Goal: Task Accomplishment & Management: Use online tool/utility

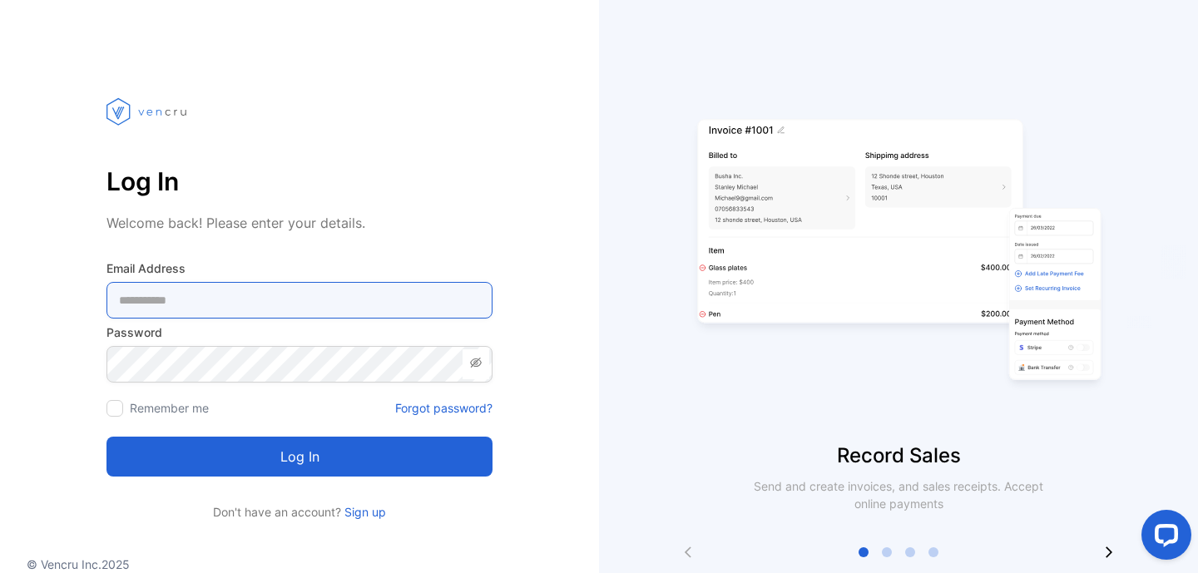
type Address-inputemail "**********"
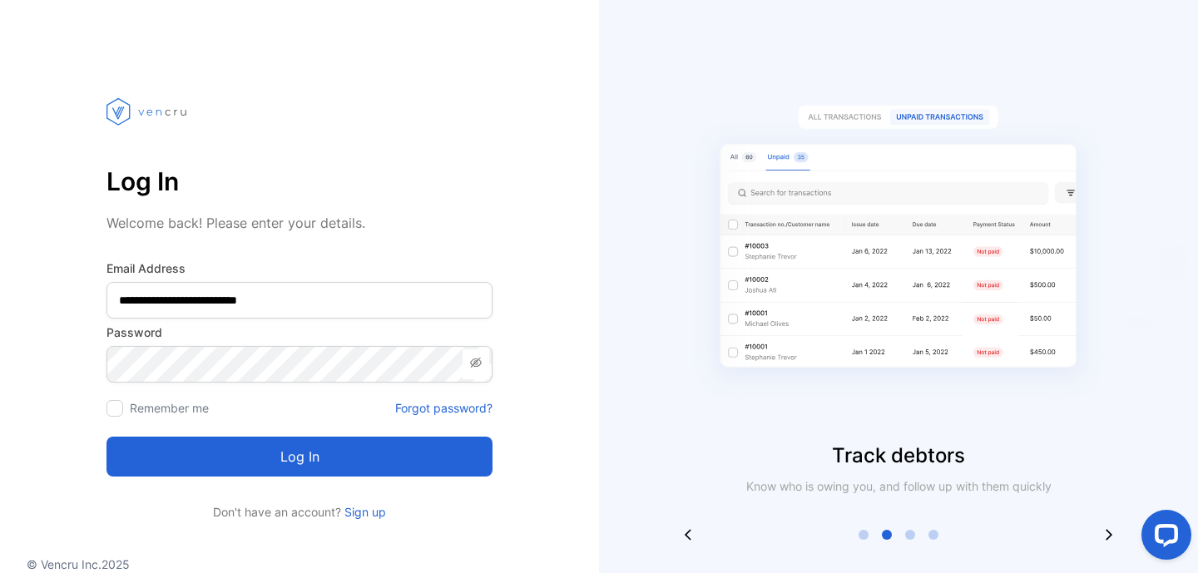
click at [301, 459] on button "Log in" at bounding box center [299, 457] width 386 height 40
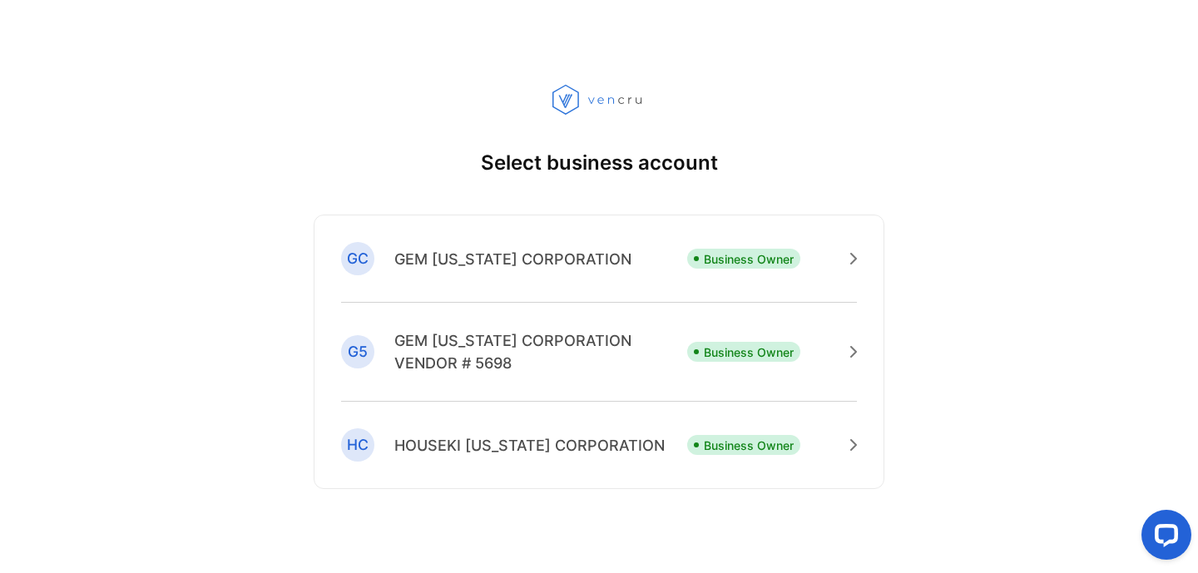
click at [474, 264] on p "GEM [US_STATE] CORPORATION" at bounding box center [512, 259] width 237 height 22
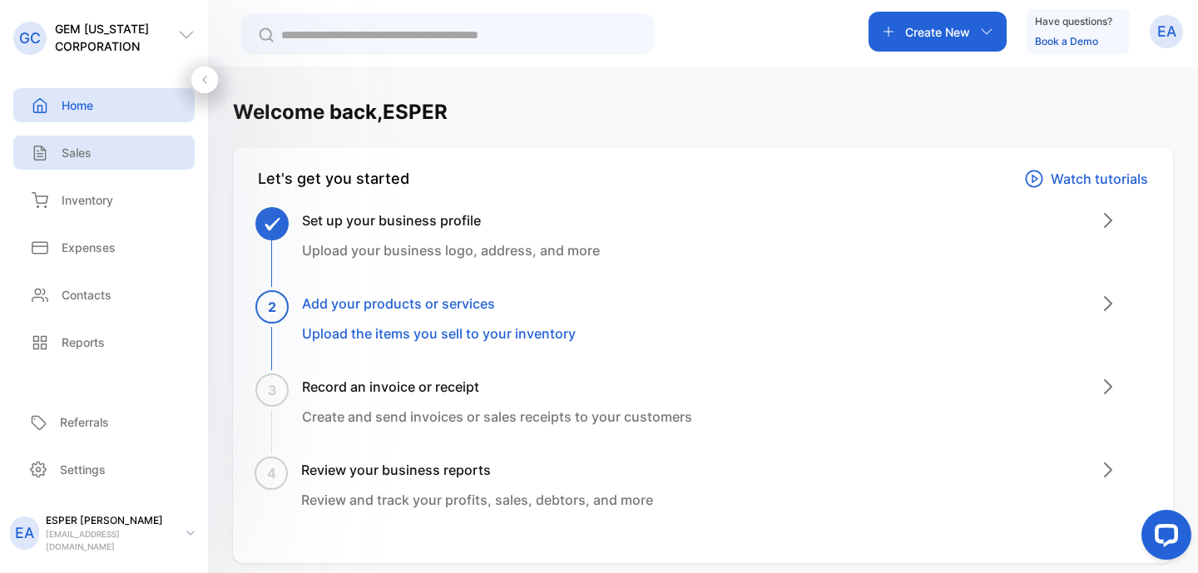
click at [71, 159] on p "Sales" at bounding box center [77, 152] width 30 height 17
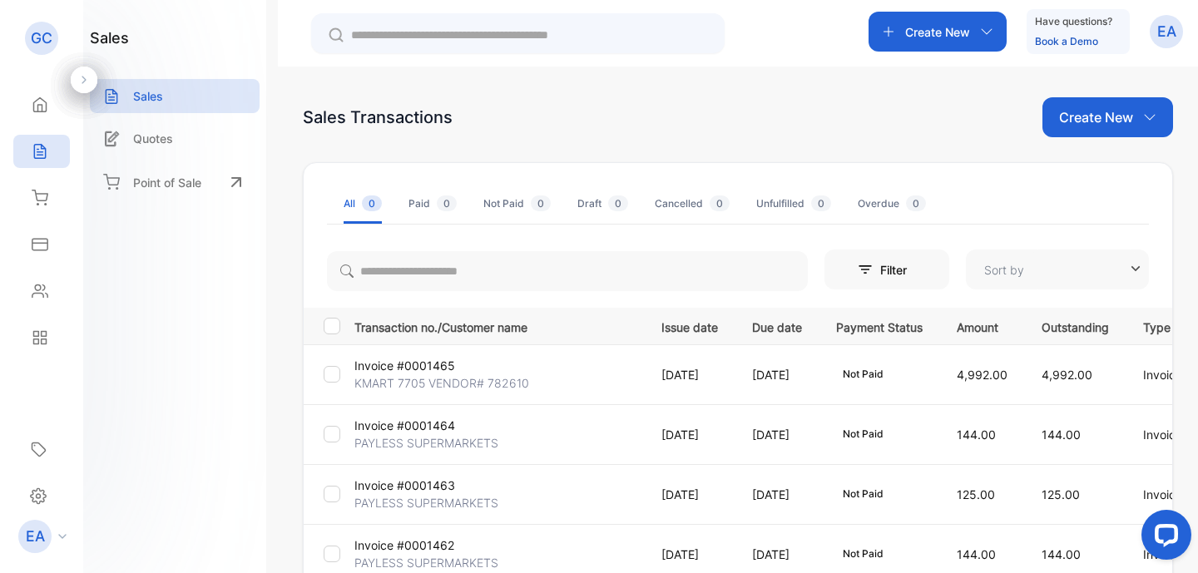
type input "**********"
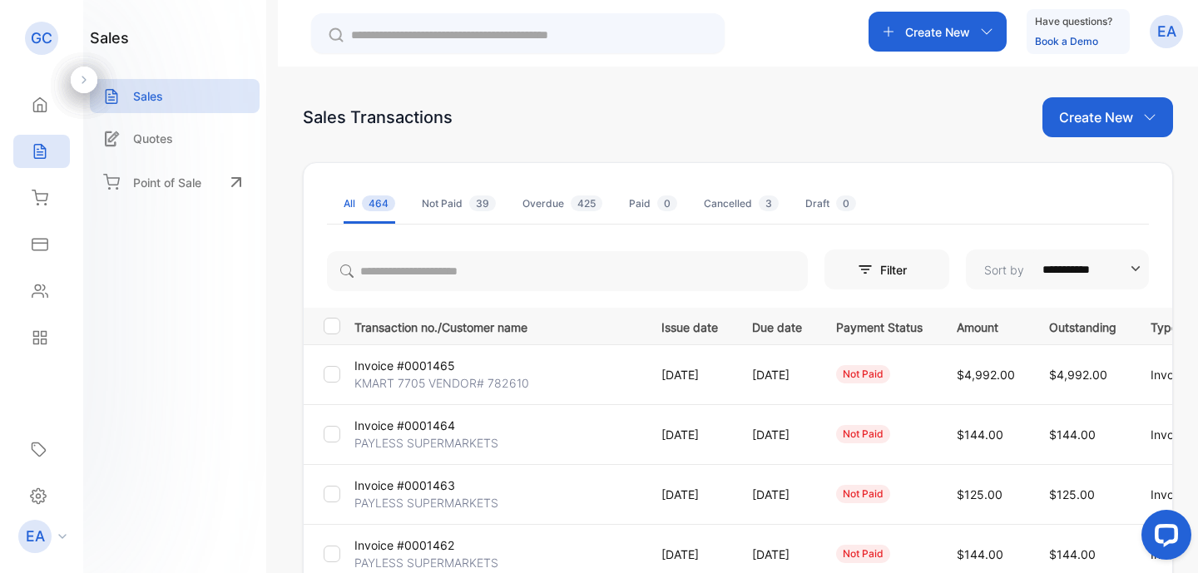
click at [1094, 113] on p "Create New" at bounding box center [1096, 117] width 74 height 20
click at [1092, 173] on span "Invoice" at bounding box center [1109, 172] width 39 height 17
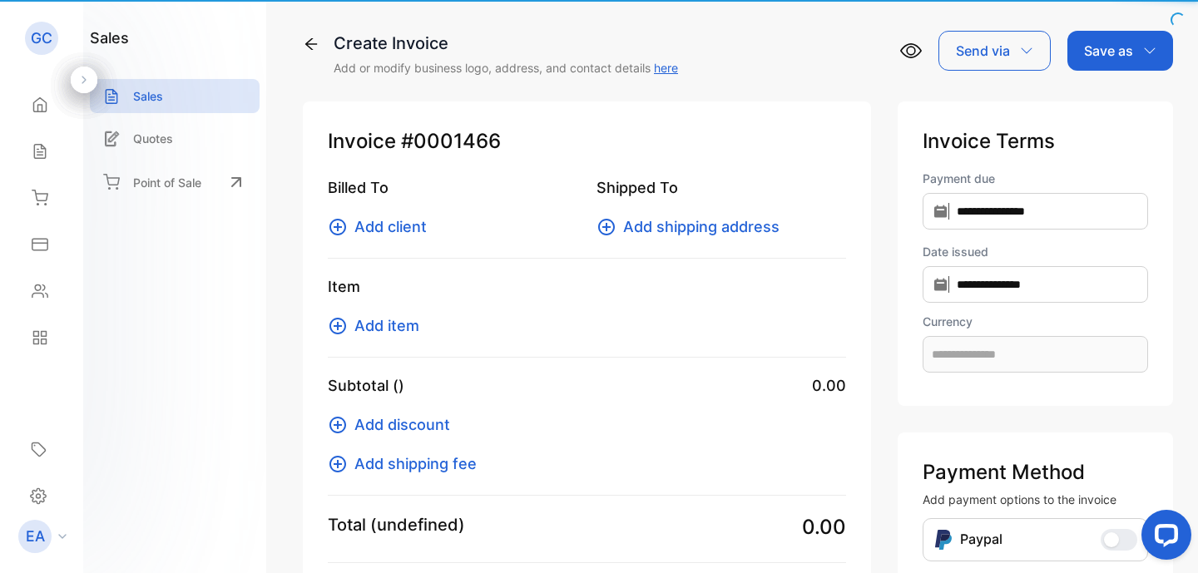
type input "**********"
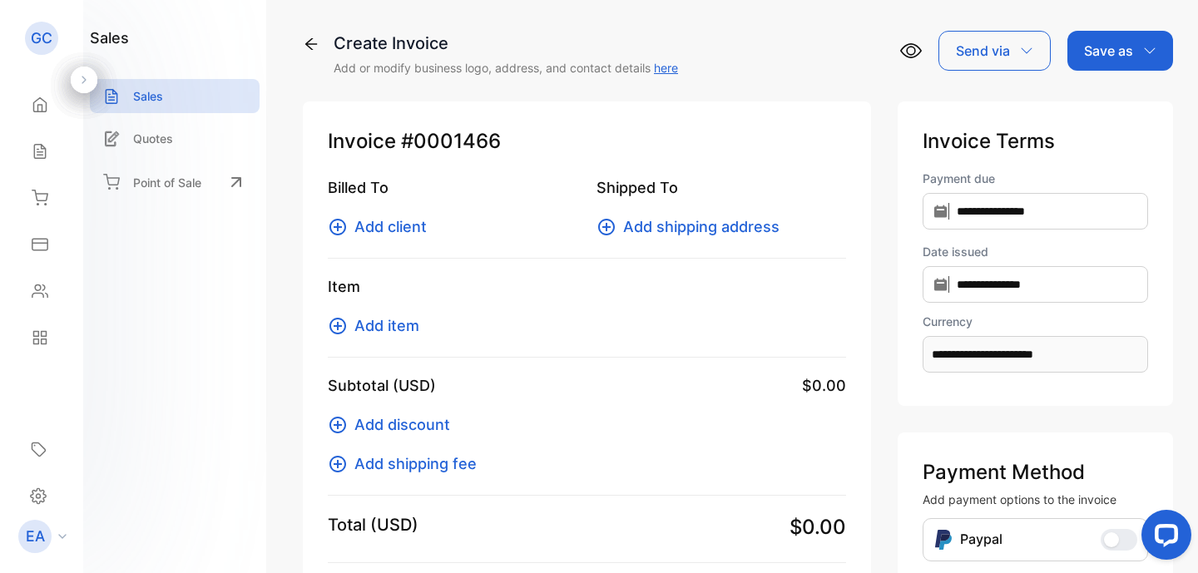
click at [343, 225] on icon at bounding box center [338, 227] width 20 height 20
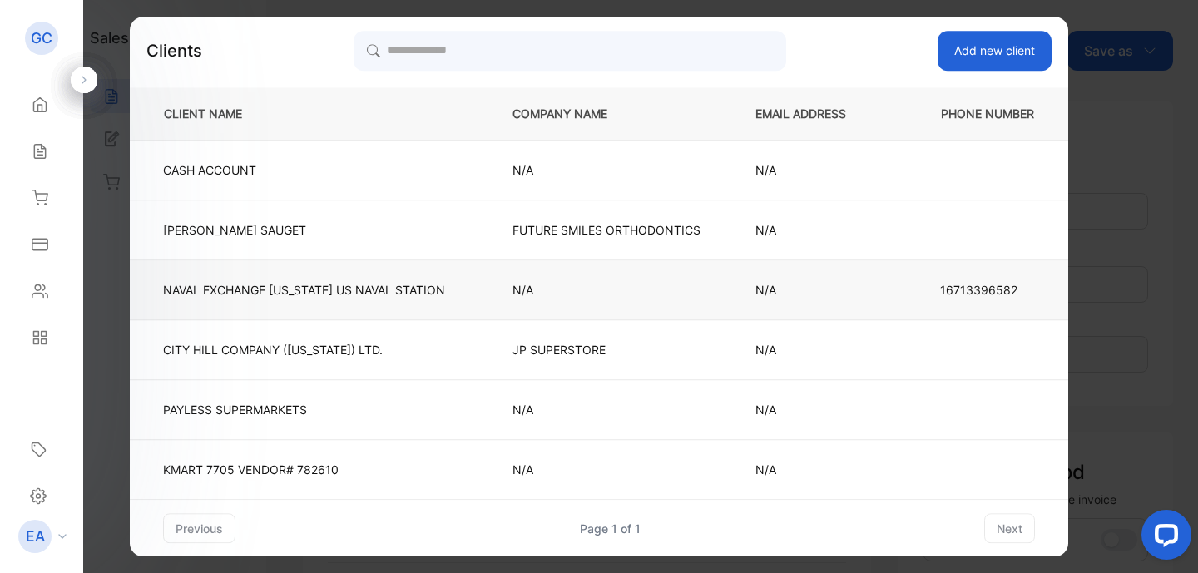
click at [336, 285] on p "NAVAL EXCHANGE [US_STATE][GEOGRAPHIC_DATA]" at bounding box center [304, 289] width 282 height 17
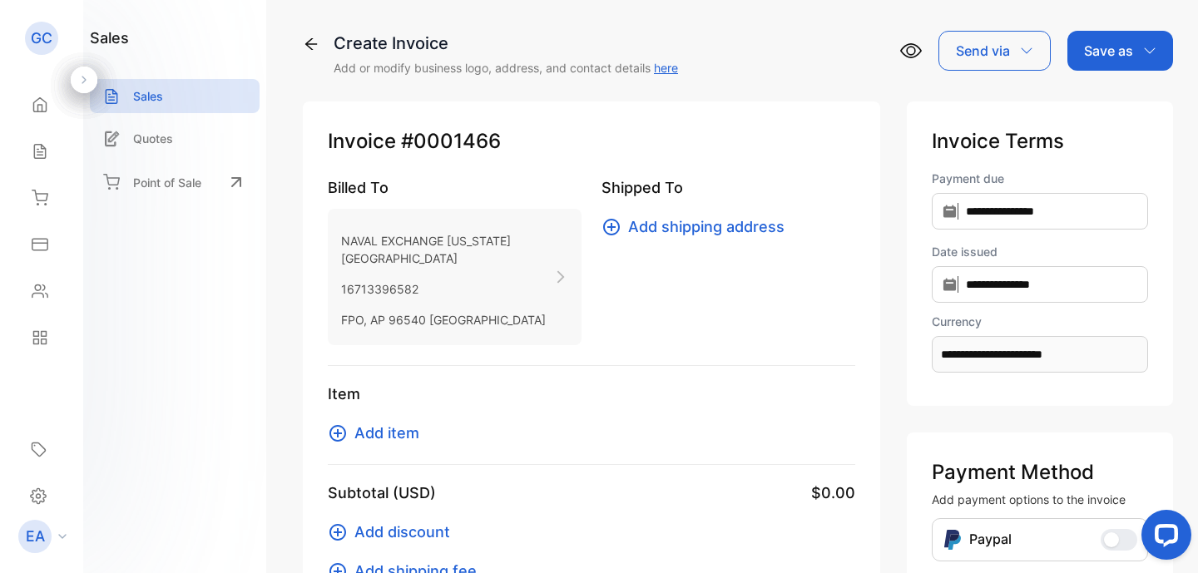
click at [610, 230] on icon at bounding box center [611, 227] width 20 height 20
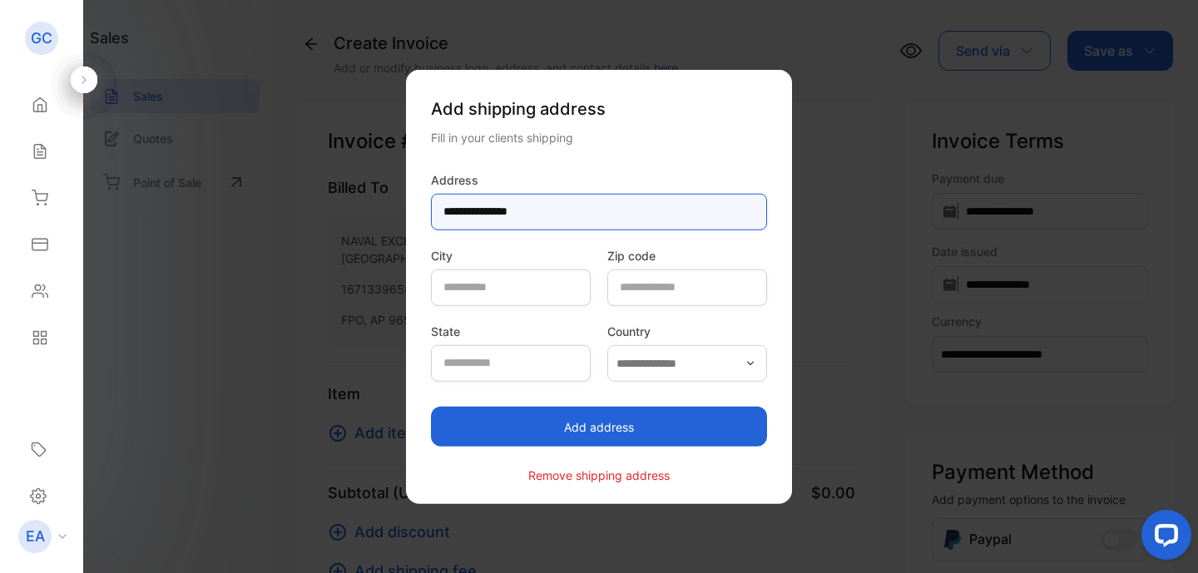
type input "**********"
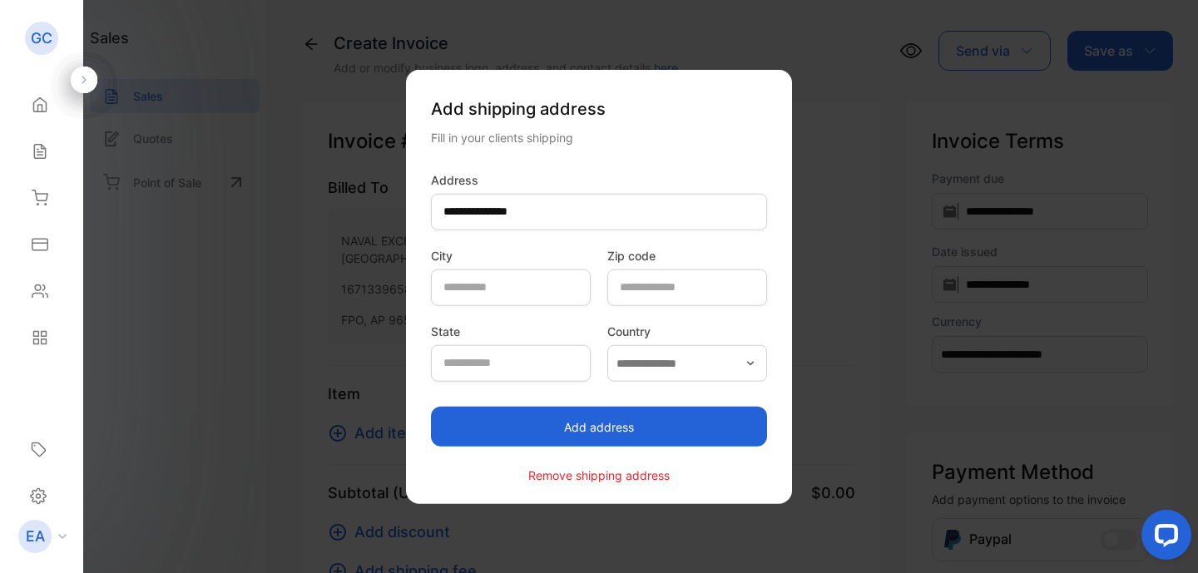
click at [653, 428] on button "Add address" at bounding box center [599, 427] width 336 height 40
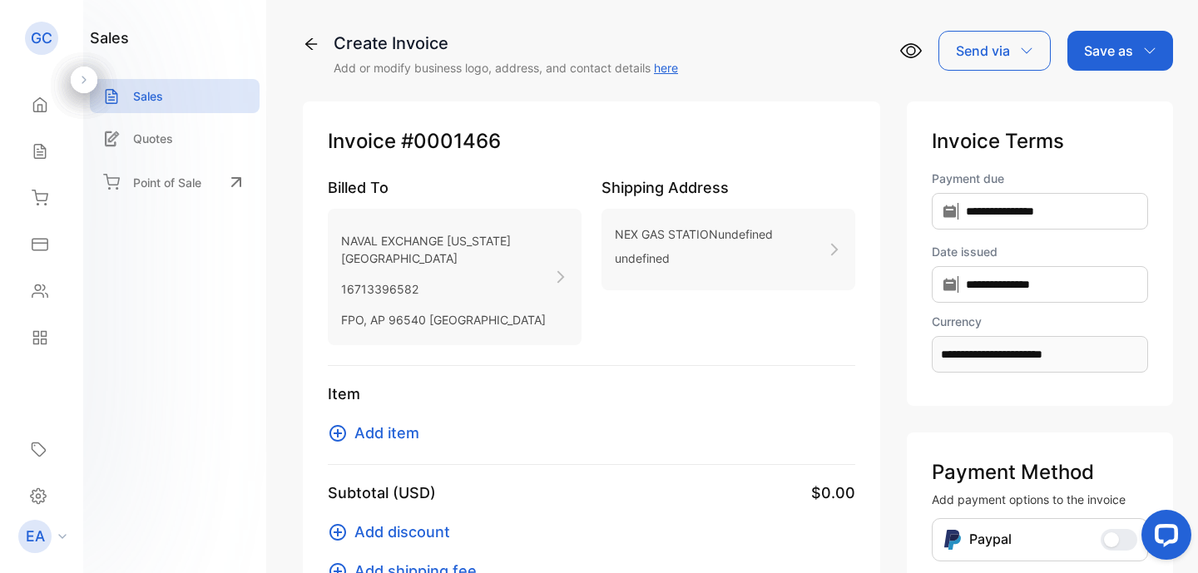
click at [340, 442] on icon at bounding box center [337, 433] width 17 height 17
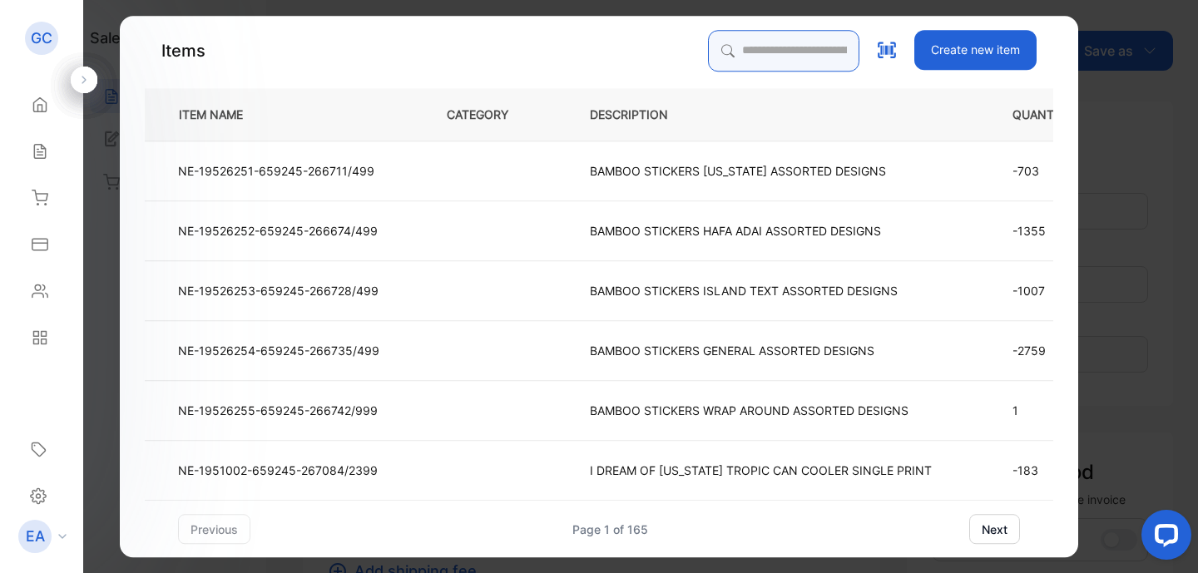
click at [733, 55] on input "search" at bounding box center [783, 51] width 151 height 42
type input "********"
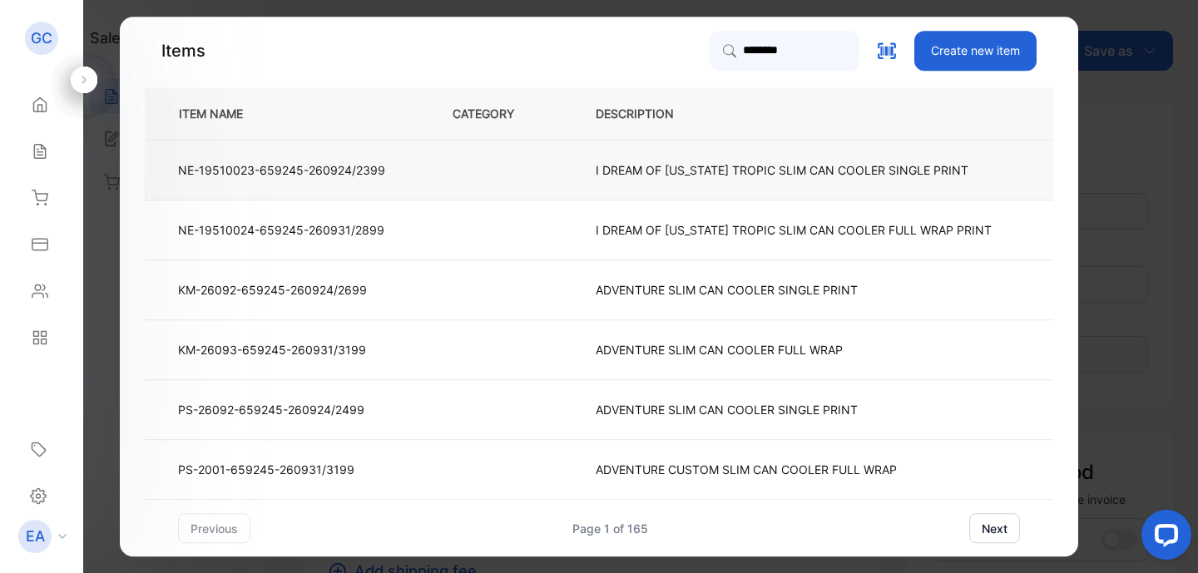
click at [724, 171] on p "I DREAM OF [US_STATE] TROPIC SLIM CAN COOLER SINGLE PRINT" at bounding box center [782, 169] width 373 height 17
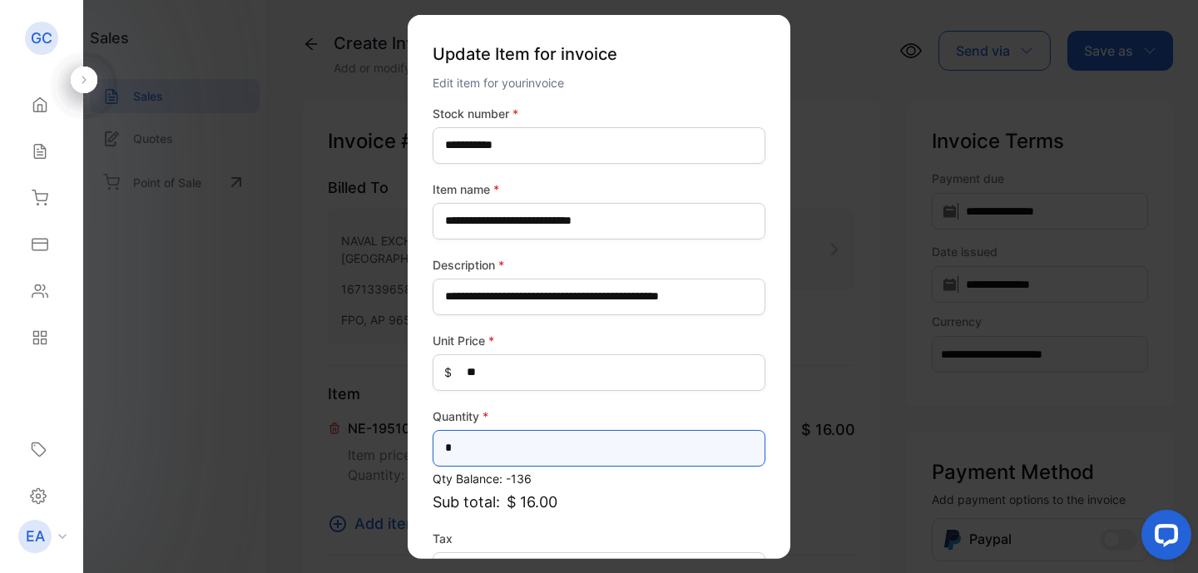
click at [464, 452] on input "*" at bounding box center [599, 447] width 333 height 37
type input "*"
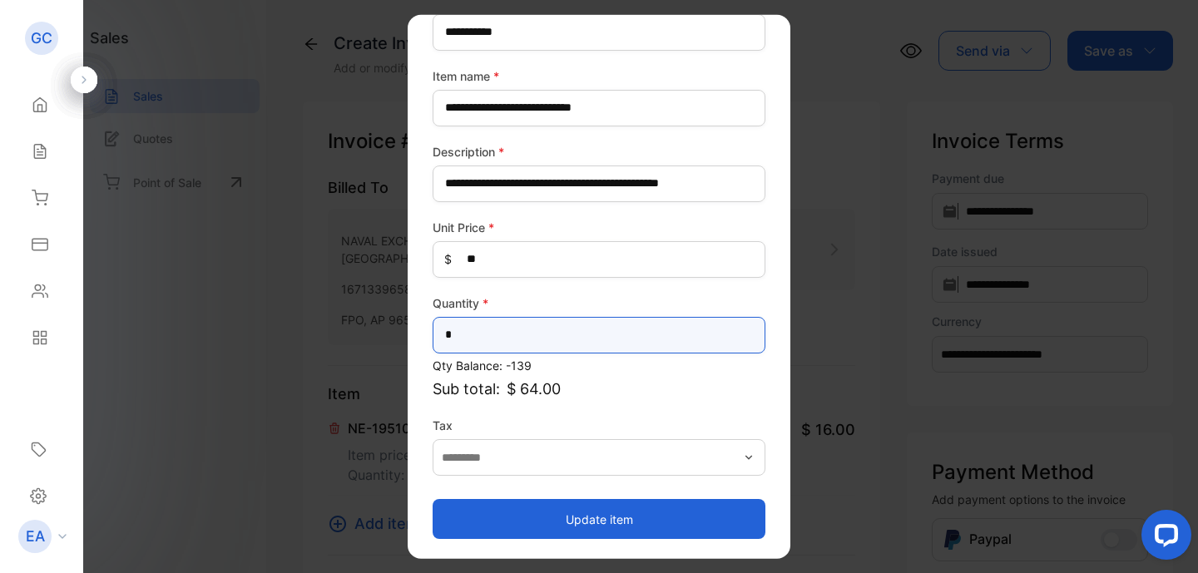
scroll to position [113, 0]
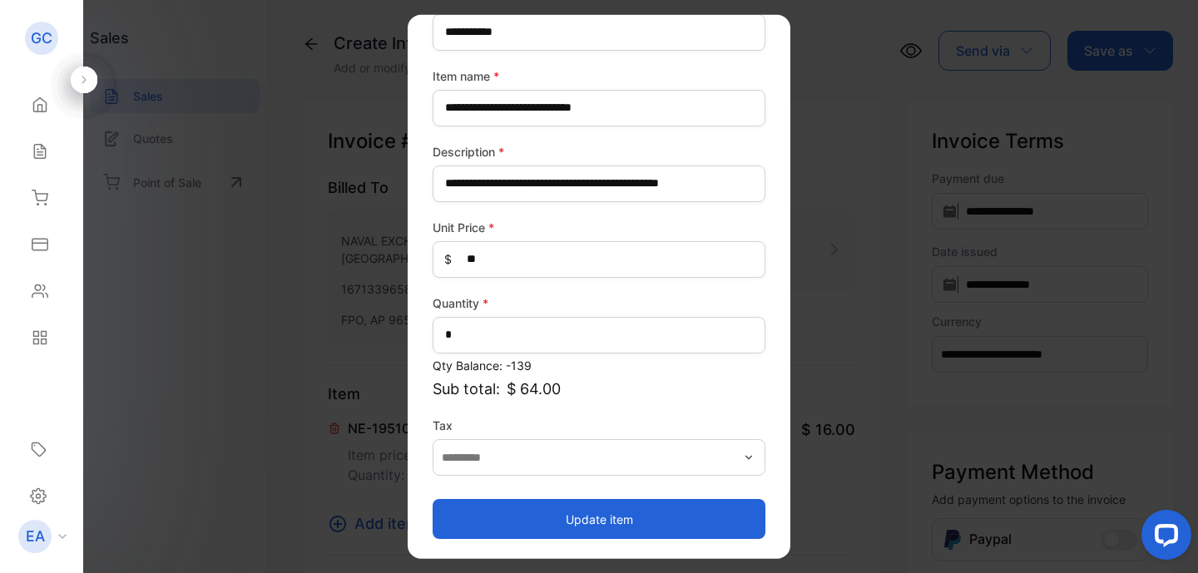
click at [564, 517] on button "Update item" at bounding box center [599, 519] width 333 height 40
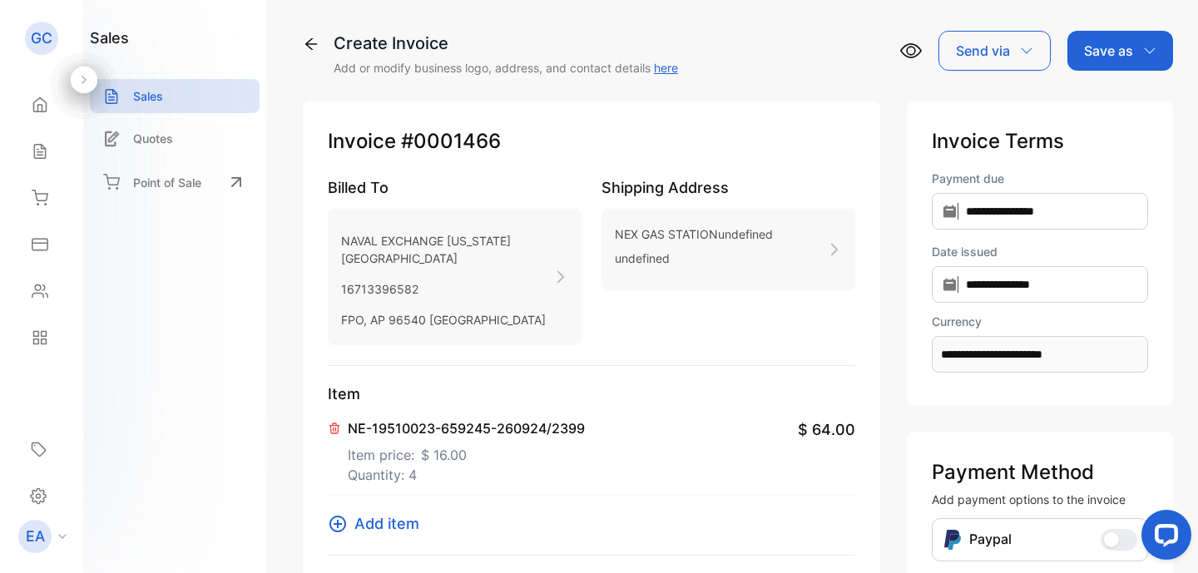
click at [337, 532] on icon at bounding box center [337, 524] width 17 height 17
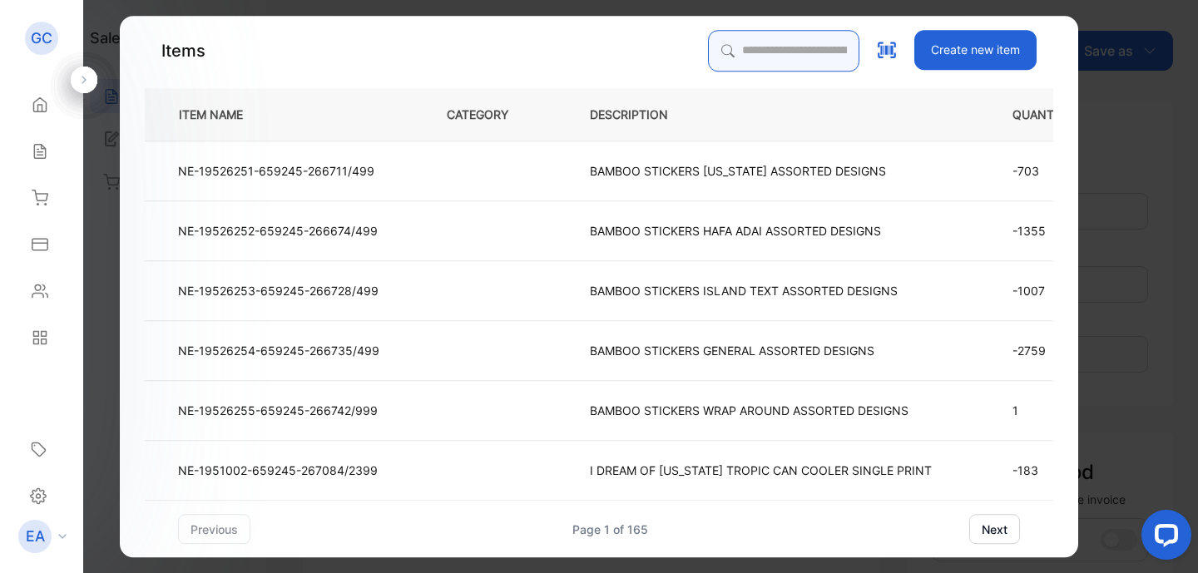
click at [711, 48] on input "search" at bounding box center [783, 51] width 151 height 42
type input "********"
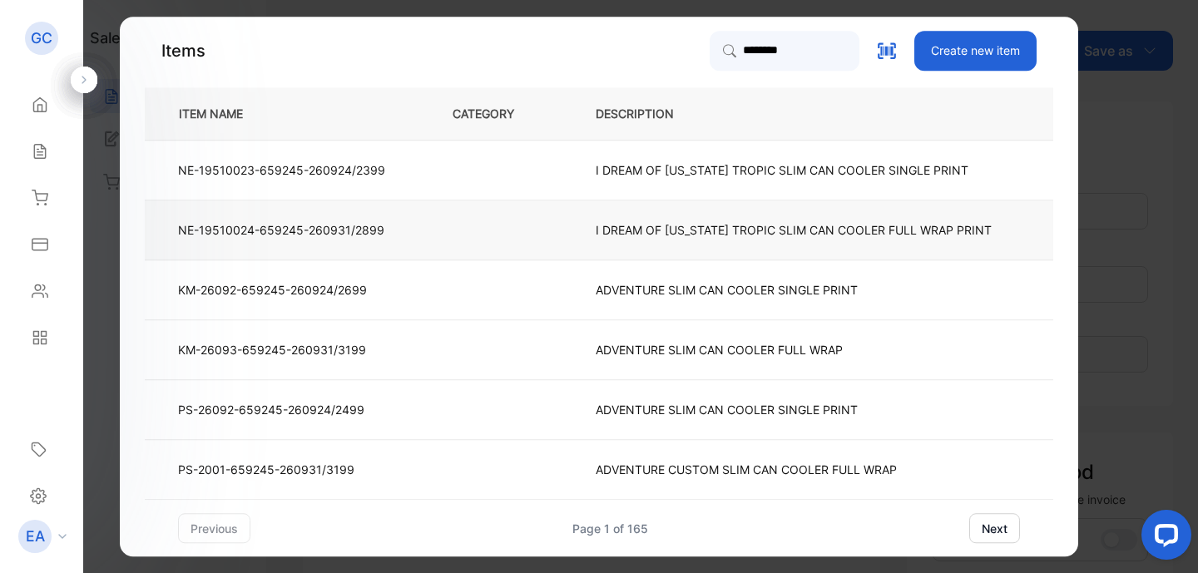
click at [721, 225] on p "I DREAM OF [US_STATE] TROPIC SLIM CAN COOLER FULL WRAP PRINT" at bounding box center [794, 229] width 396 height 17
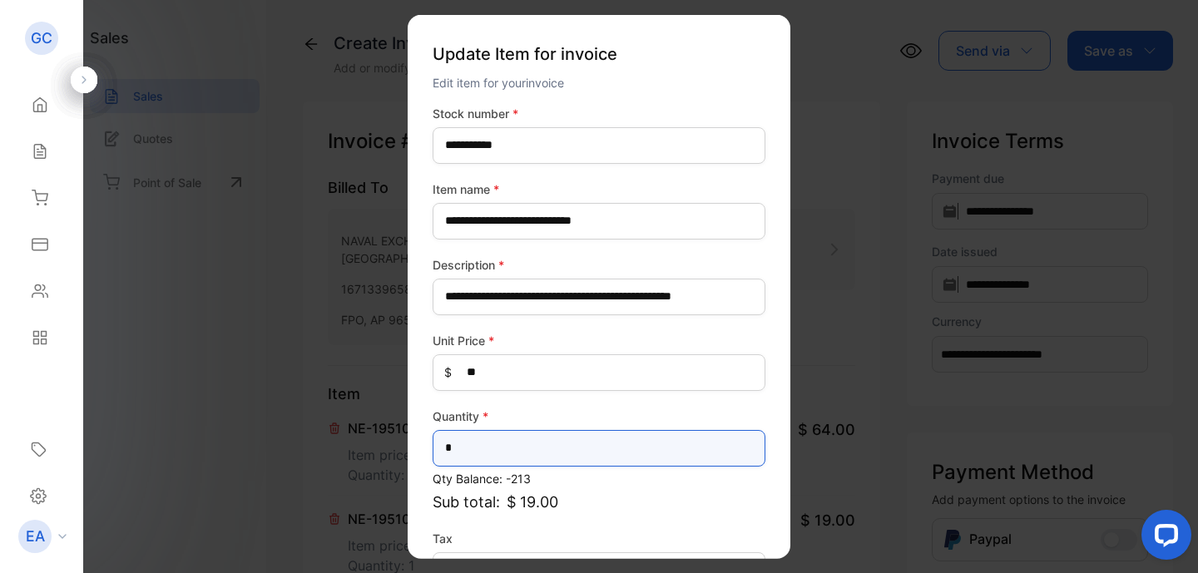
click at [467, 447] on input "*" at bounding box center [599, 447] width 333 height 37
type input "*"
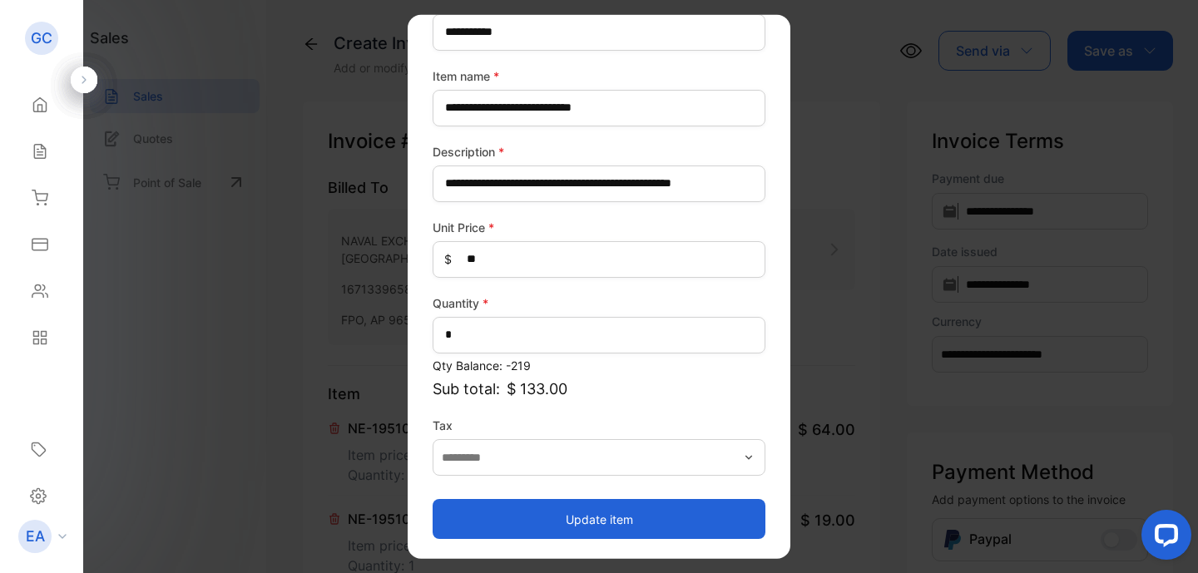
click at [556, 520] on button "Update item" at bounding box center [599, 519] width 333 height 40
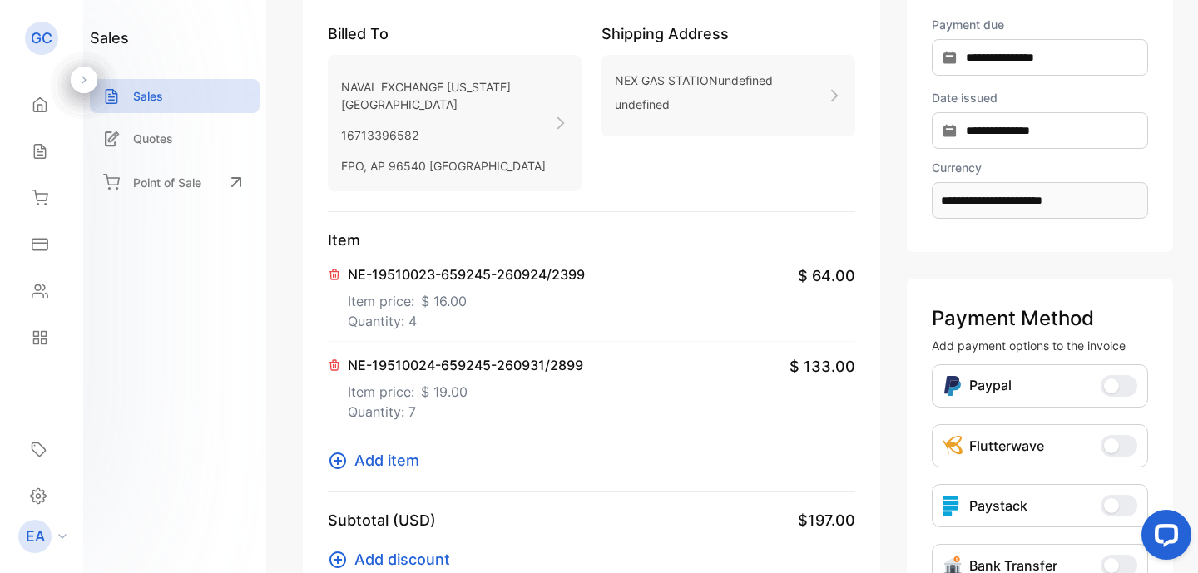
scroll to position [309, 0]
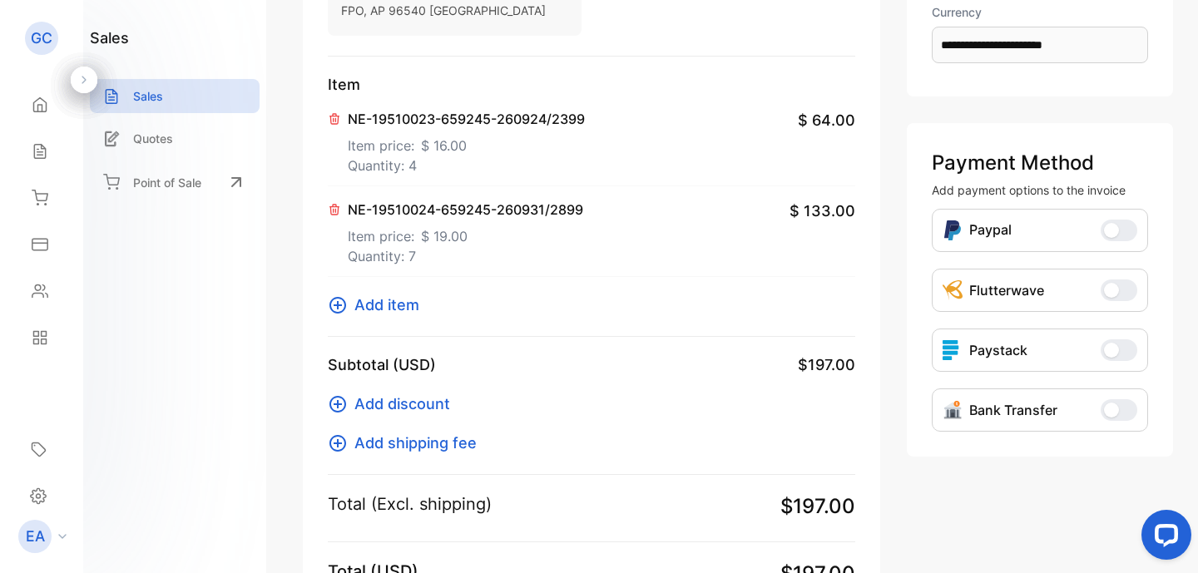
click at [338, 314] on icon at bounding box center [337, 305] width 17 height 17
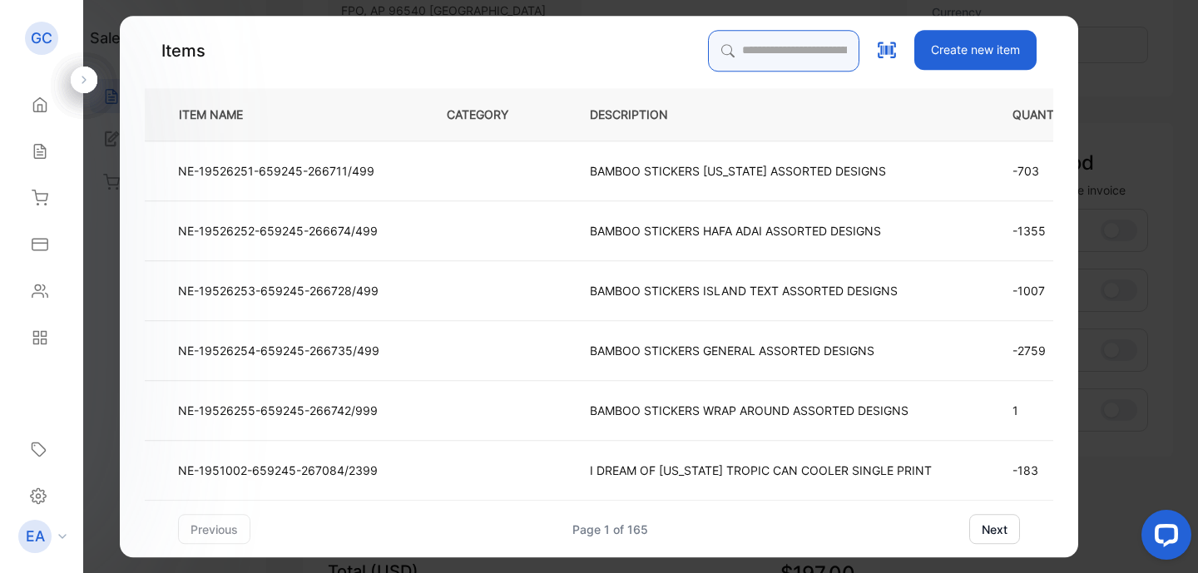
click at [714, 52] on input "search" at bounding box center [783, 51] width 151 height 42
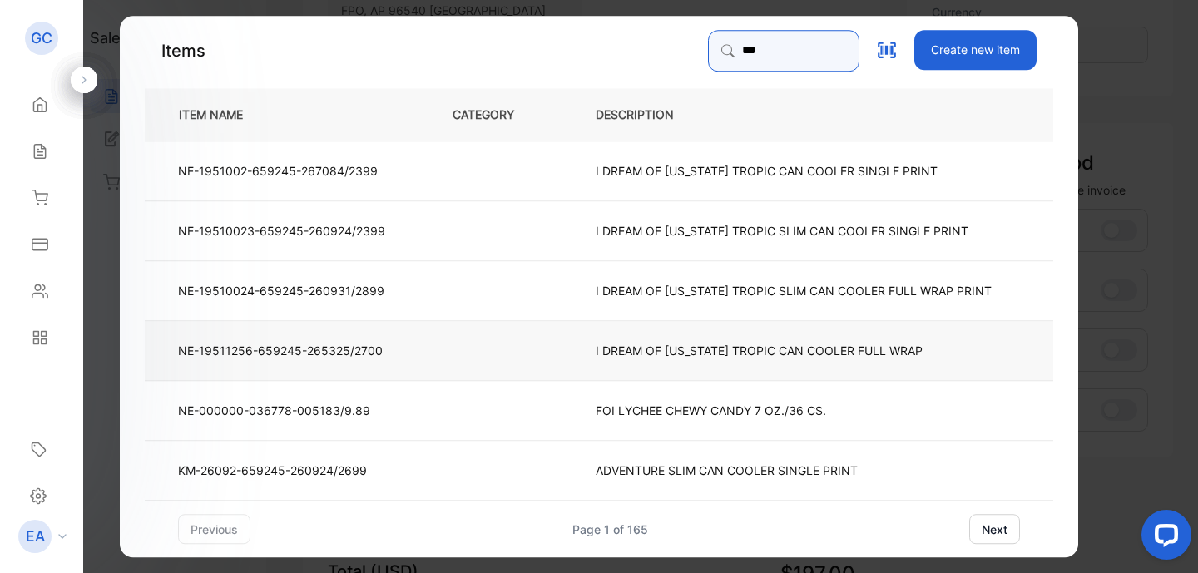
type input "***"
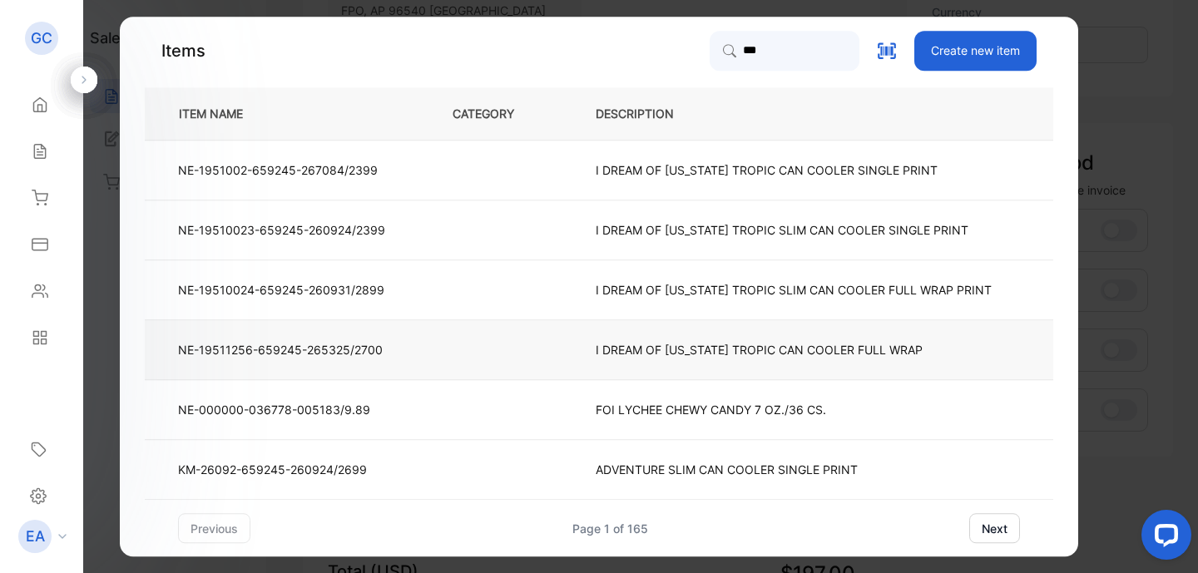
click at [709, 345] on p "I DREAM OF [US_STATE] TROPIC CAN COOLER FULL WRAP" at bounding box center [759, 349] width 327 height 17
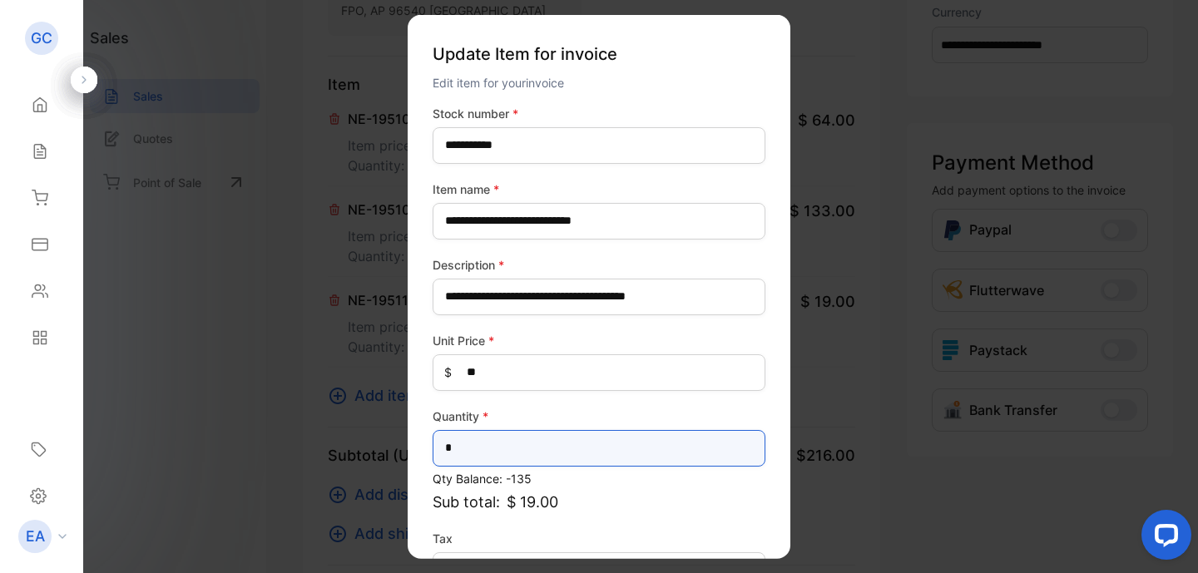
click at [528, 447] on input "*" at bounding box center [599, 447] width 333 height 37
type input "*"
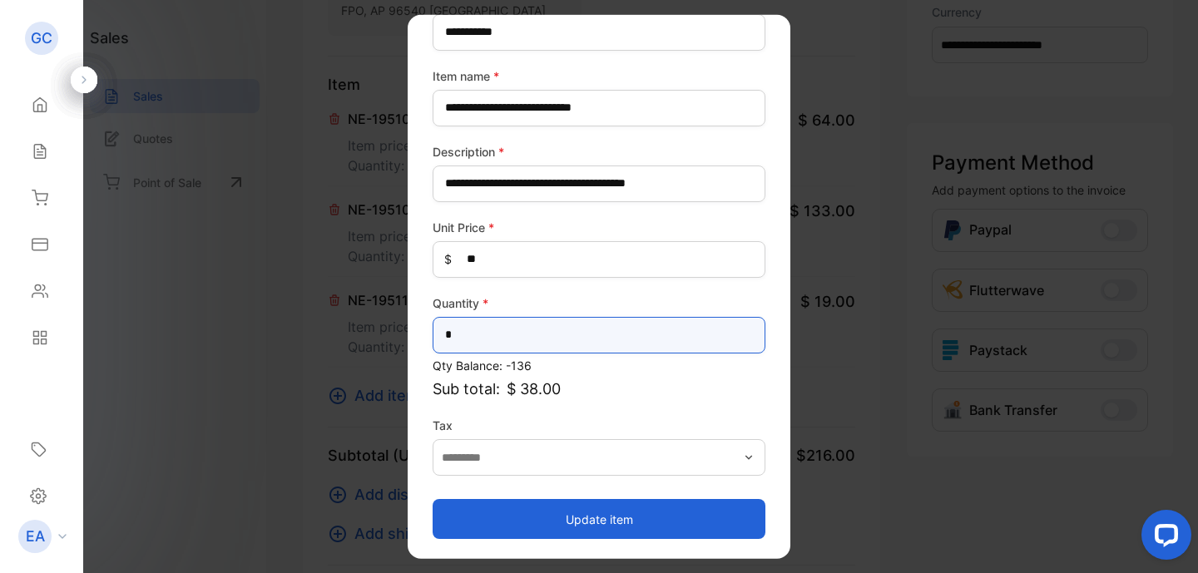
scroll to position [113, 0]
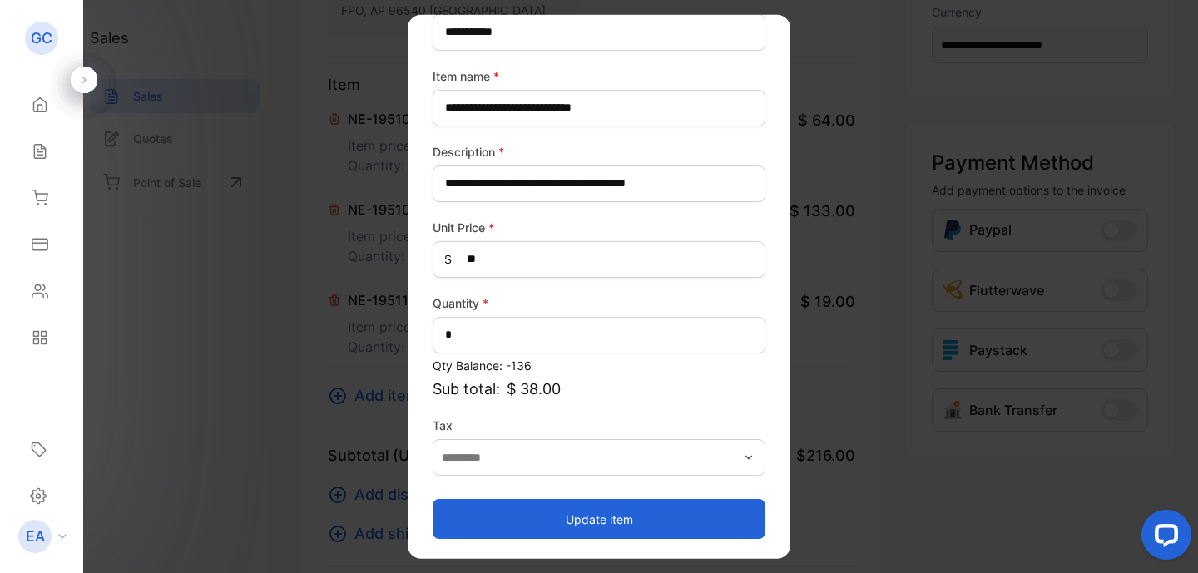
click at [597, 523] on button "Update item" at bounding box center [599, 519] width 333 height 40
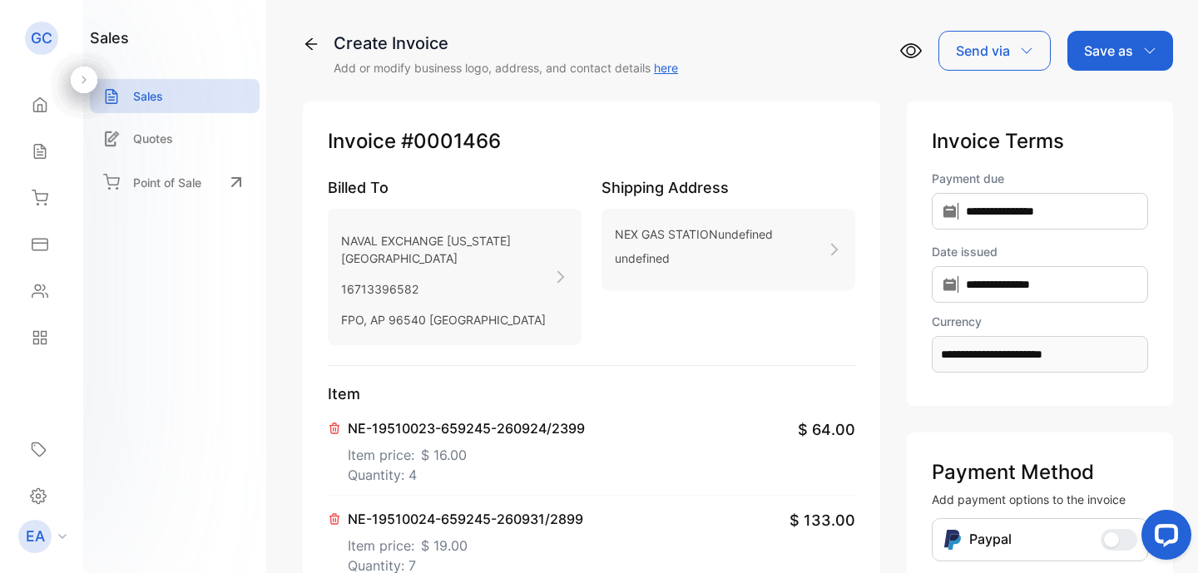
scroll to position [0, 0]
click at [1154, 53] on div "Save as" at bounding box center [1120, 51] width 106 height 40
click at [1117, 111] on div "Invoice" at bounding box center [1116, 105] width 96 height 33
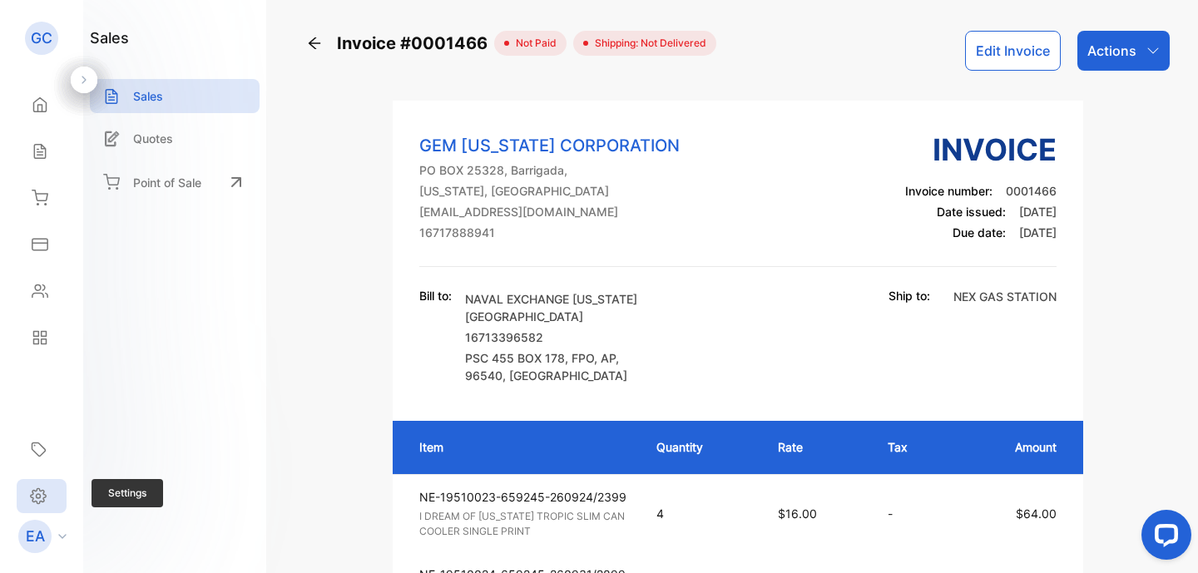
click at [39, 495] on icon at bounding box center [39, 496] width 4 height 4
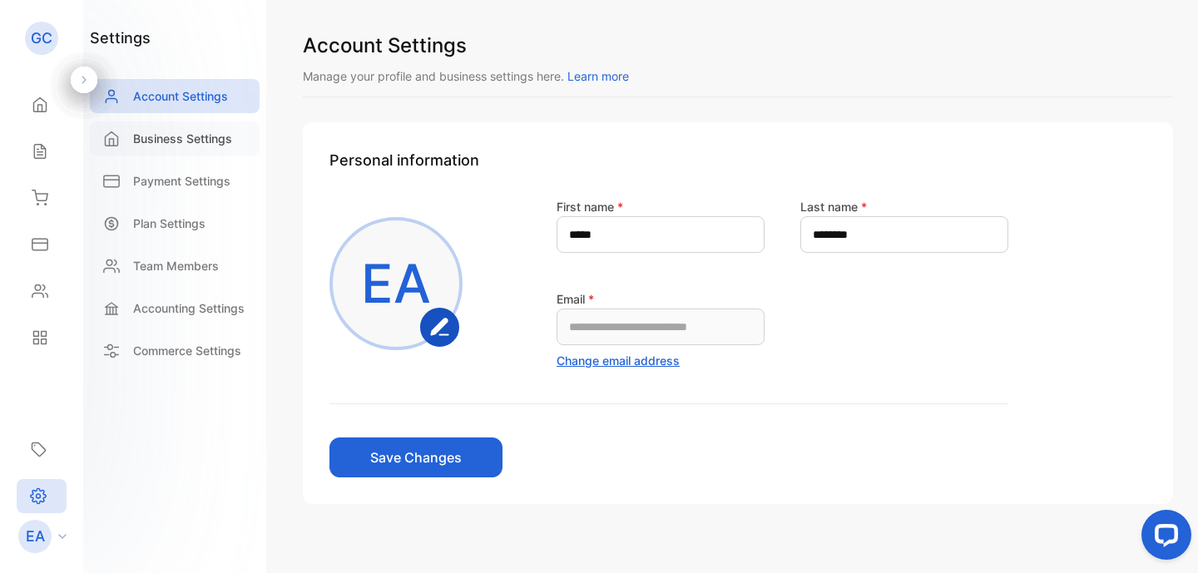
click at [151, 133] on p "Business Settings" at bounding box center [182, 138] width 99 height 17
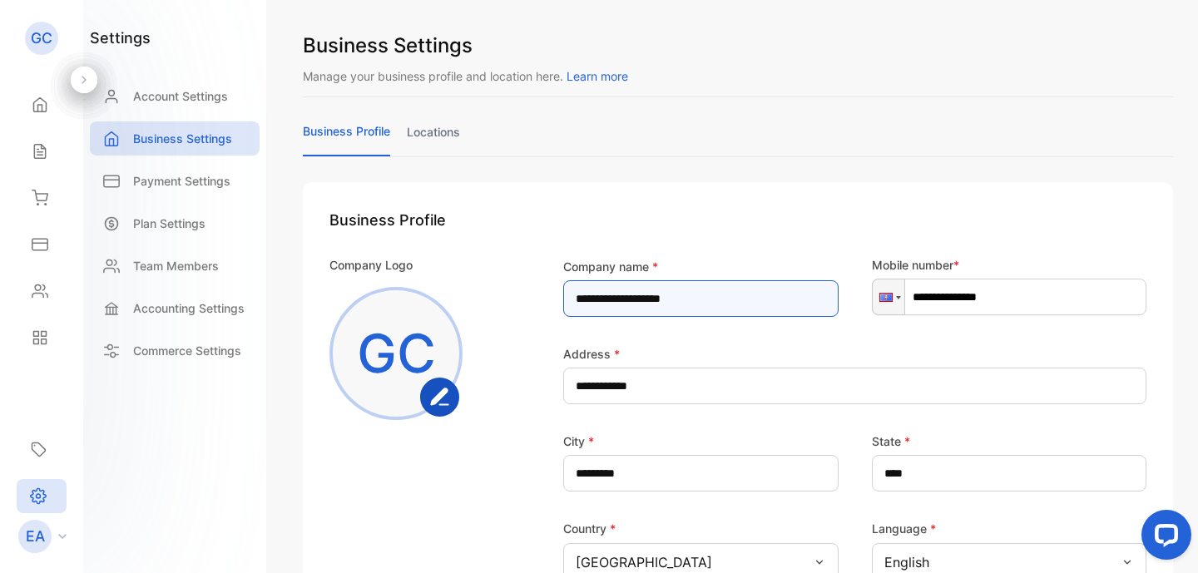
drag, startPoint x: 640, startPoint y: 297, endPoint x: 459, endPoint y: 286, distance: 181.6
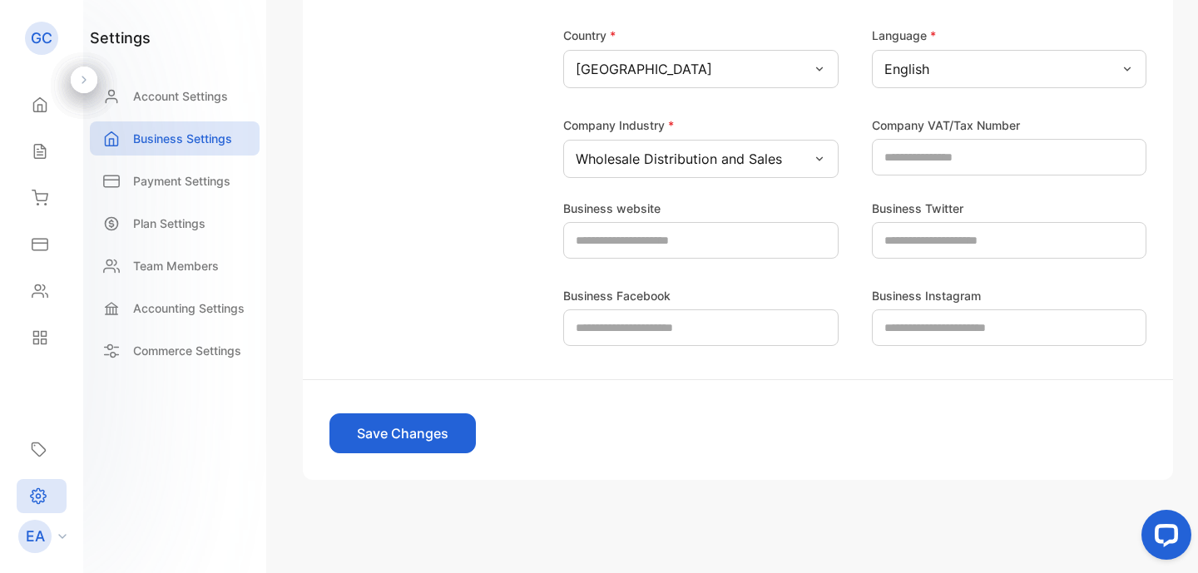
scroll to position [493, 0]
type name-inputcompanyname "**********"
click at [421, 433] on button "Save Changes" at bounding box center [402, 433] width 146 height 40
click at [38, 145] on icon at bounding box center [39, 152] width 11 height 14
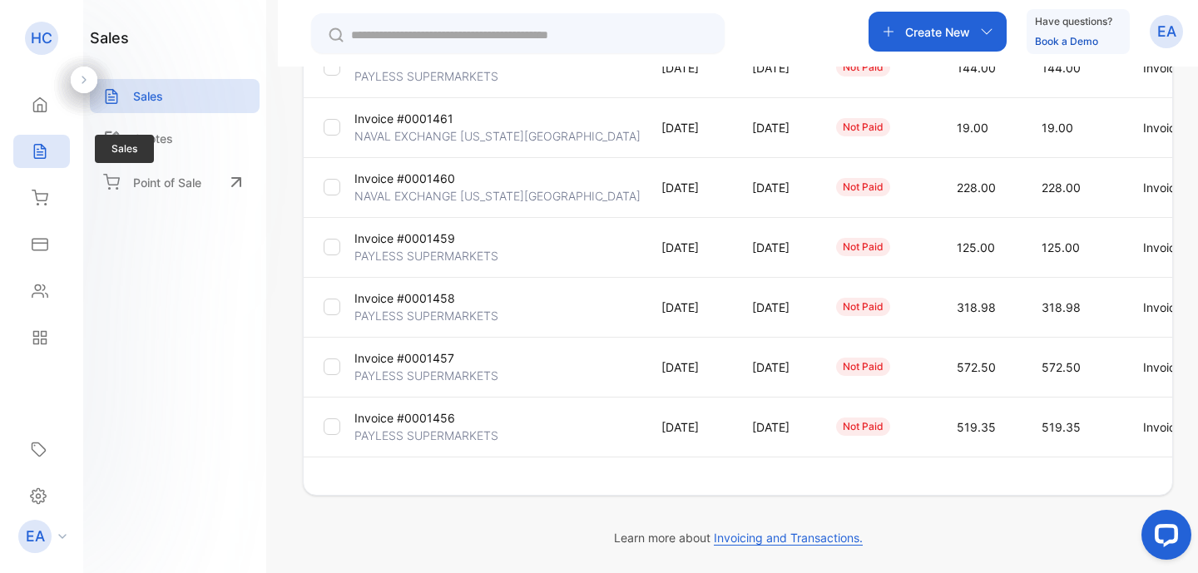
type input "**********"
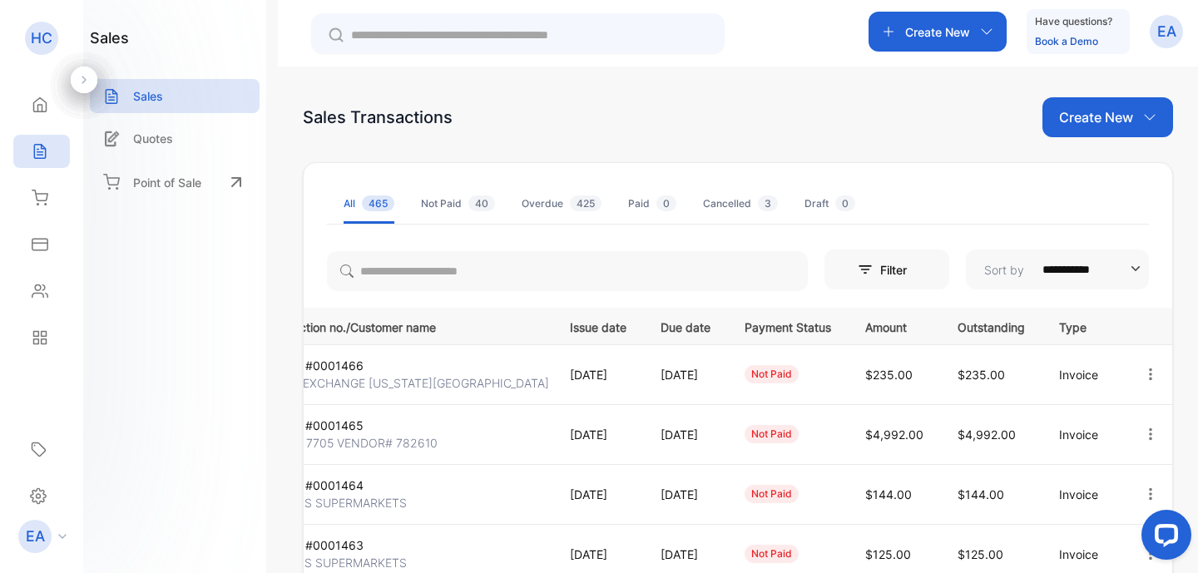
scroll to position [0, 124]
click at [1143, 380] on icon "button" at bounding box center [1150, 374] width 15 height 15
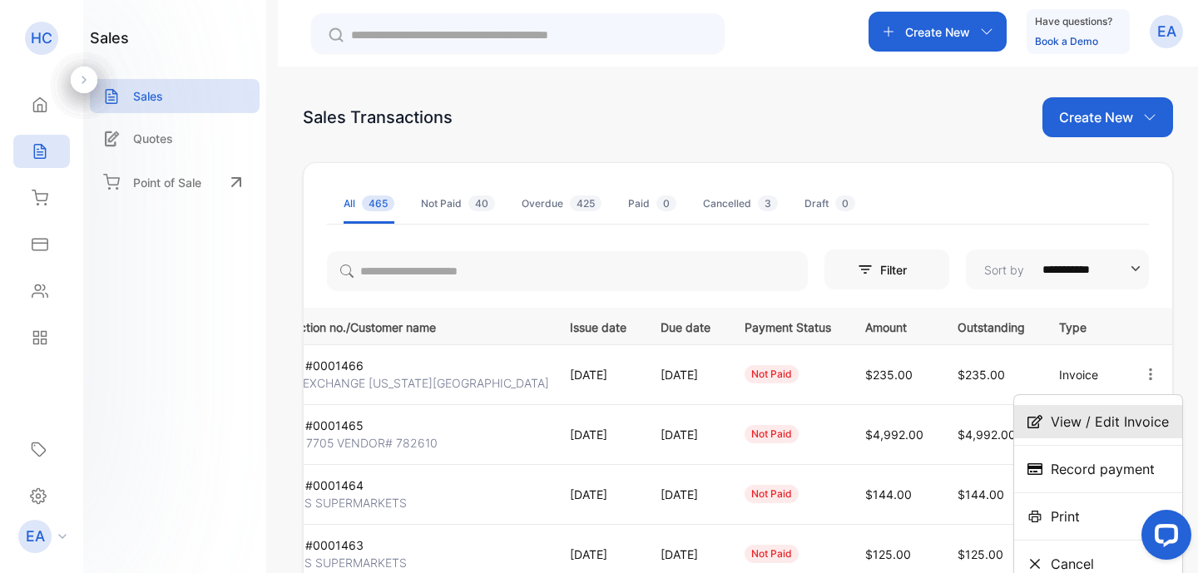
click at [1114, 417] on span "View / Edit Invoice" at bounding box center [1110, 422] width 118 height 20
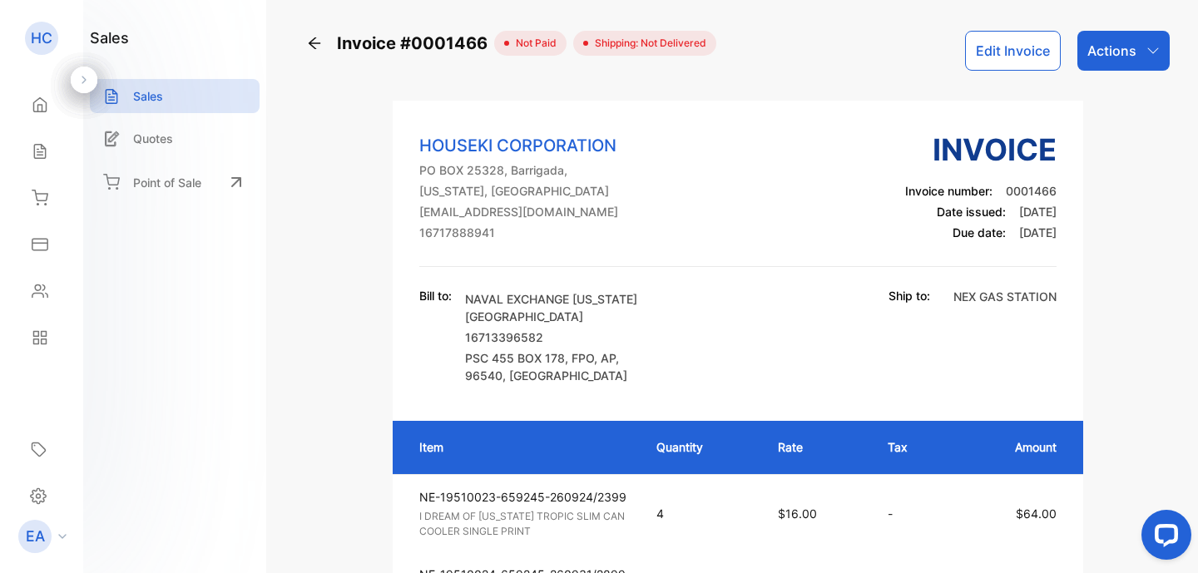
click at [1123, 55] on p "Actions" at bounding box center [1111, 51] width 49 height 20
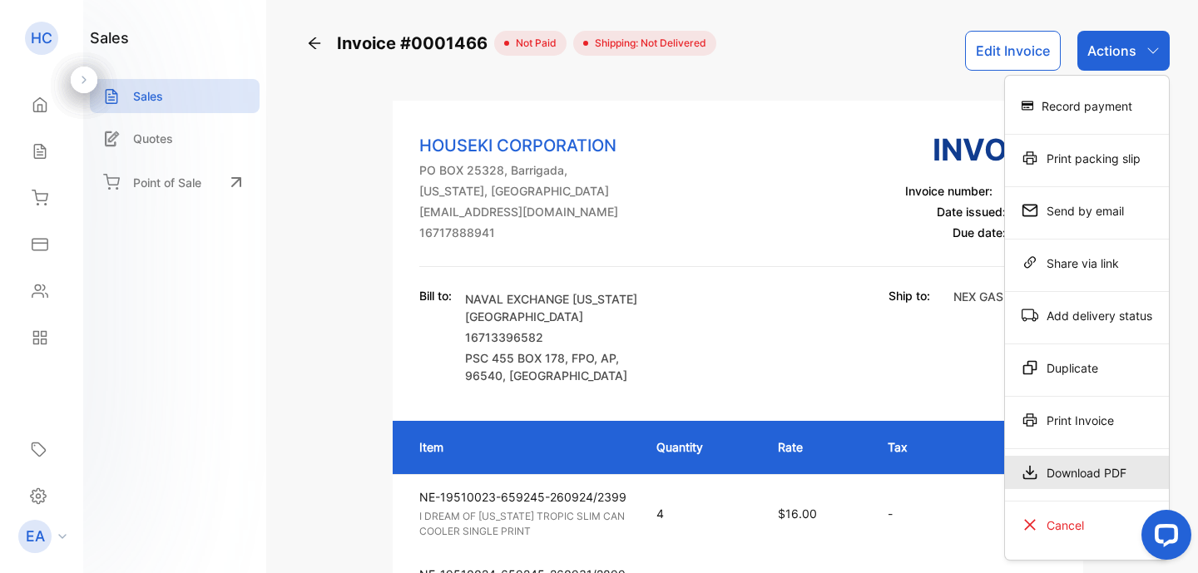
click at [1075, 478] on div "Download PDF" at bounding box center [1087, 472] width 164 height 33
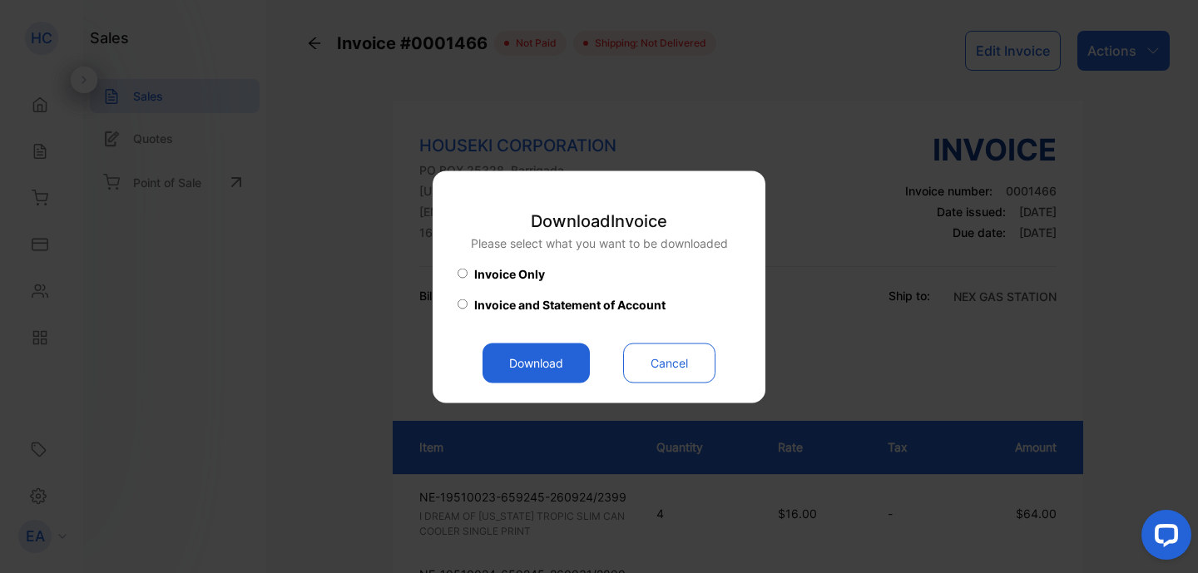
click at [536, 372] on button "Download" at bounding box center [535, 363] width 107 height 40
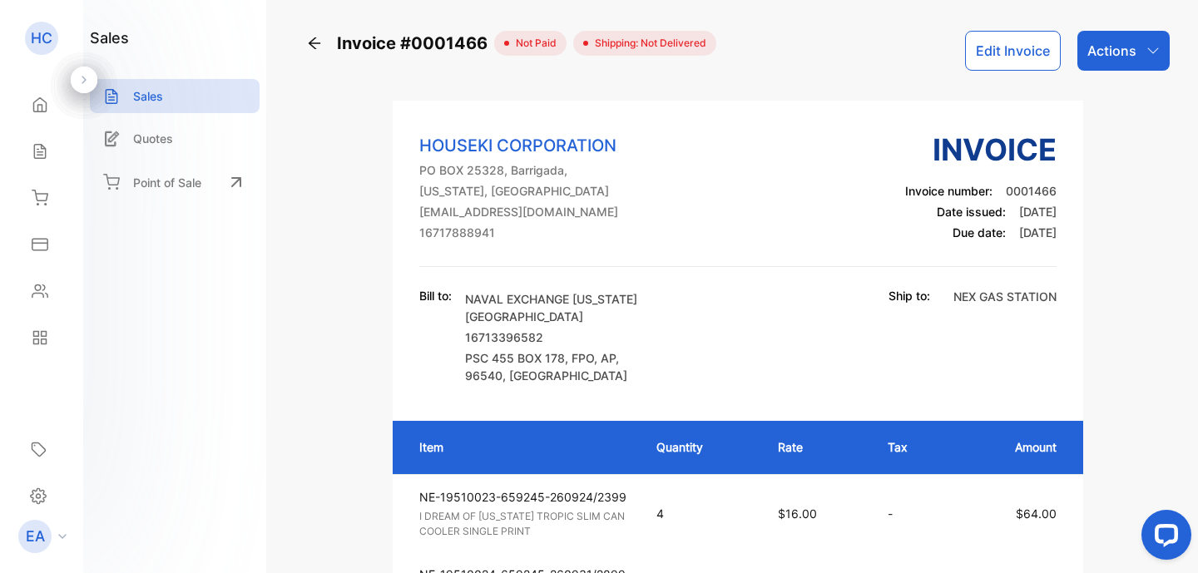
click at [316, 42] on icon at bounding box center [314, 43] width 17 height 17
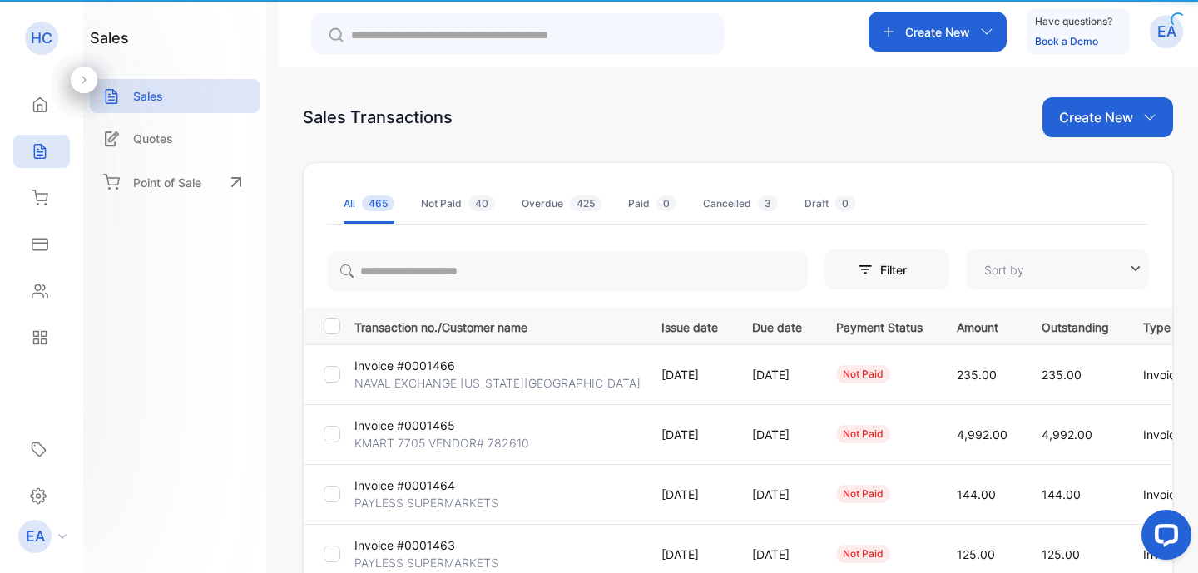
type input "**********"
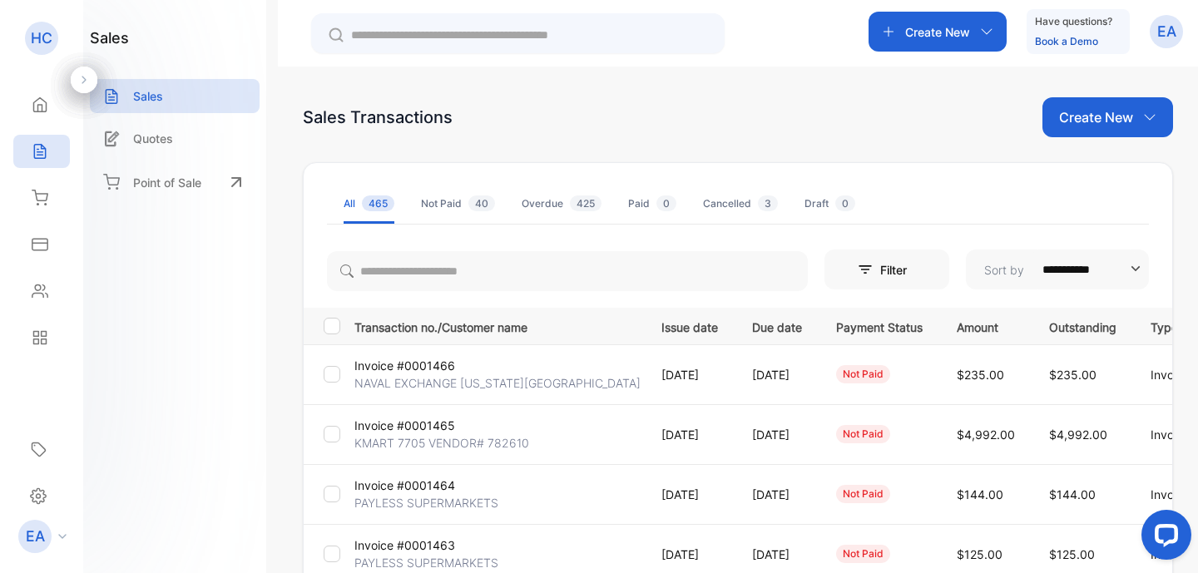
click at [1105, 120] on p "Create New" at bounding box center [1096, 117] width 74 height 20
click at [1100, 178] on span "Invoice" at bounding box center [1109, 172] width 39 height 17
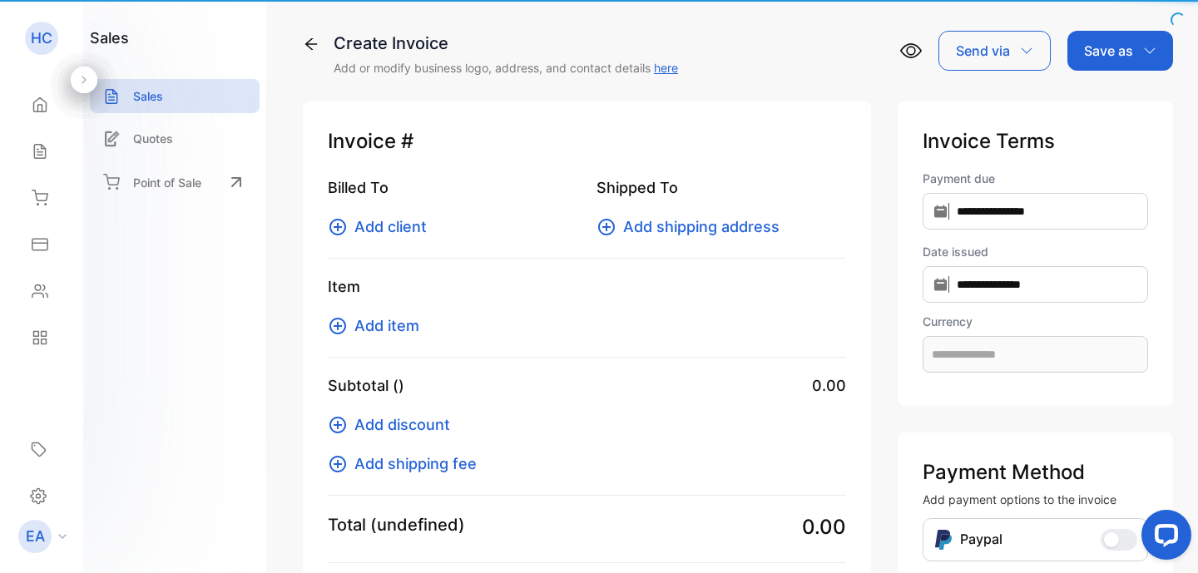
type input "**********"
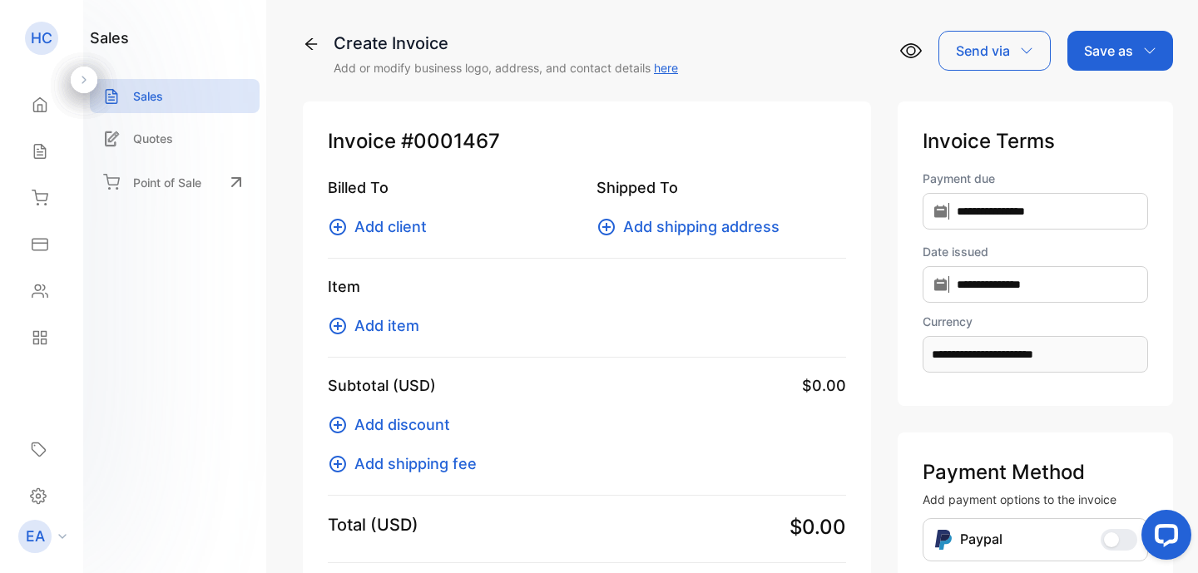
click at [339, 229] on icon at bounding box center [337, 227] width 17 height 17
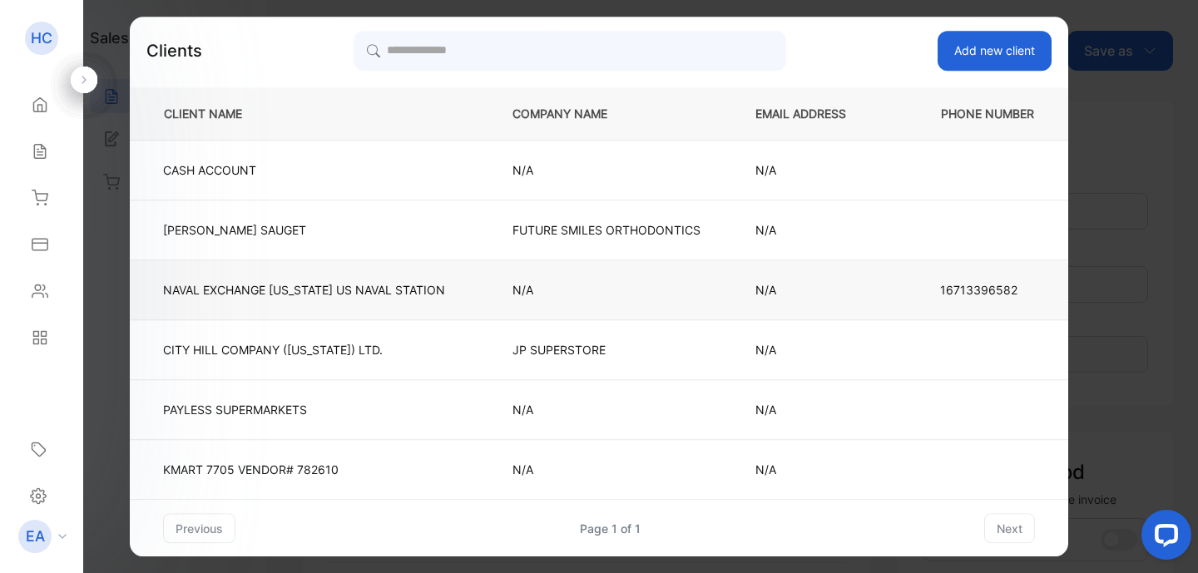
click at [320, 280] on td "NAVAL EXCHANGE [US_STATE][GEOGRAPHIC_DATA]" at bounding box center [307, 290] width 355 height 60
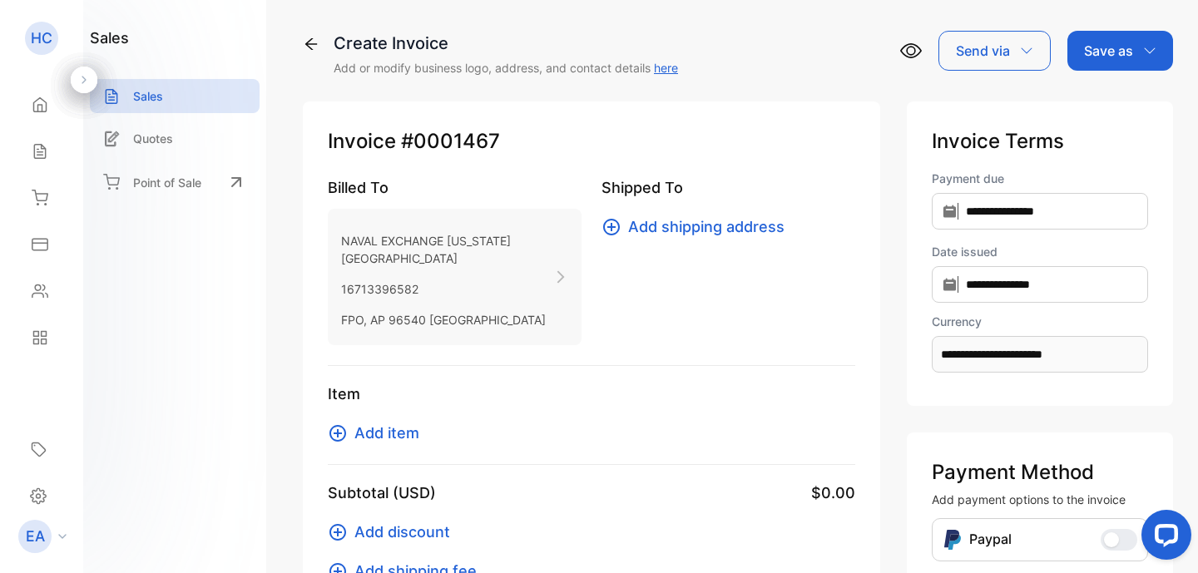
click at [601, 228] on icon at bounding box center [611, 227] width 20 height 20
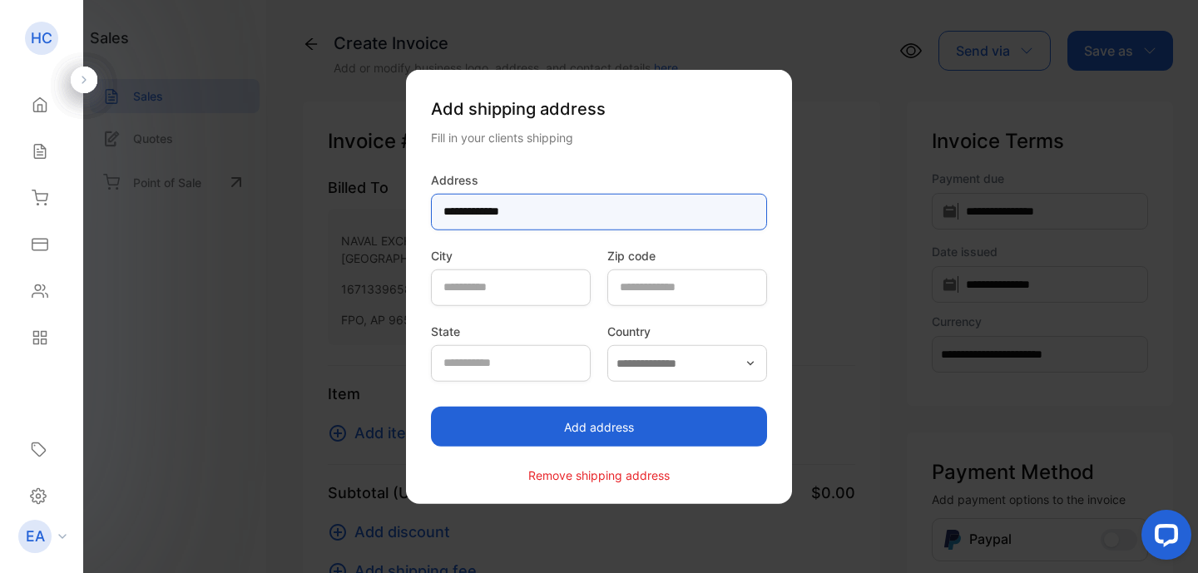
type input "**********"
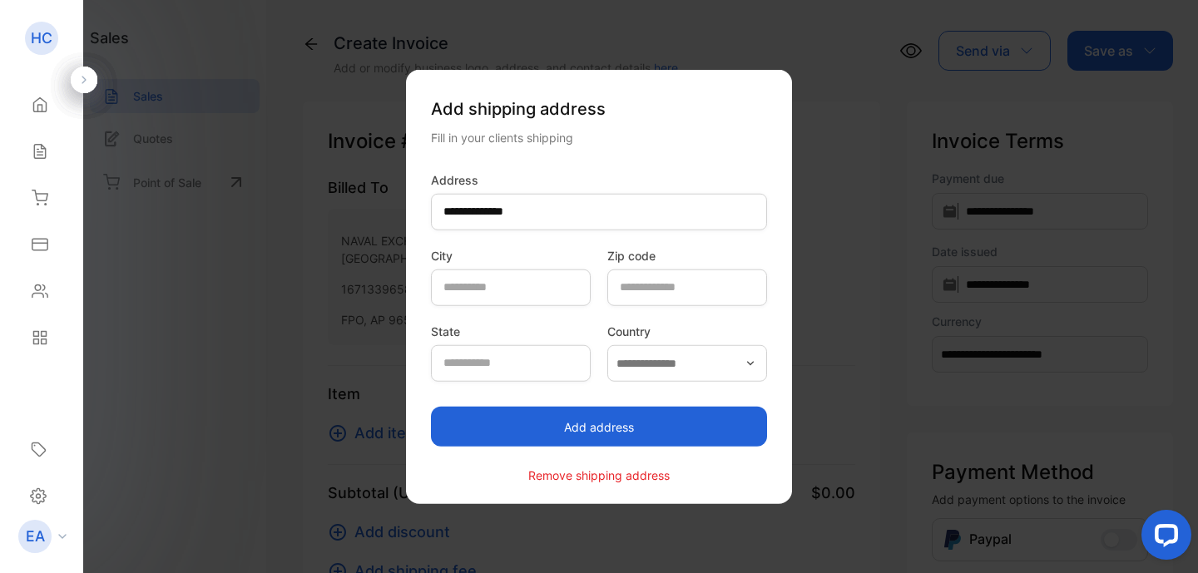
click at [618, 431] on button "Add address" at bounding box center [599, 427] width 336 height 40
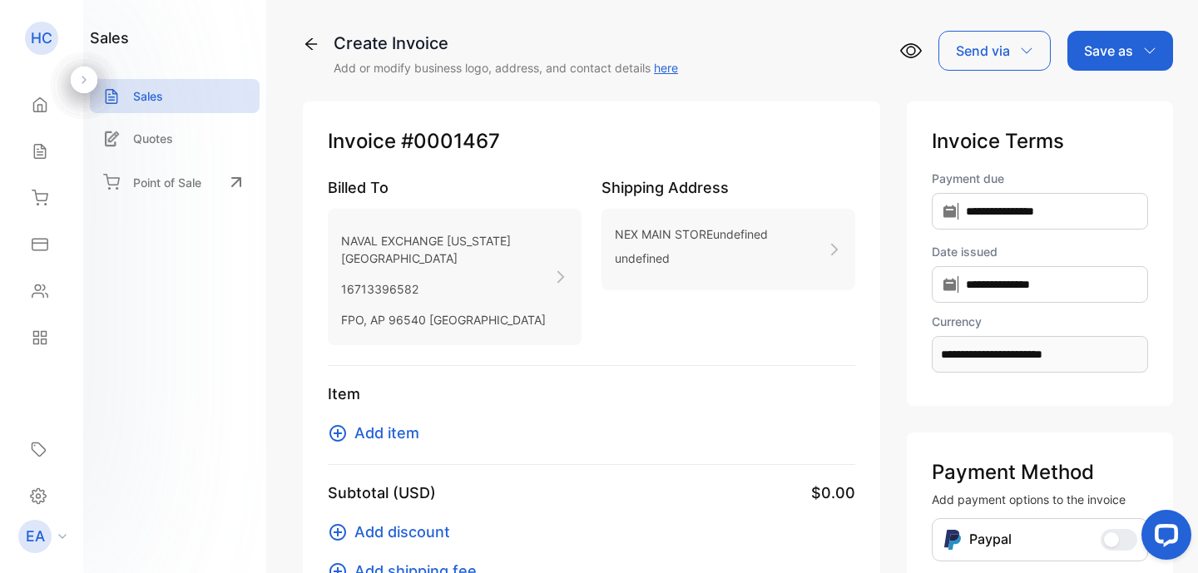
click at [344, 442] on icon at bounding box center [337, 433] width 17 height 17
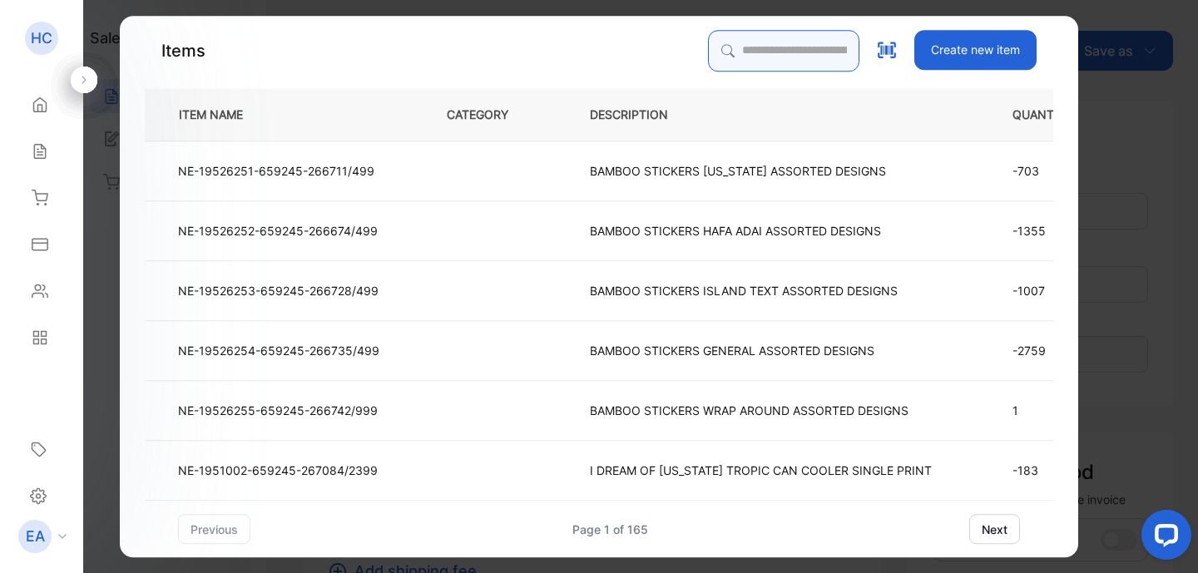
click at [782, 44] on input "search" at bounding box center [783, 51] width 151 height 42
type input "********"
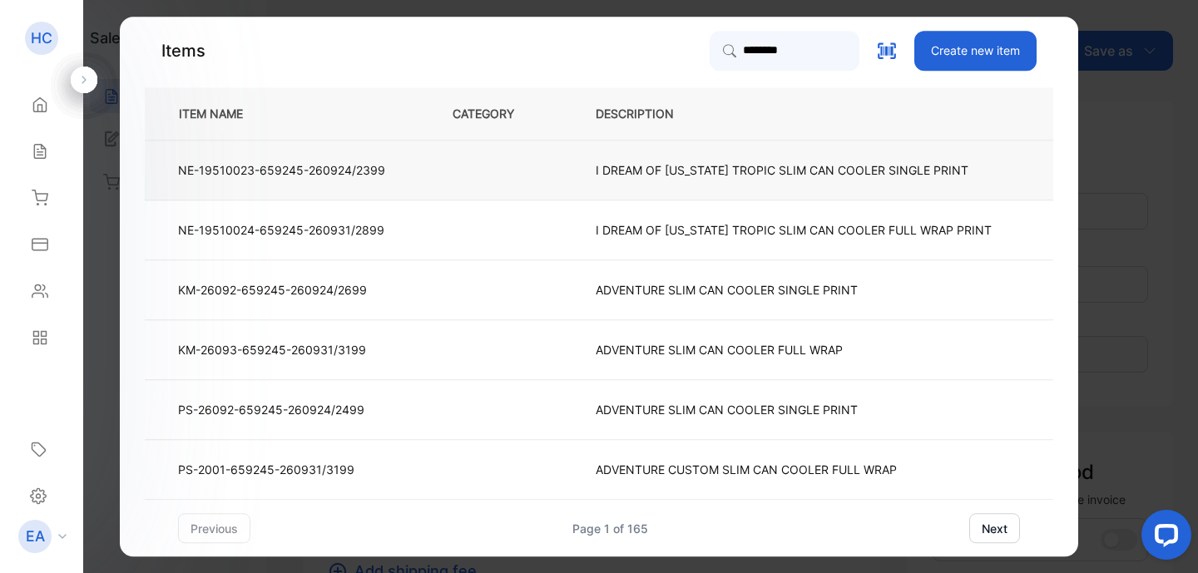
click at [779, 178] on p "I DREAM OF [US_STATE] TROPIC SLIM CAN COOLER SINGLE PRINT" at bounding box center [782, 169] width 373 height 17
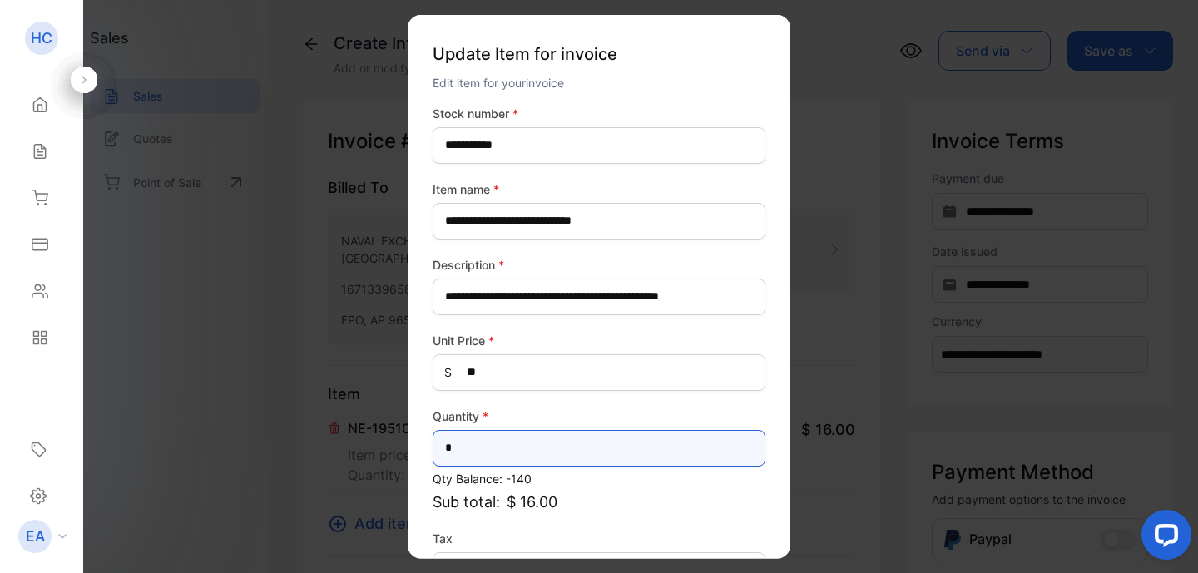
click at [502, 452] on input "*" at bounding box center [599, 447] width 333 height 37
type input "*"
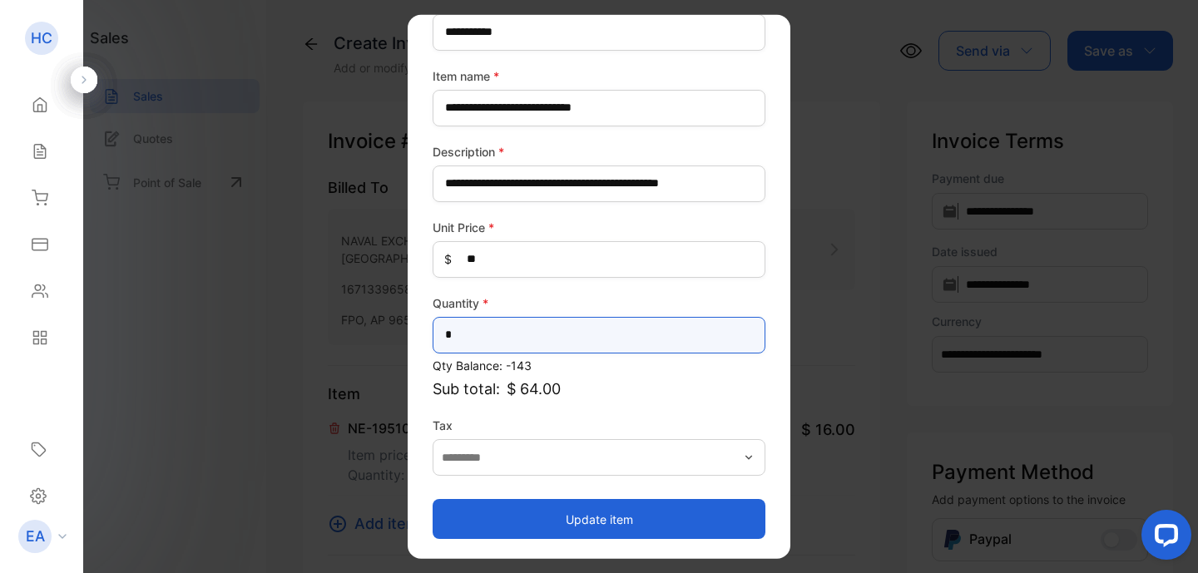
scroll to position [113, 0]
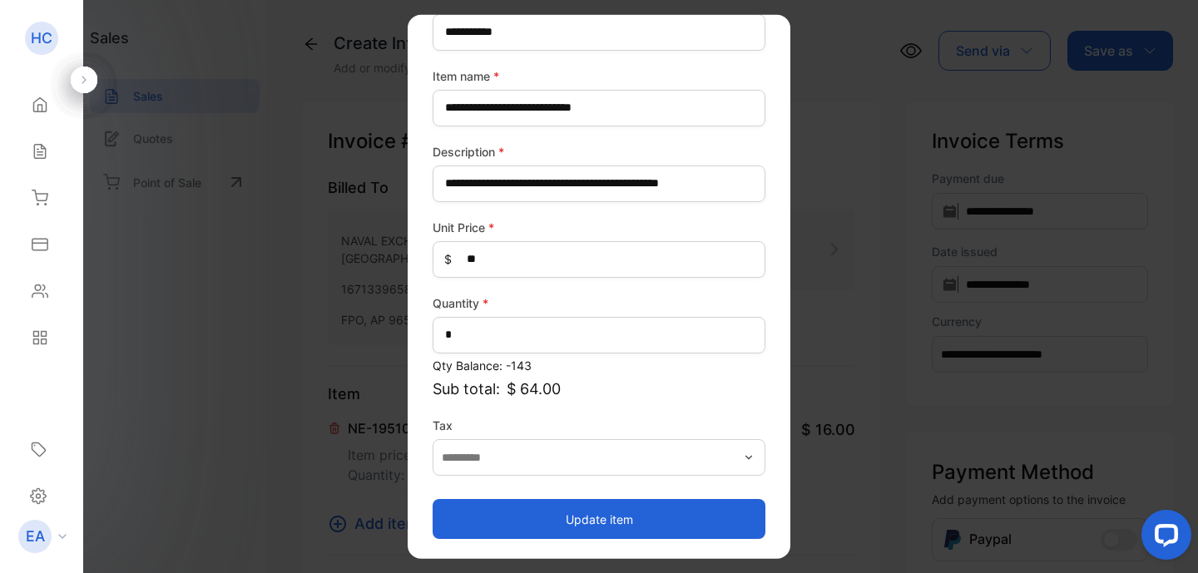
click at [578, 511] on button "Update item" at bounding box center [599, 519] width 333 height 40
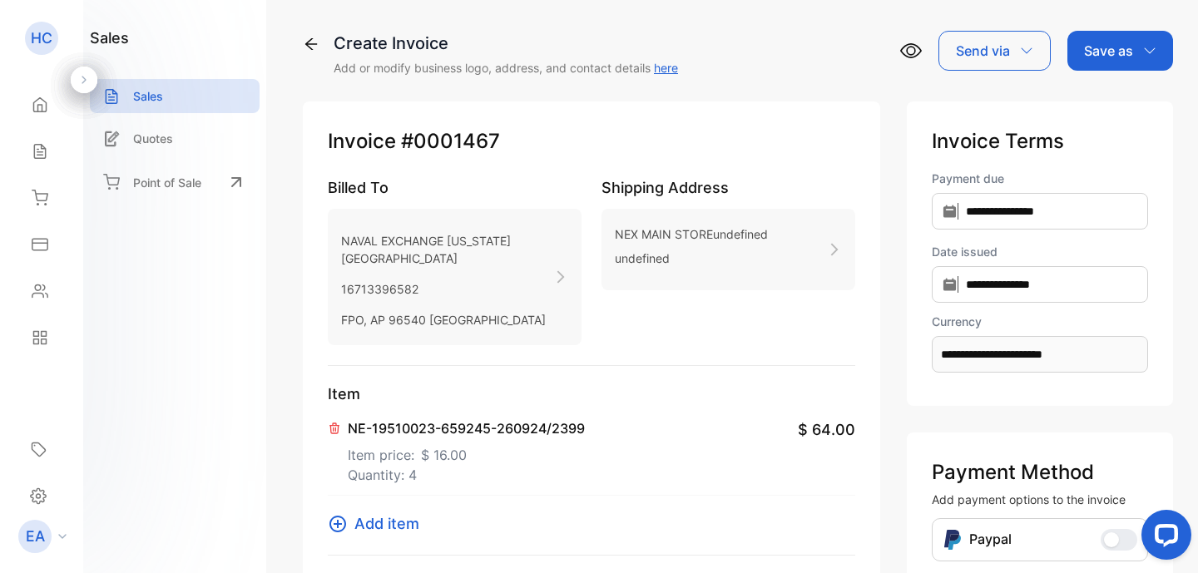
click at [339, 534] on icon at bounding box center [338, 524] width 20 height 20
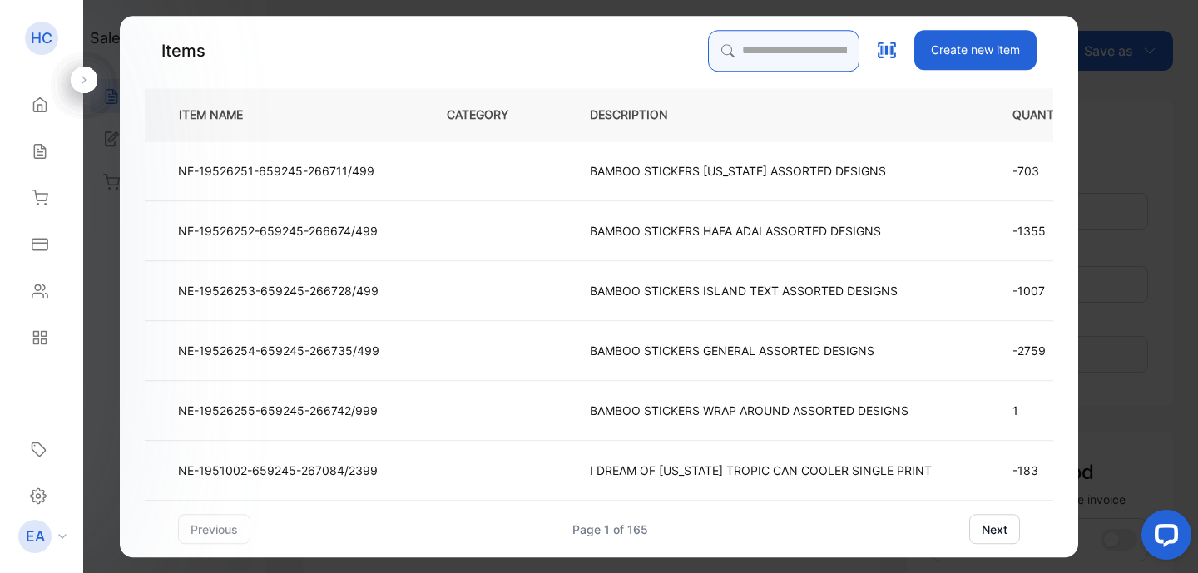
click at [776, 60] on input "search" at bounding box center [783, 51] width 151 height 42
type input "********"
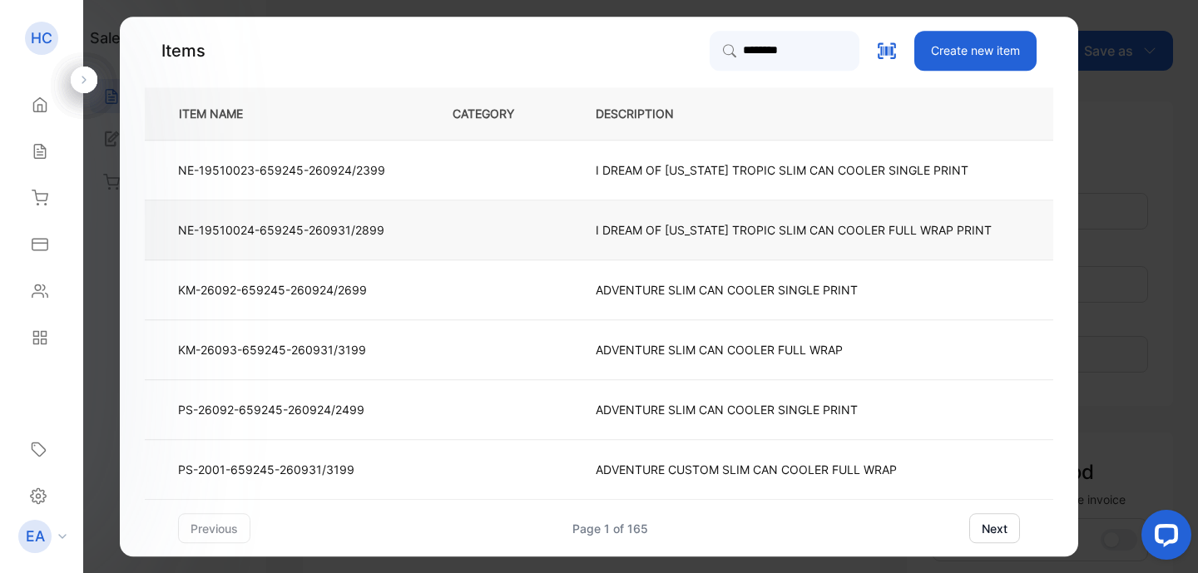
click at [774, 228] on p "I DREAM OF [US_STATE] TROPIC SLIM CAN COOLER FULL WRAP PRINT" at bounding box center [794, 229] width 396 height 17
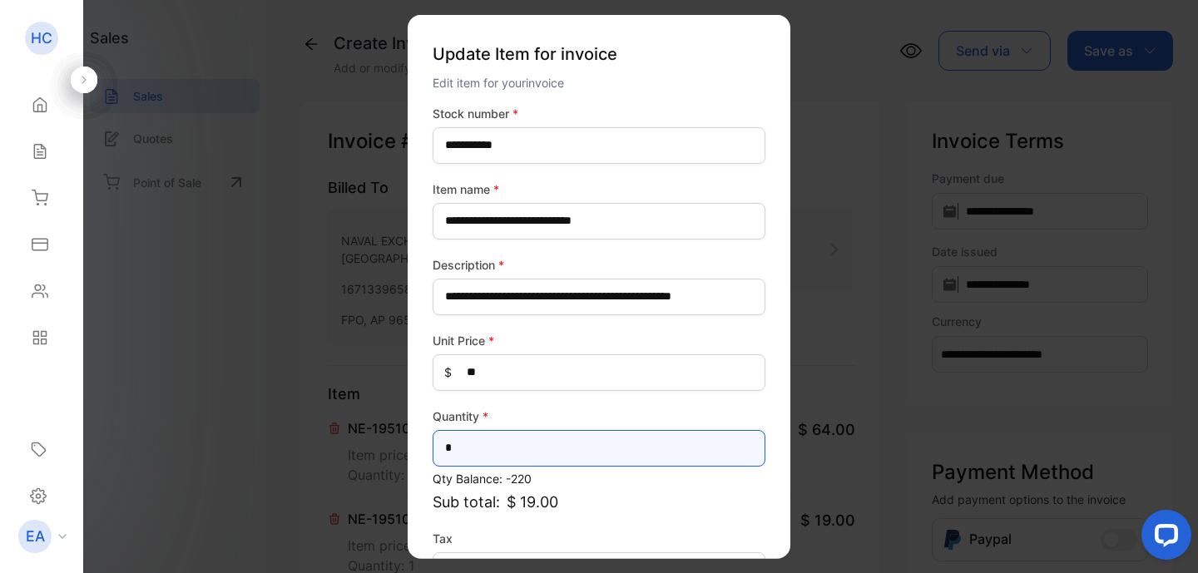
click at [488, 452] on input "*" at bounding box center [599, 447] width 333 height 37
type input "**"
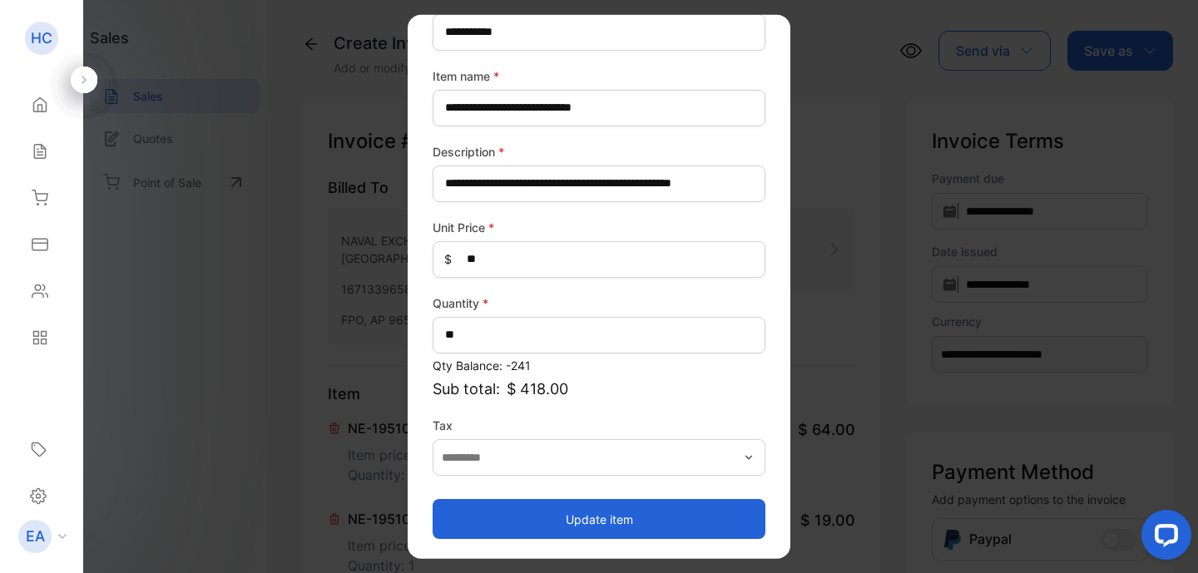
click at [614, 518] on button "Update item" at bounding box center [599, 519] width 333 height 40
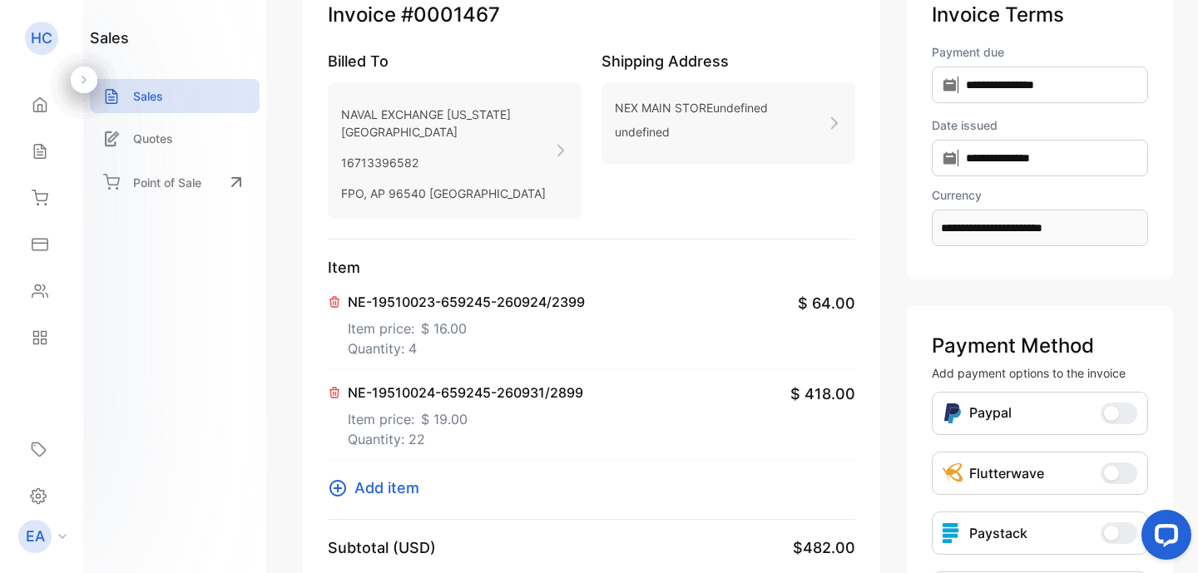
scroll to position [220, 0]
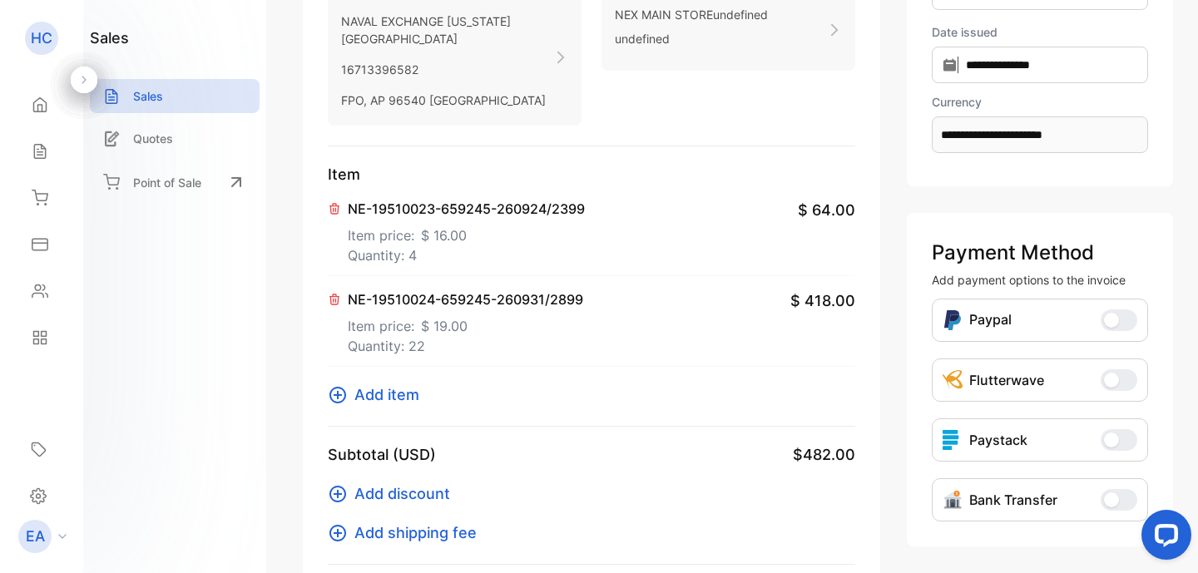
click at [341, 403] on icon at bounding box center [337, 395] width 17 height 17
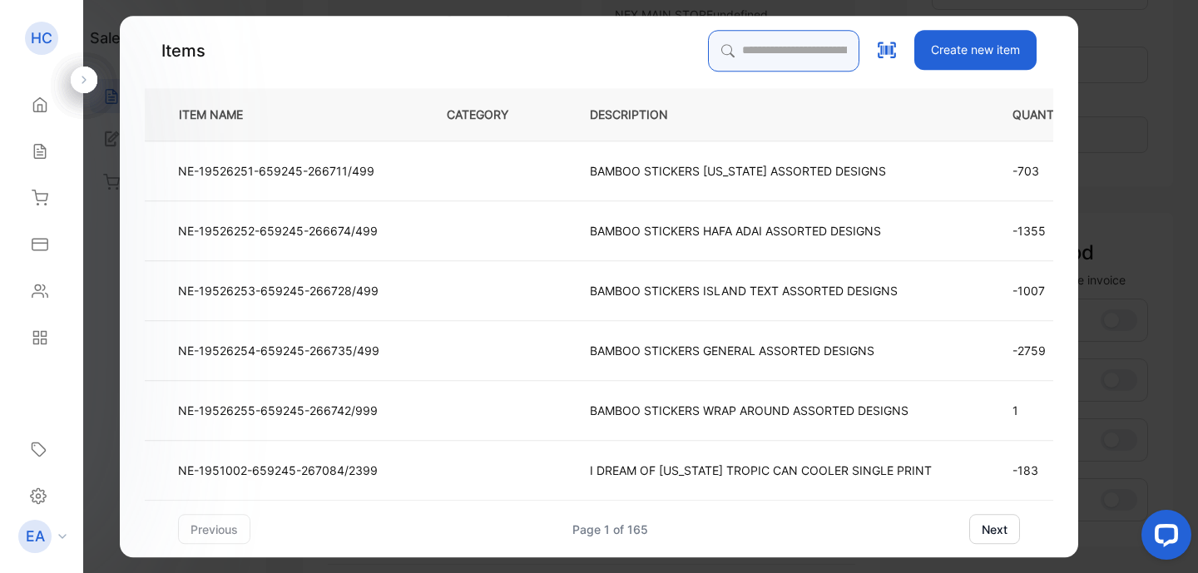
click at [774, 50] on input "search" at bounding box center [783, 51] width 151 height 42
type input "****"
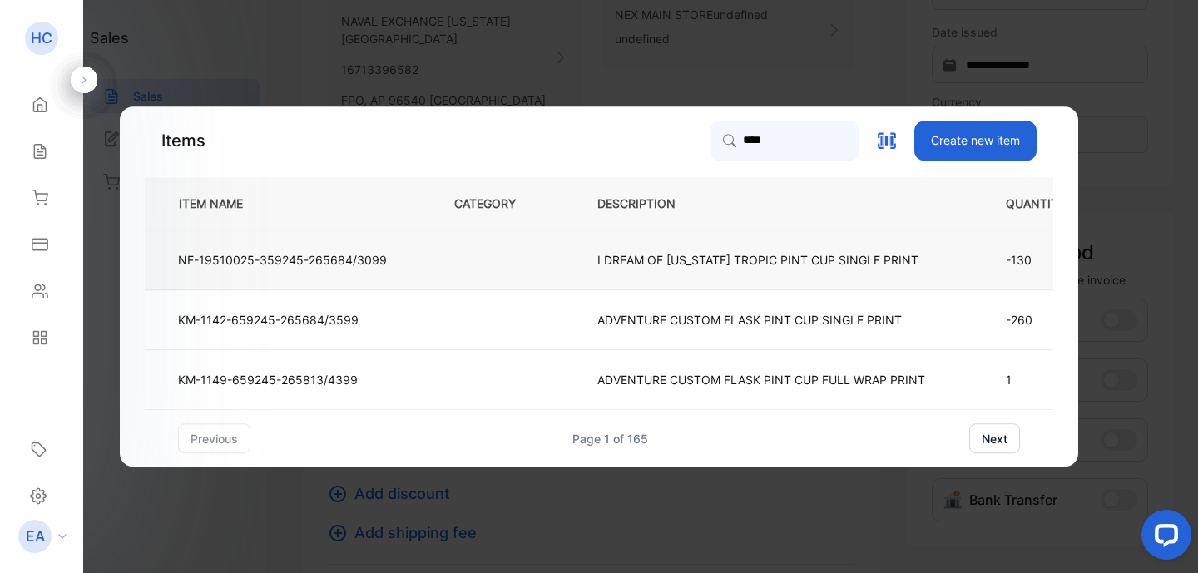
click at [743, 259] on p "I DREAM OF [US_STATE] TROPIC PINT CUP SINGLE PRINT" at bounding box center [757, 259] width 321 height 17
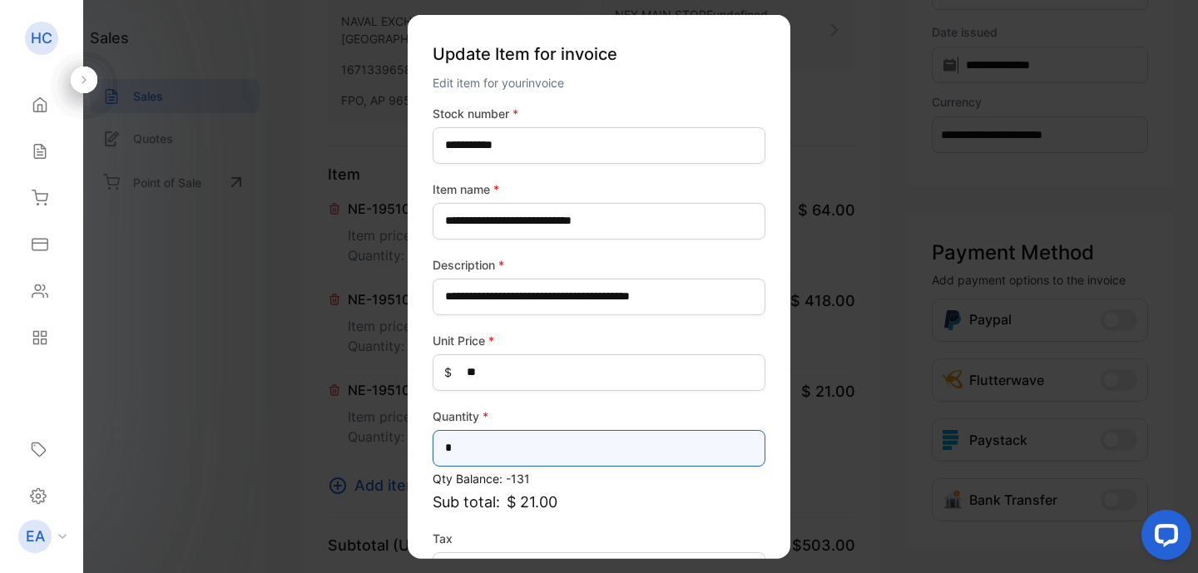
click at [523, 442] on input "*" at bounding box center [599, 447] width 333 height 37
type input "**"
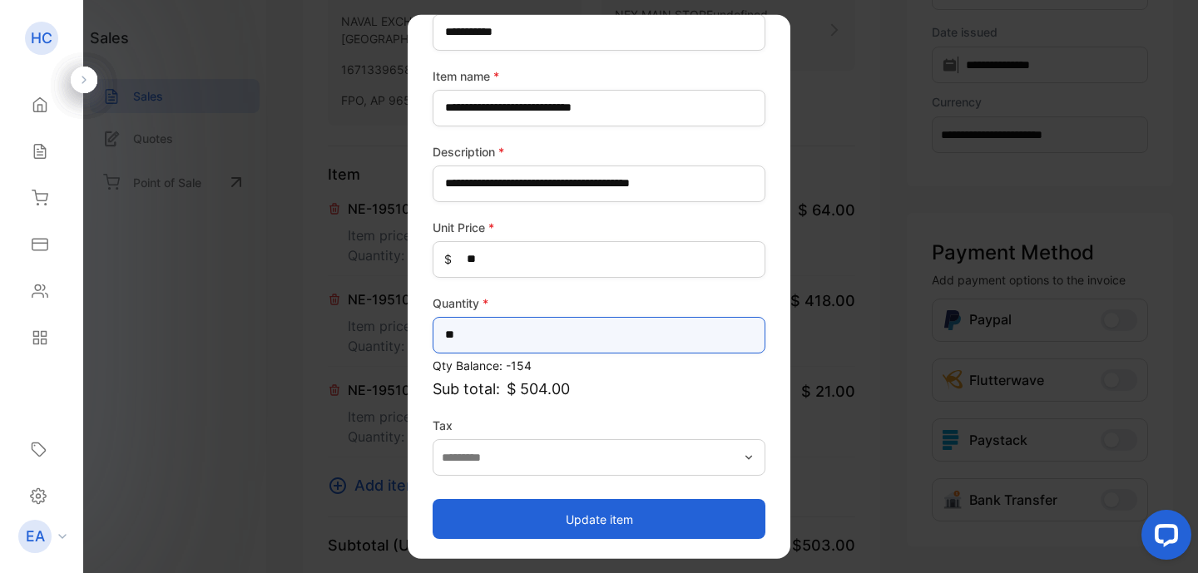
scroll to position [113, 0]
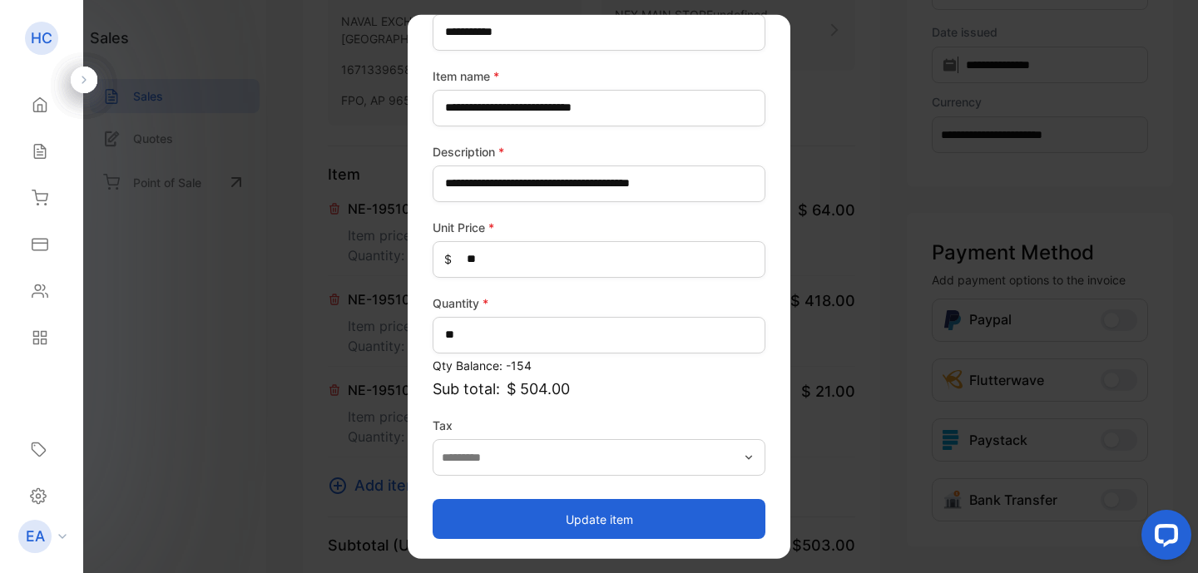
click at [631, 529] on button "Update item" at bounding box center [599, 519] width 333 height 40
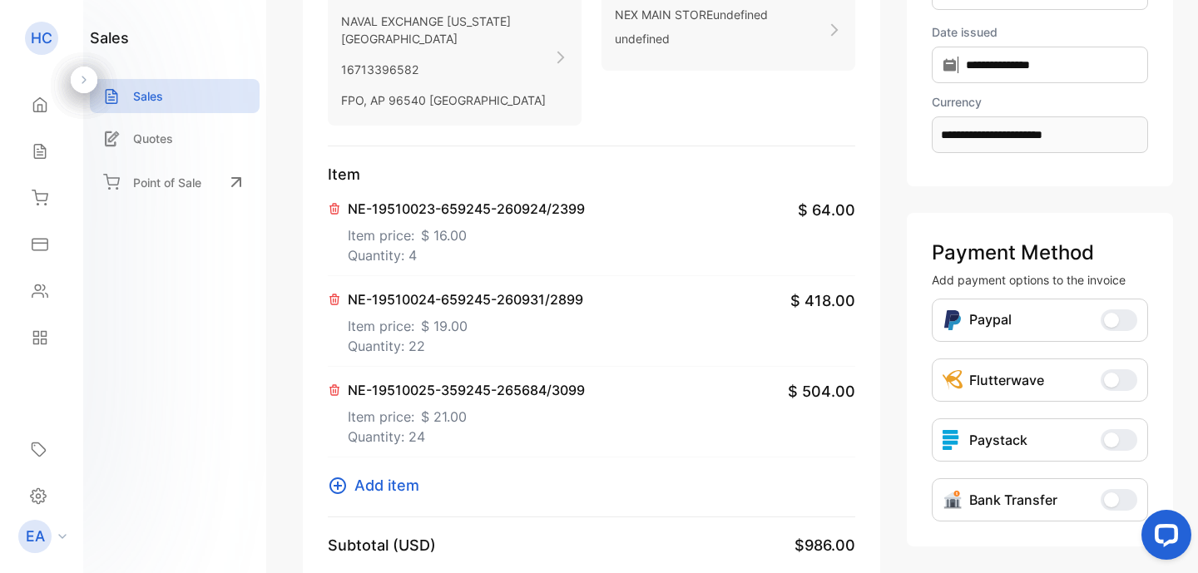
click at [340, 496] on icon at bounding box center [338, 486] width 20 height 20
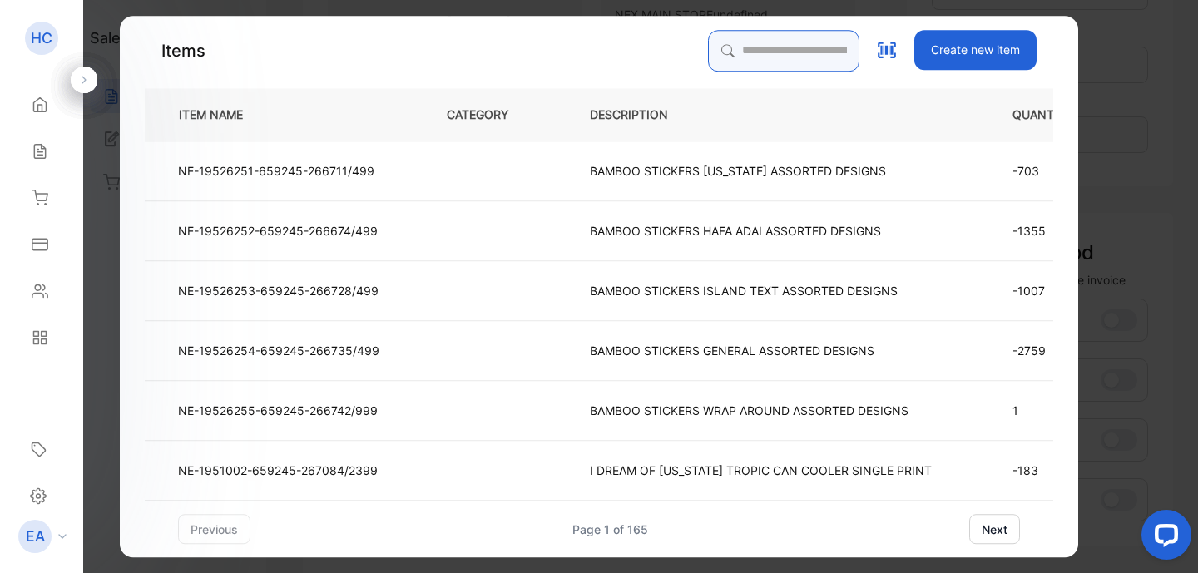
click at [808, 55] on input "search" at bounding box center [783, 51] width 151 height 42
type input "***"
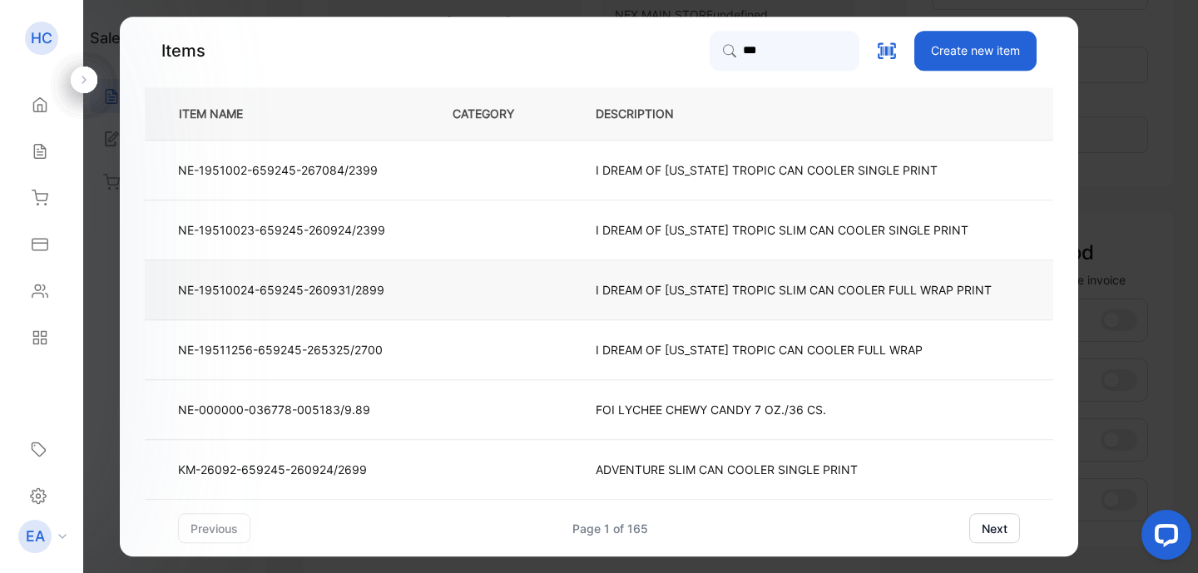
click at [733, 289] on p "I DREAM OF [US_STATE] TROPIC SLIM CAN COOLER FULL WRAP PRINT" at bounding box center [794, 289] width 396 height 17
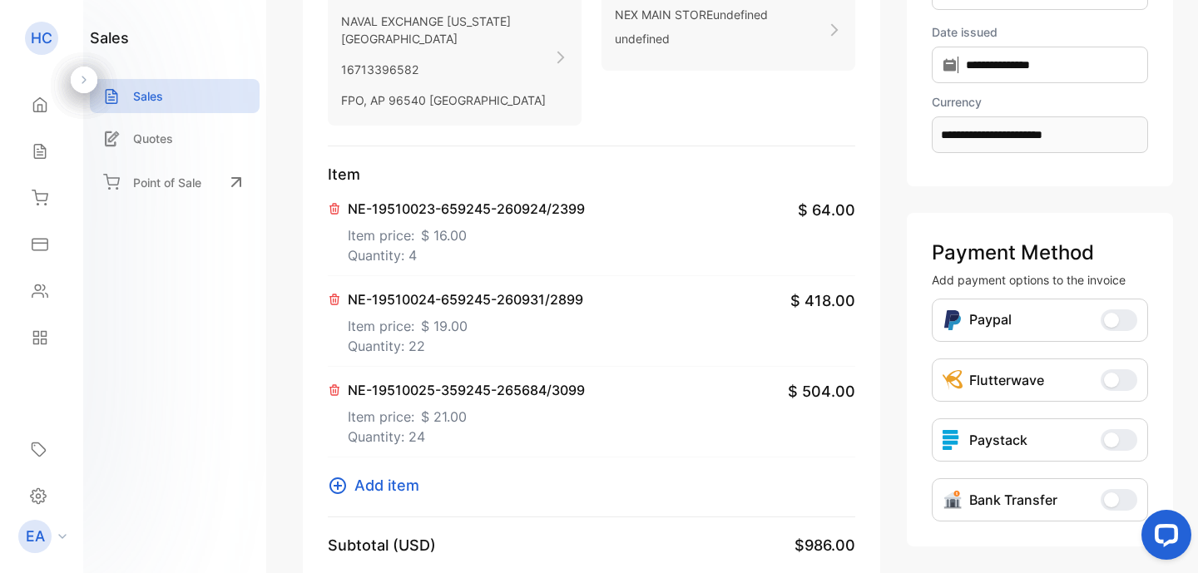
click at [339, 494] on icon at bounding box center [337, 485] width 17 height 17
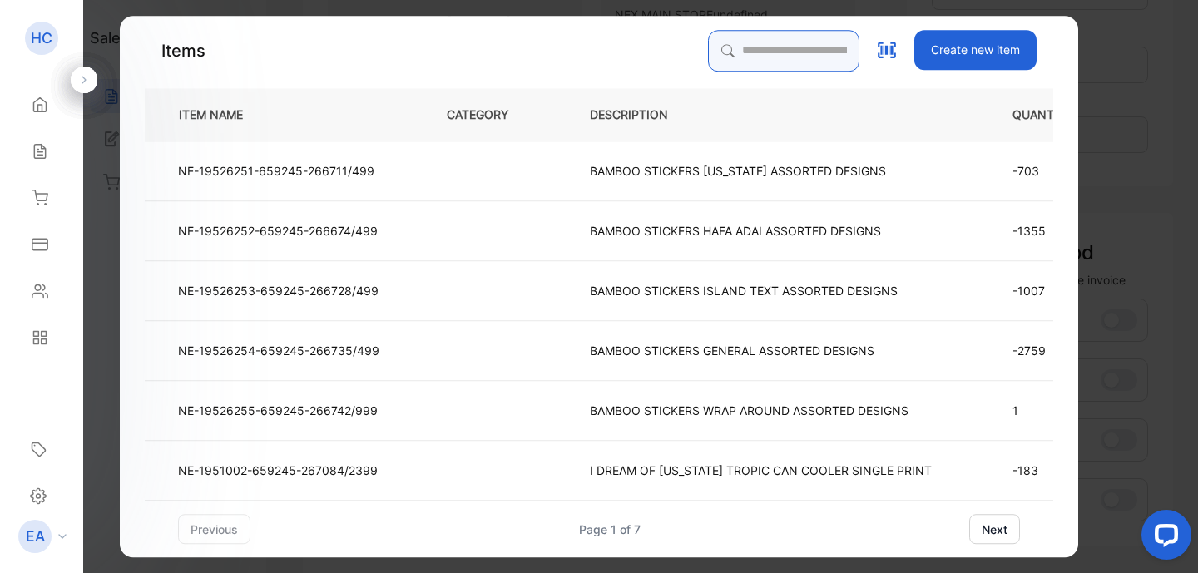
click at [708, 62] on input "search" at bounding box center [783, 51] width 151 height 42
type input "***"
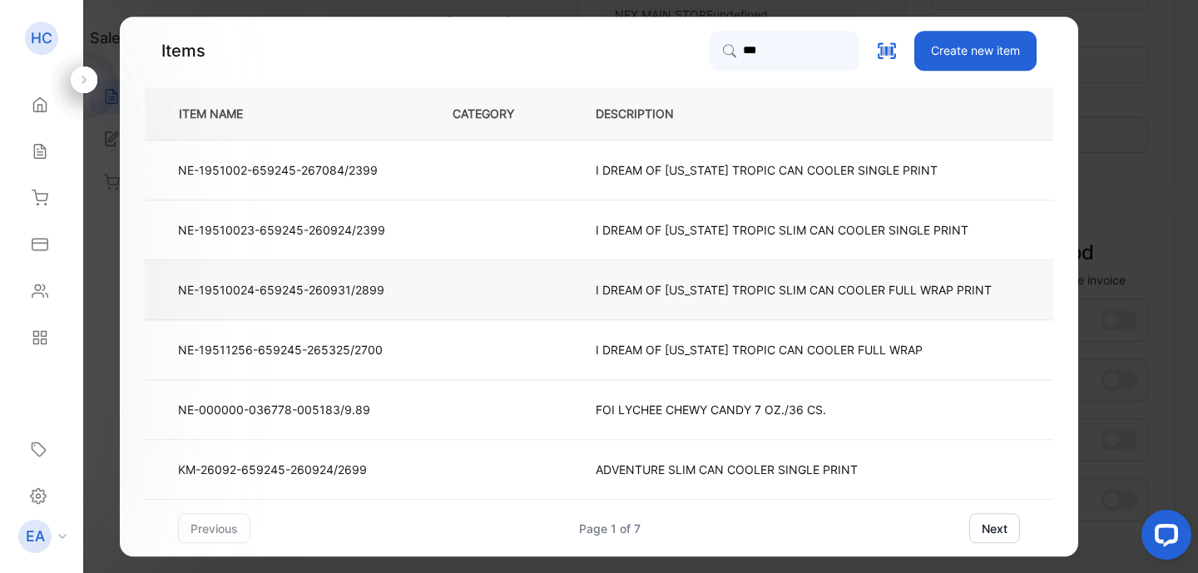
click at [722, 284] on p "I DREAM OF [US_STATE] TROPIC SLIM CAN COOLER FULL WRAP PRINT" at bounding box center [794, 289] width 396 height 17
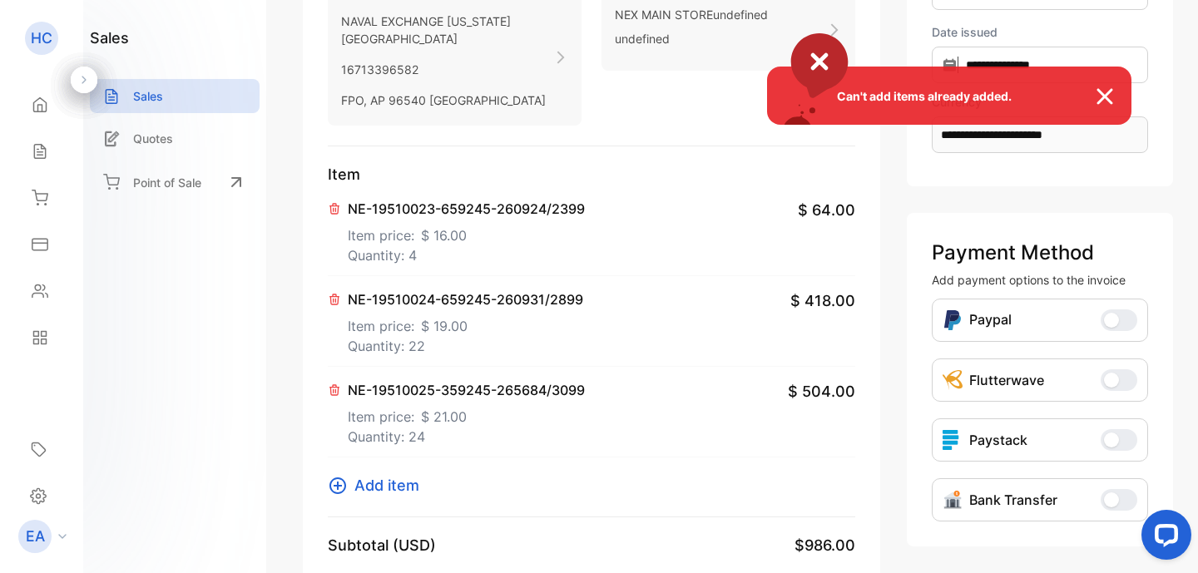
click at [334, 501] on div "Can't add items already added." at bounding box center [599, 286] width 1198 height 573
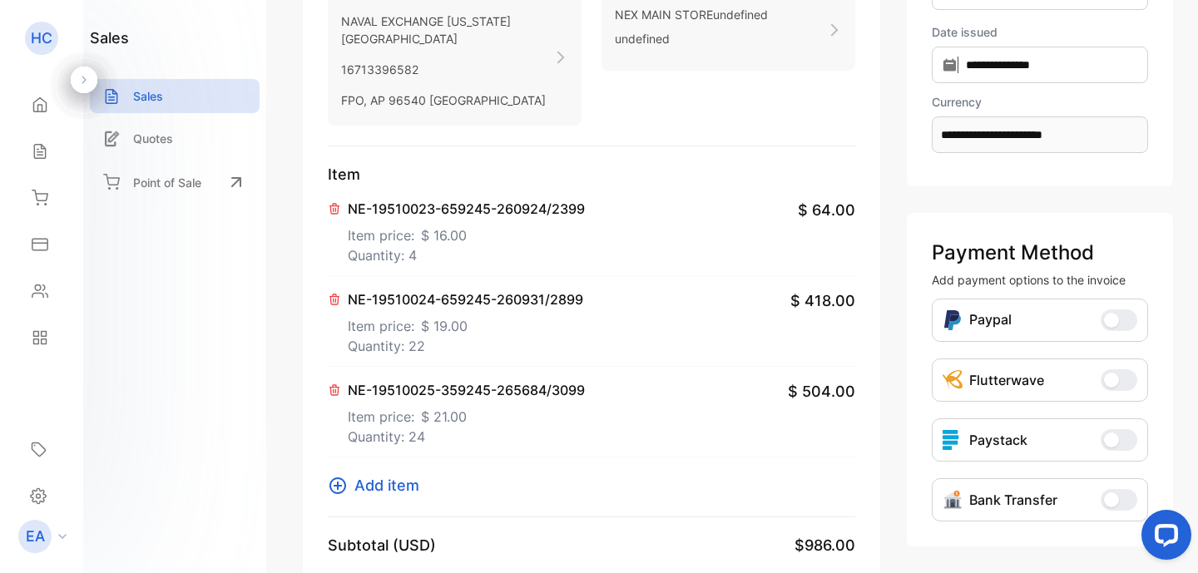
click at [337, 494] on icon at bounding box center [337, 485] width 17 height 17
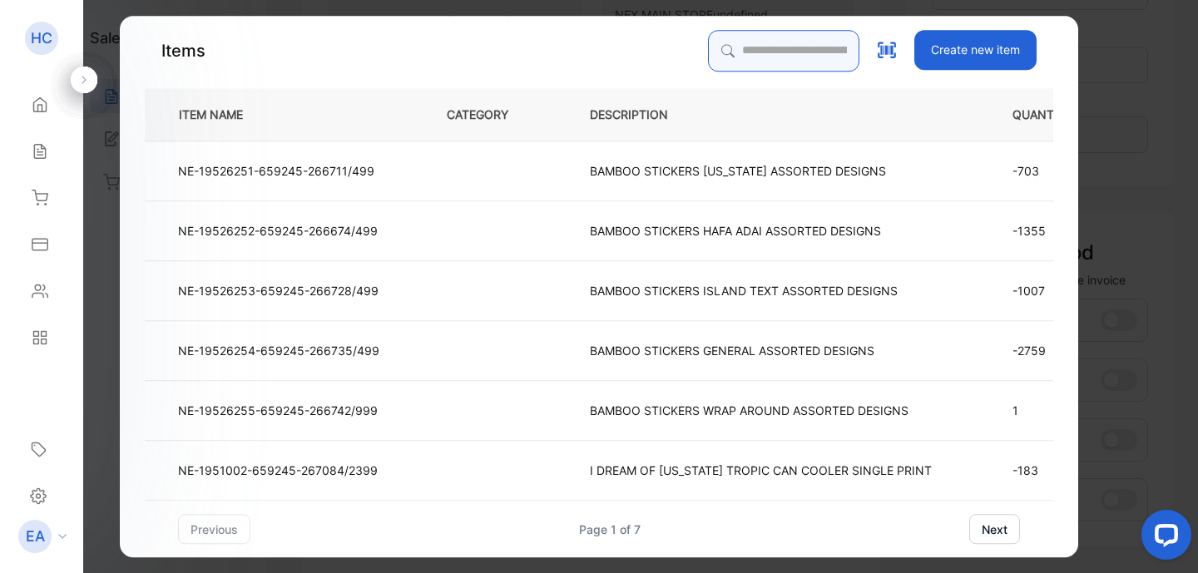
click at [752, 53] on input "search" at bounding box center [783, 51] width 151 height 42
type input "***"
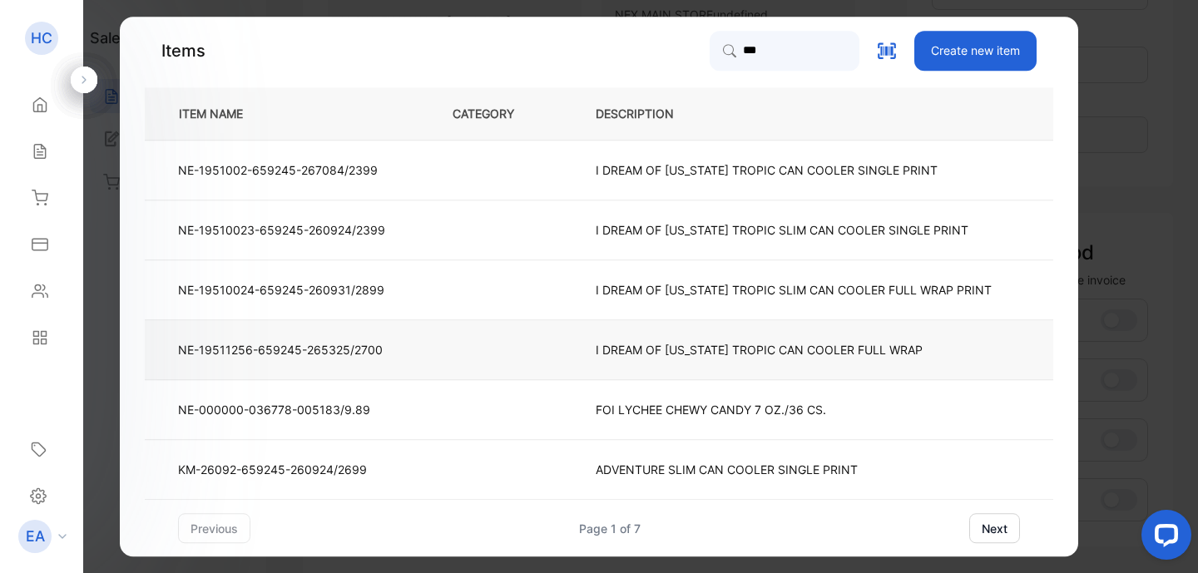
click at [793, 350] on p "I DREAM OF [US_STATE] TROPIC CAN COOLER FULL WRAP" at bounding box center [759, 349] width 327 height 17
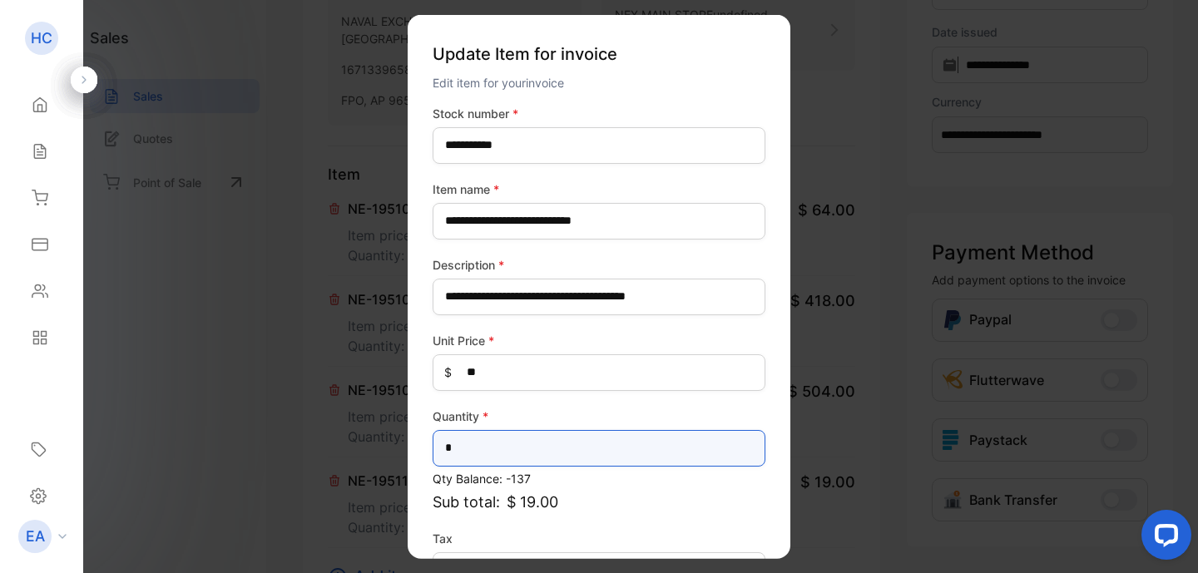
click at [474, 451] on input "*" at bounding box center [599, 447] width 333 height 37
type input "*"
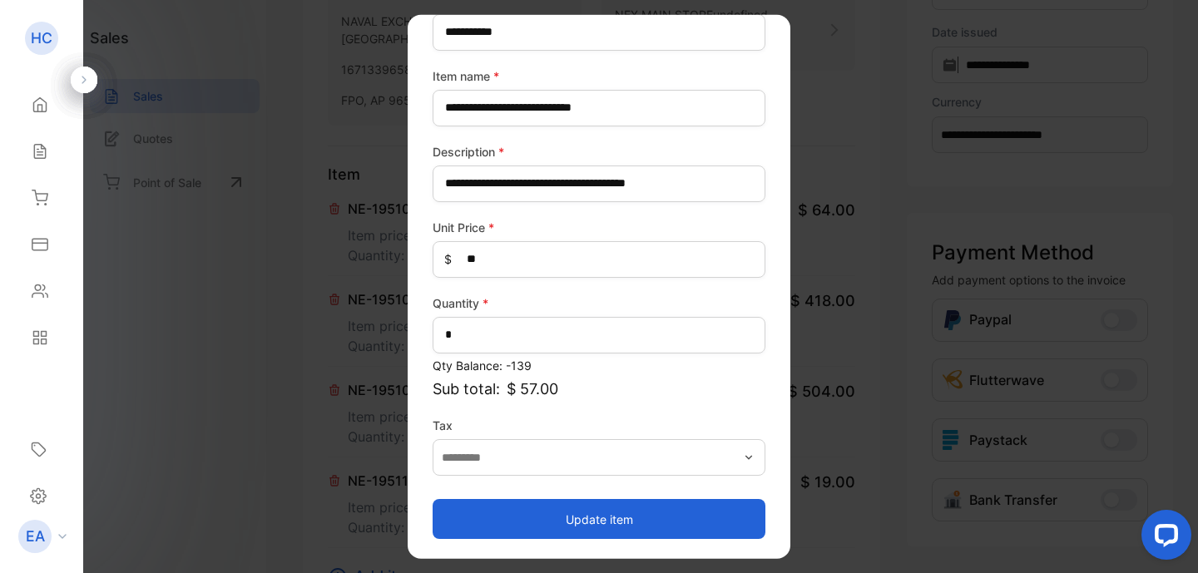
click at [559, 515] on button "Update item" at bounding box center [599, 519] width 333 height 40
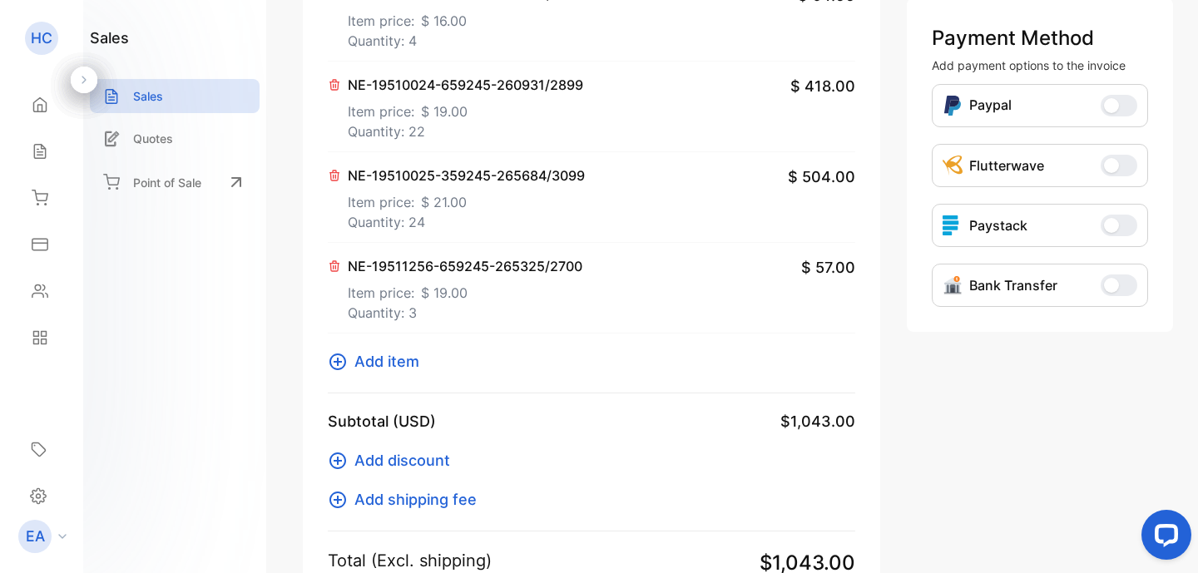
scroll to position [586, 0]
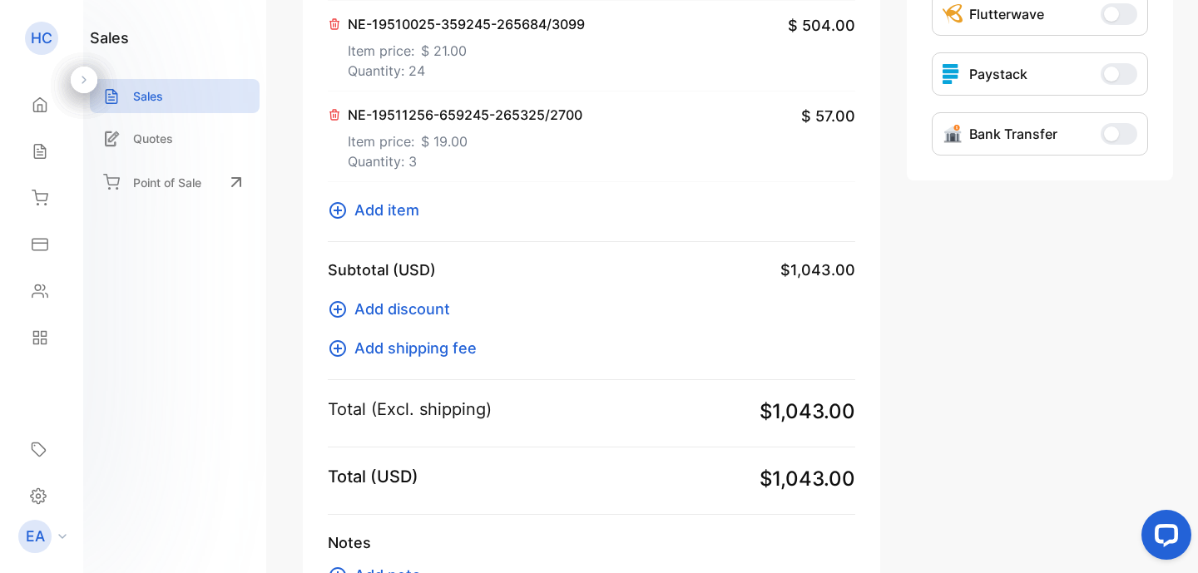
click at [342, 219] on icon at bounding box center [337, 210] width 17 height 17
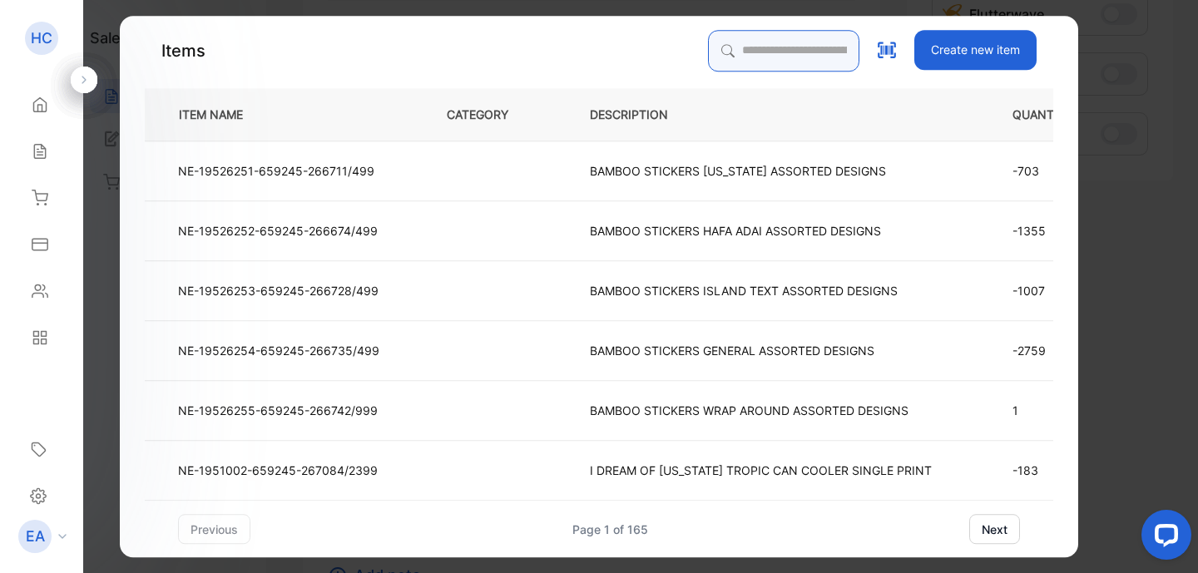
click at [787, 52] on input "search" at bounding box center [783, 51] width 151 height 42
type input "*****"
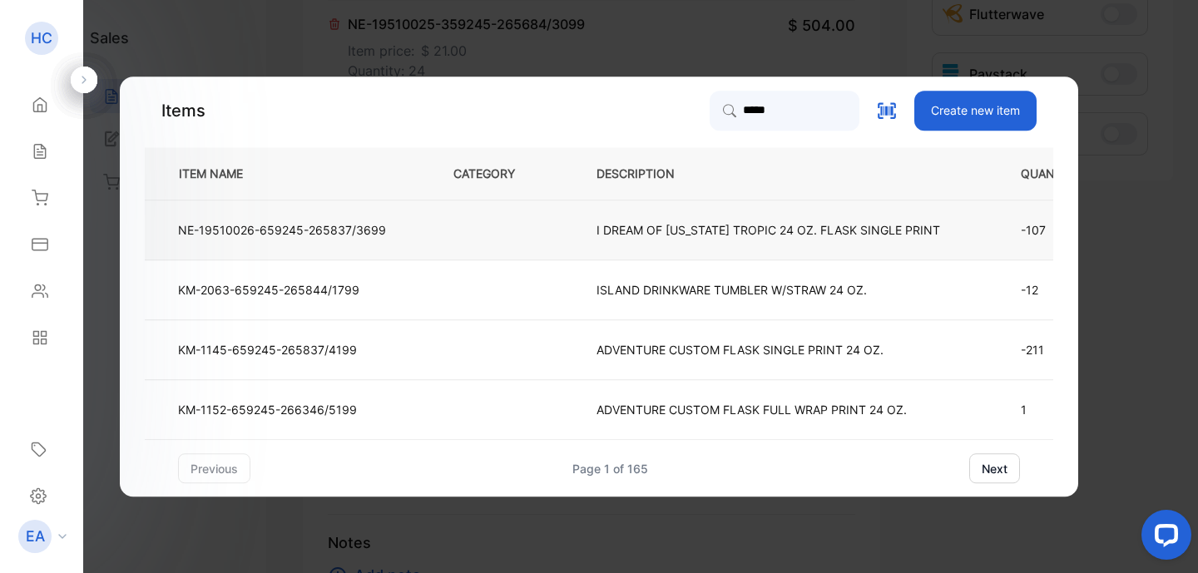
click at [833, 232] on p "I DREAM OF [US_STATE] TROPIC 24 OZ. FLASK SINGLE PRINT" at bounding box center [768, 229] width 344 height 17
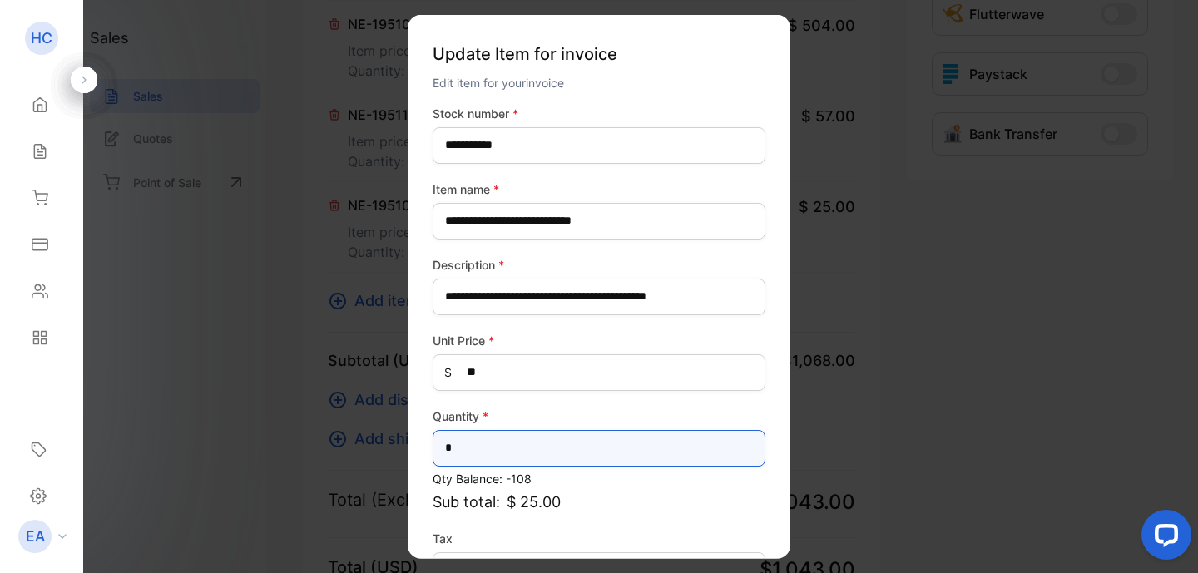
click at [516, 444] on input "*" at bounding box center [599, 447] width 333 height 37
type input "**"
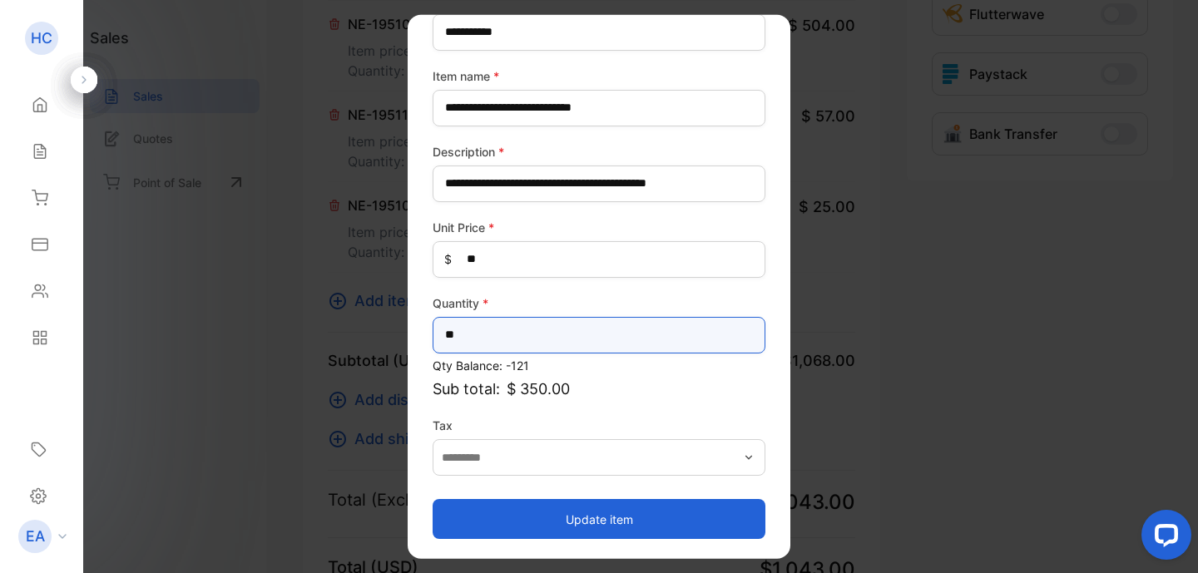
scroll to position [113, 0]
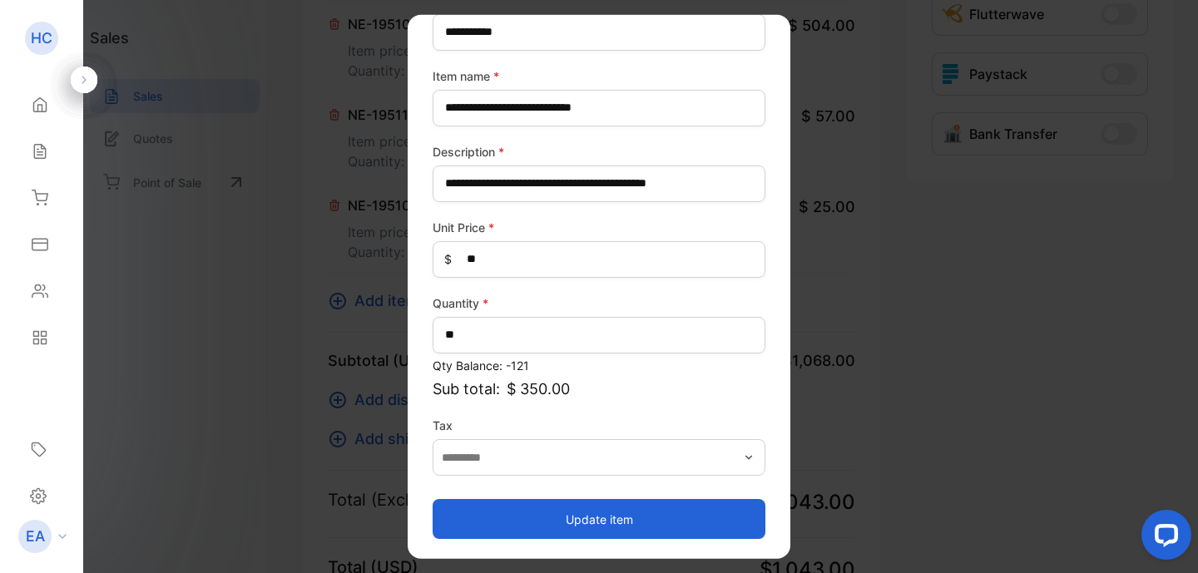
click at [581, 514] on button "Update item" at bounding box center [599, 519] width 333 height 40
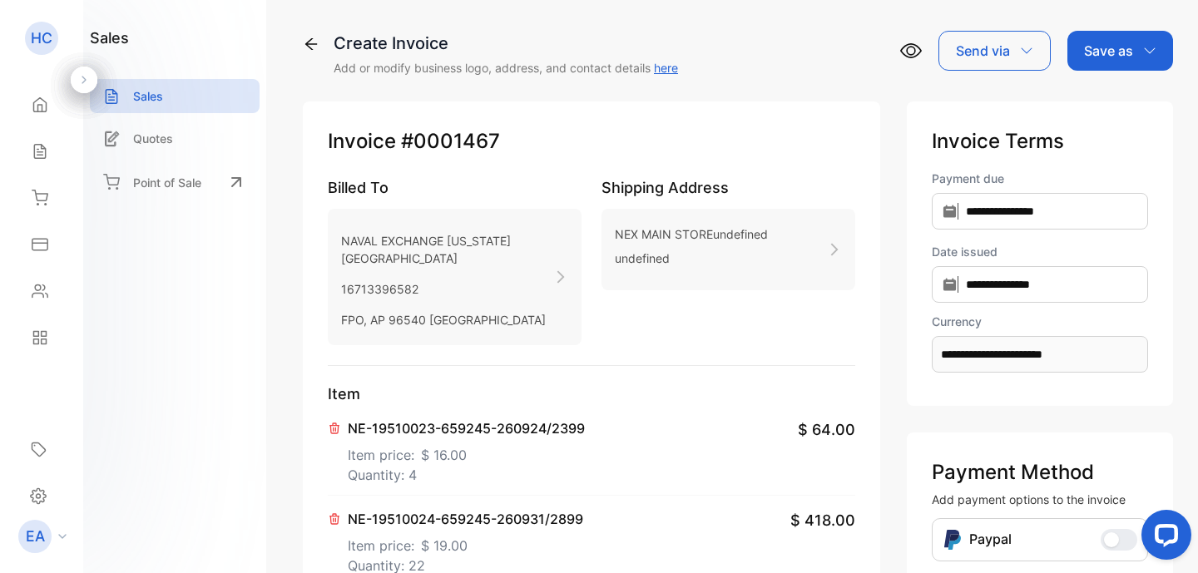
scroll to position [0, 0]
click at [1123, 62] on div "Save as" at bounding box center [1120, 51] width 106 height 40
click at [1119, 111] on div "Invoice" at bounding box center [1116, 105] width 96 height 33
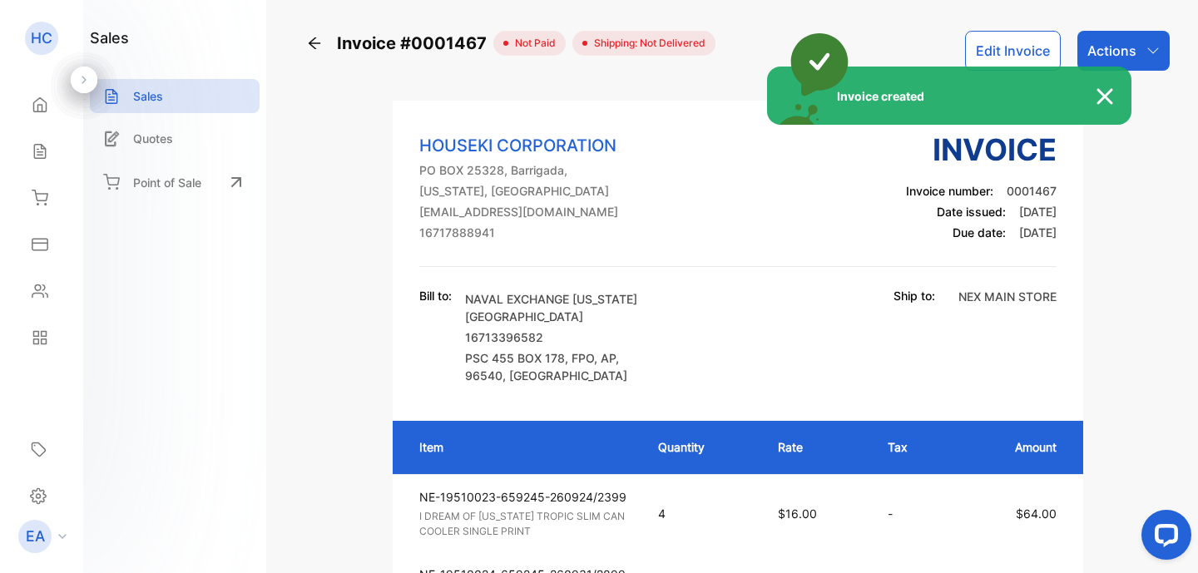
click at [1136, 62] on div "Invoice created" at bounding box center [599, 286] width 1198 height 573
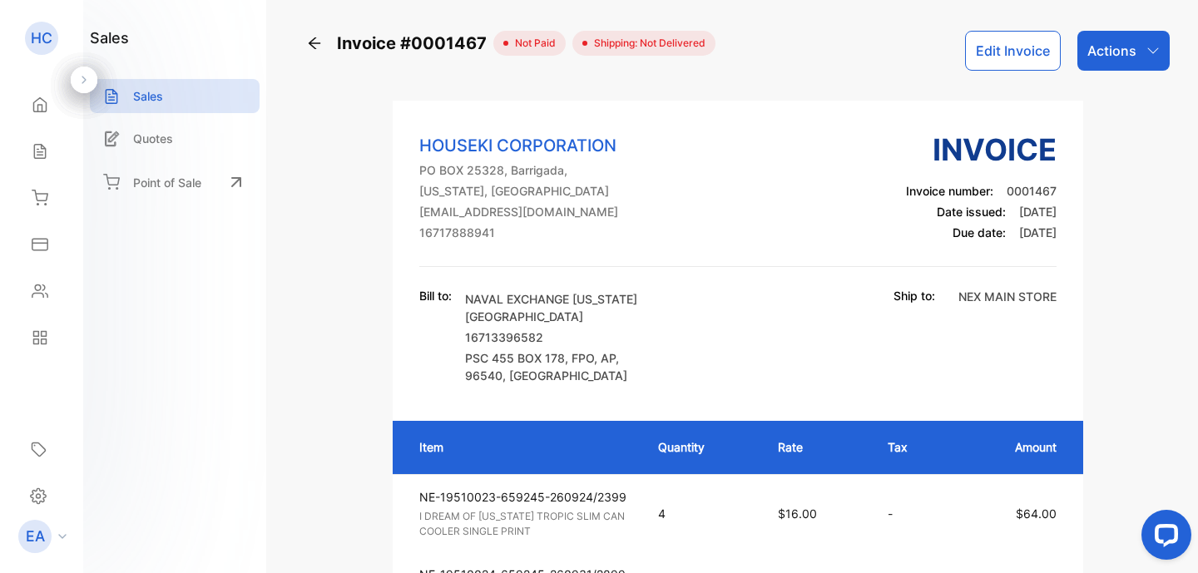
click at [1136, 62] on div "Actions" at bounding box center [1123, 51] width 92 height 40
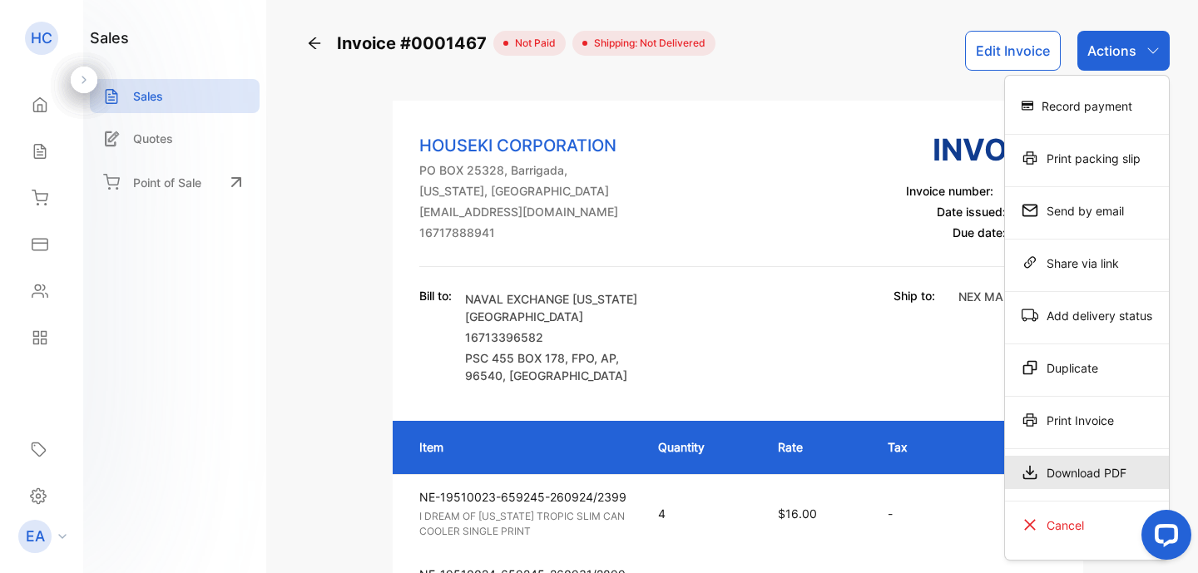
click at [1095, 478] on div "Download PDF" at bounding box center [1087, 472] width 164 height 33
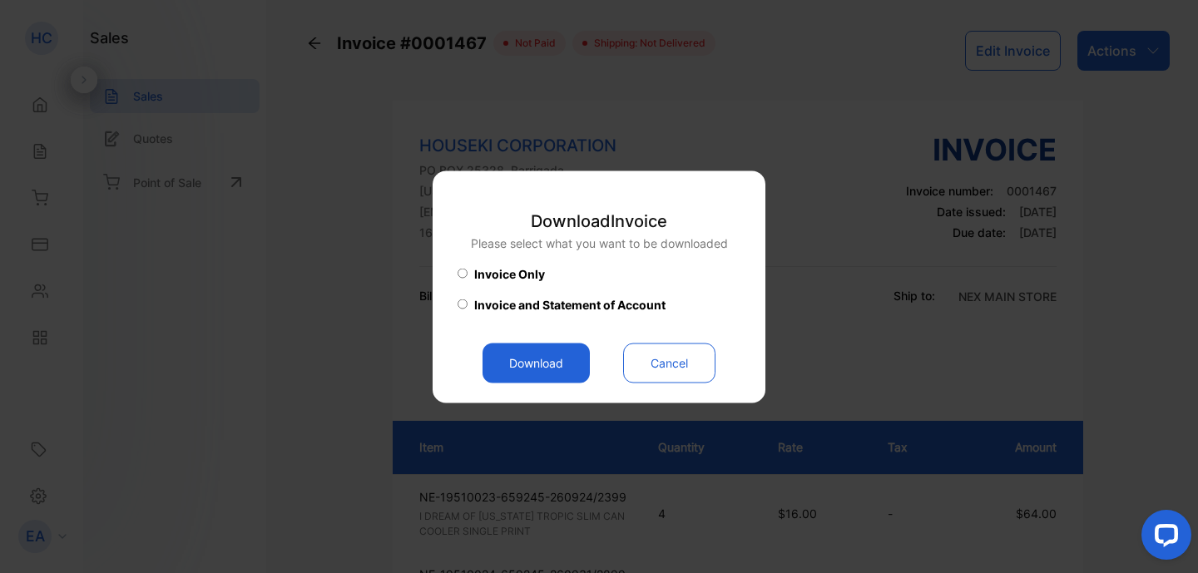
click at [524, 365] on button "Download" at bounding box center [535, 363] width 107 height 40
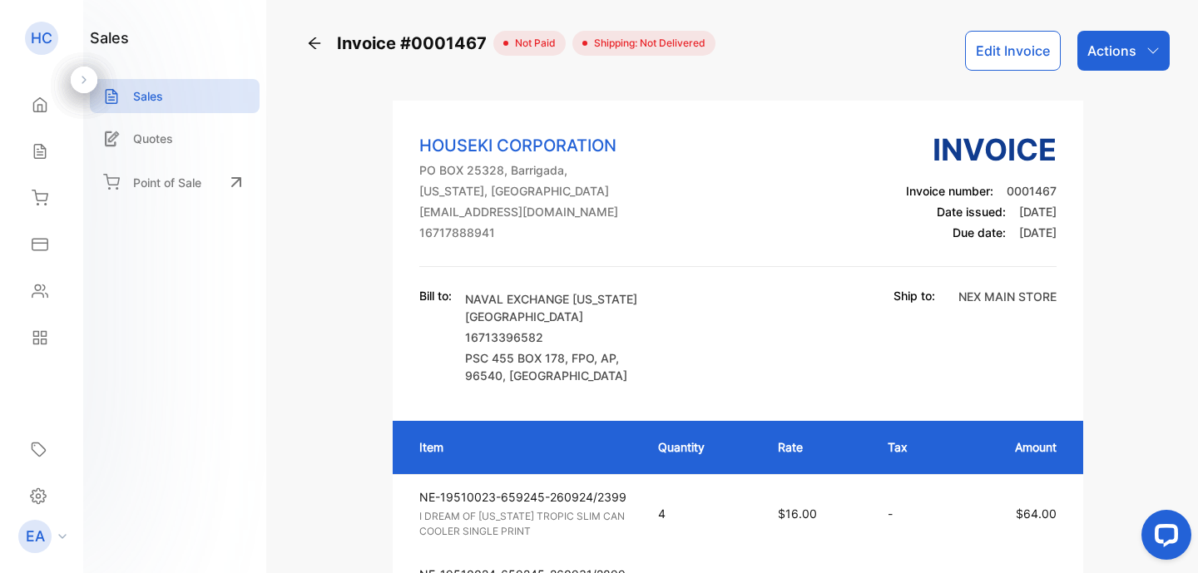
click at [314, 38] on icon at bounding box center [314, 43] width 17 height 17
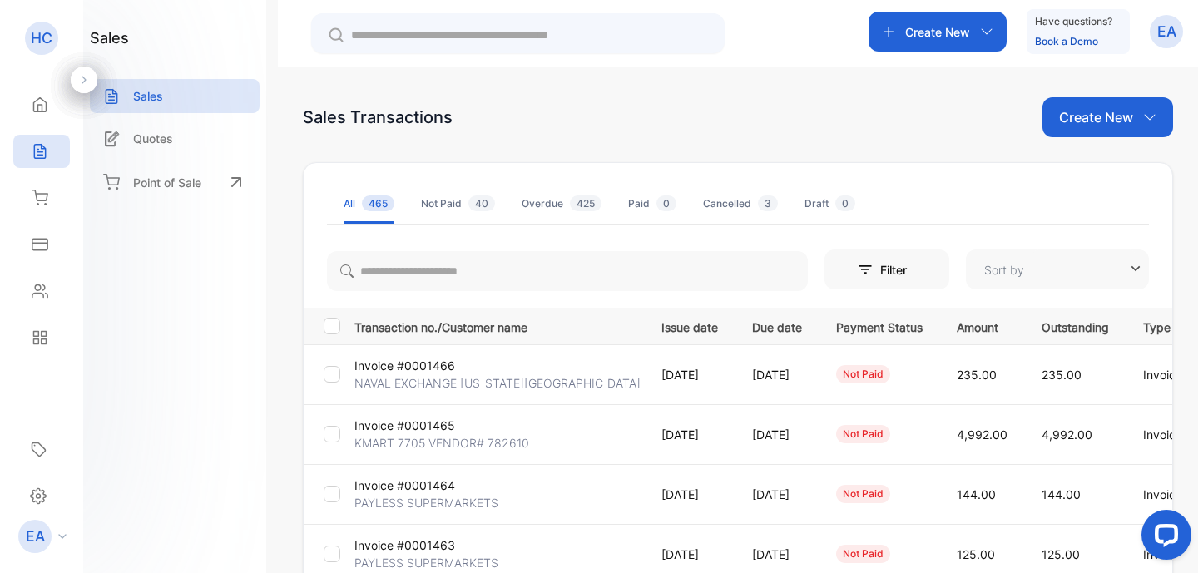
type input "**********"
click at [1088, 120] on p "Create New" at bounding box center [1096, 117] width 74 height 20
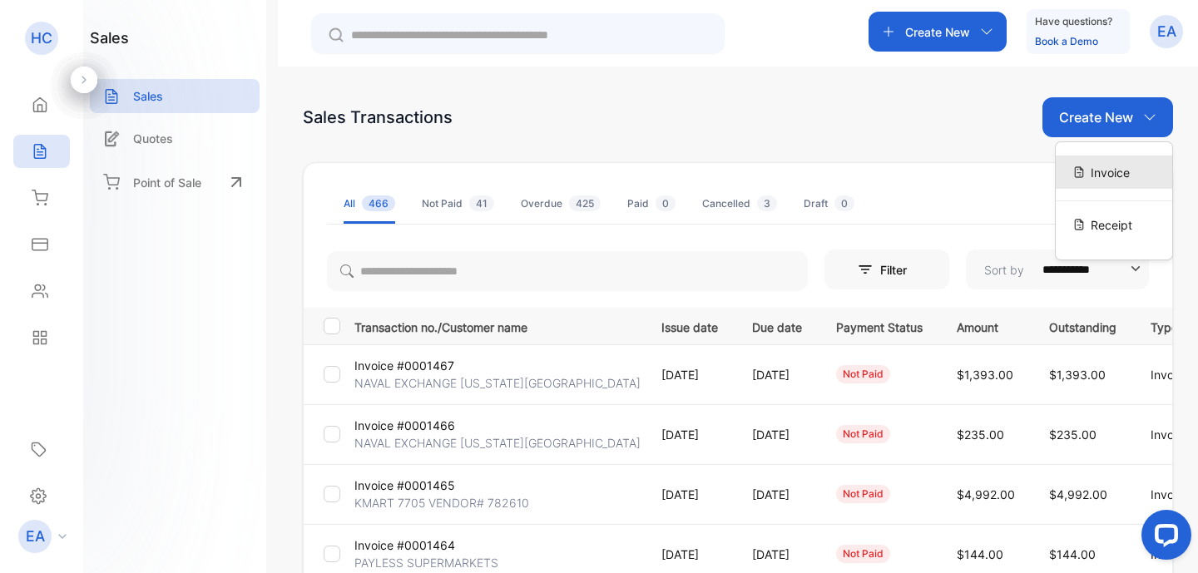
click at [1103, 180] on span "Invoice" at bounding box center [1109, 172] width 39 height 17
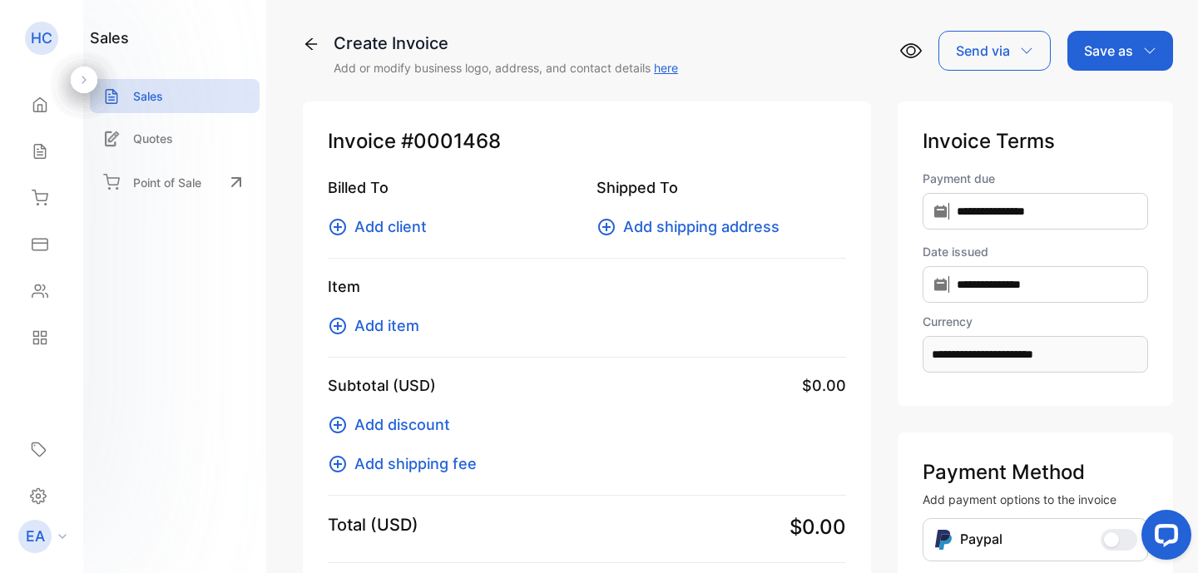
type input "**********"
click at [339, 223] on icon at bounding box center [338, 227] width 20 height 20
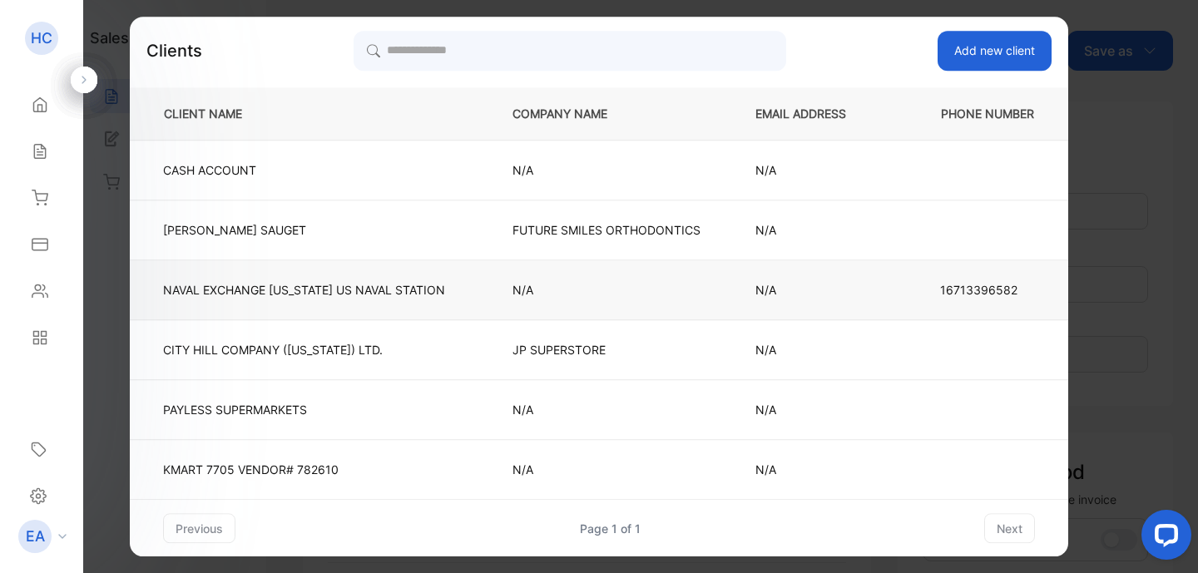
click at [339, 289] on p "NAVAL EXCHANGE [US_STATE][GEOGRAPHIC_DATA]" at bounding box center [304, 289] width 282 height 17
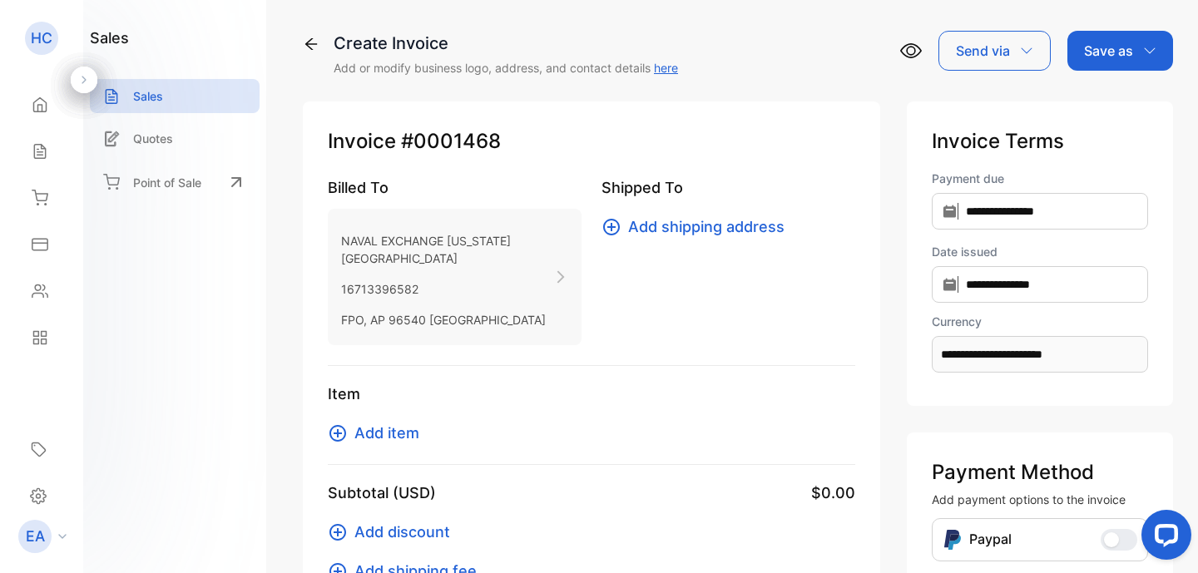
click at [606, 227] on icon at bounding box center [611, 227] width 17 height 17
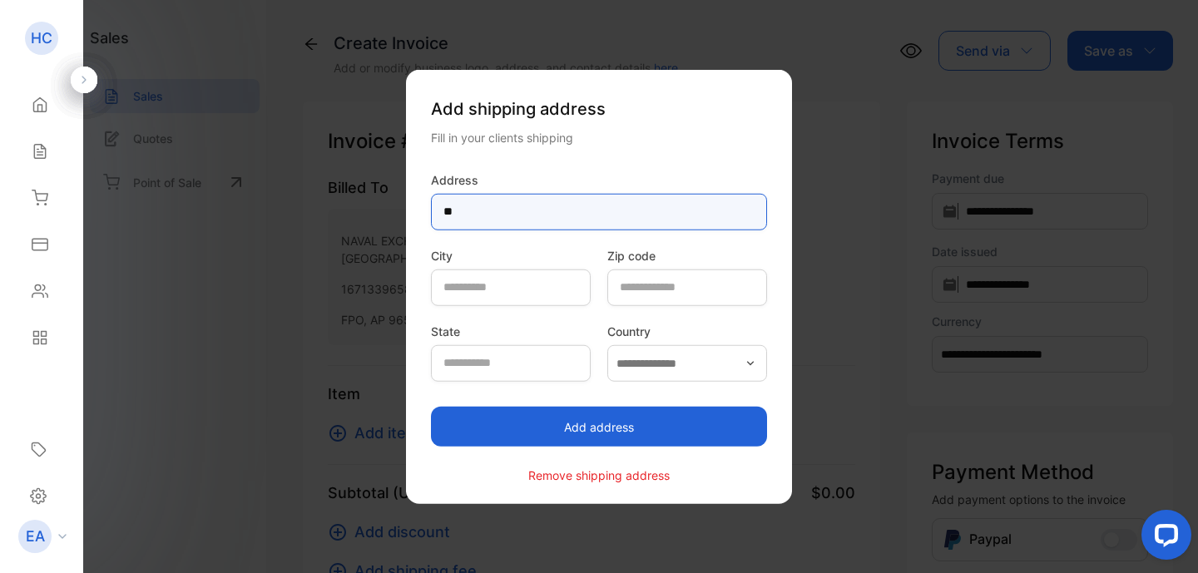
type input "*"
type input "***"
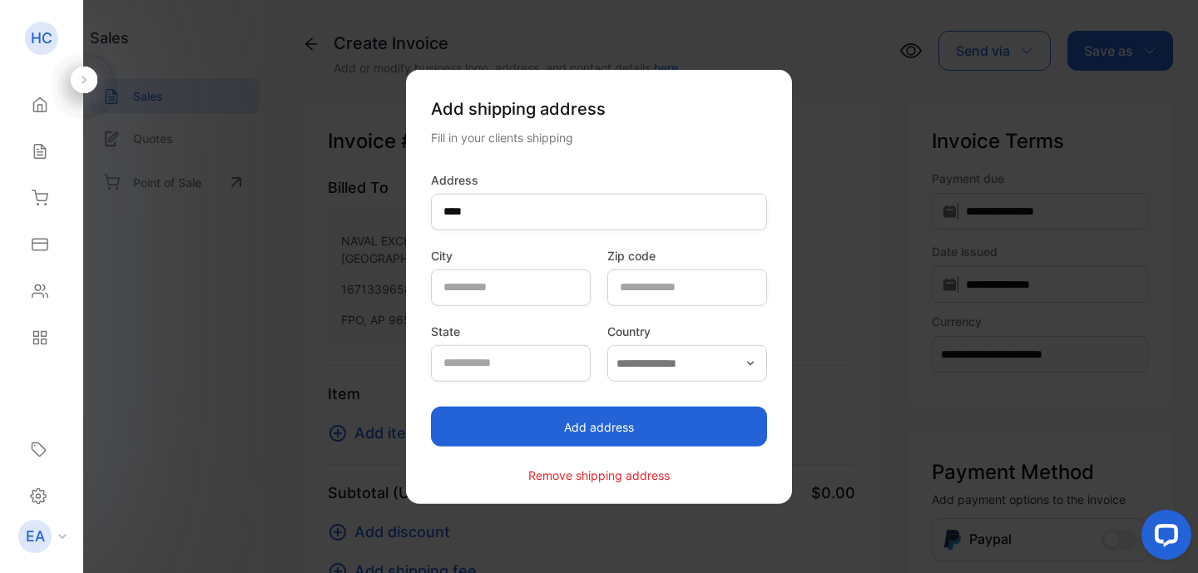
click at [611, 425] on button "Add address" at bounding box center [599, 427] width 336 height 40
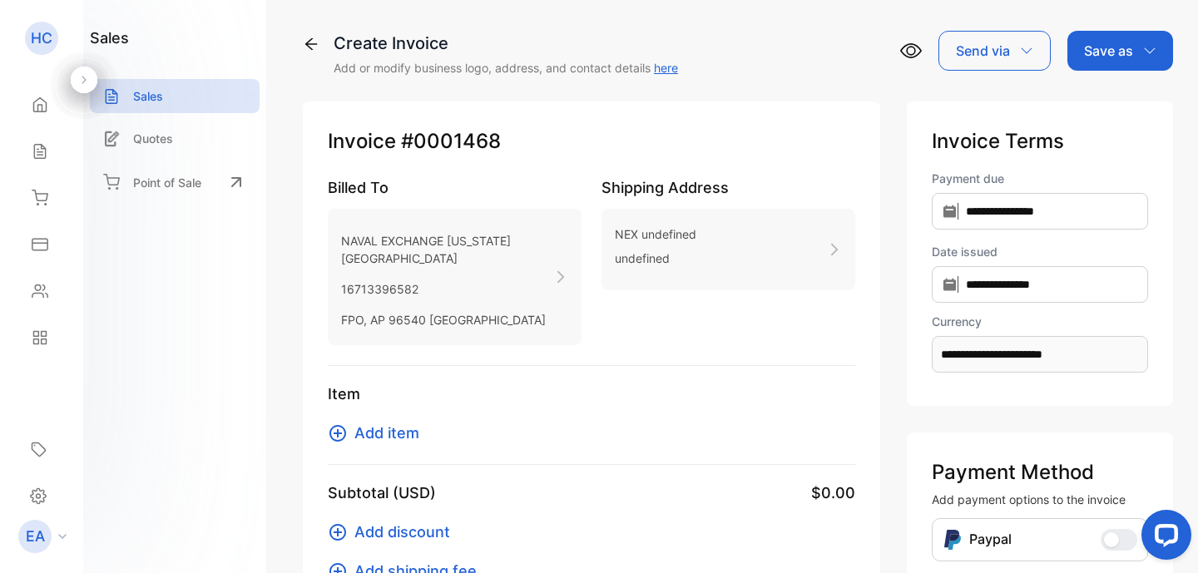
click at [342, 443] on icon at bounding box center [338, 433] width 20 height 20
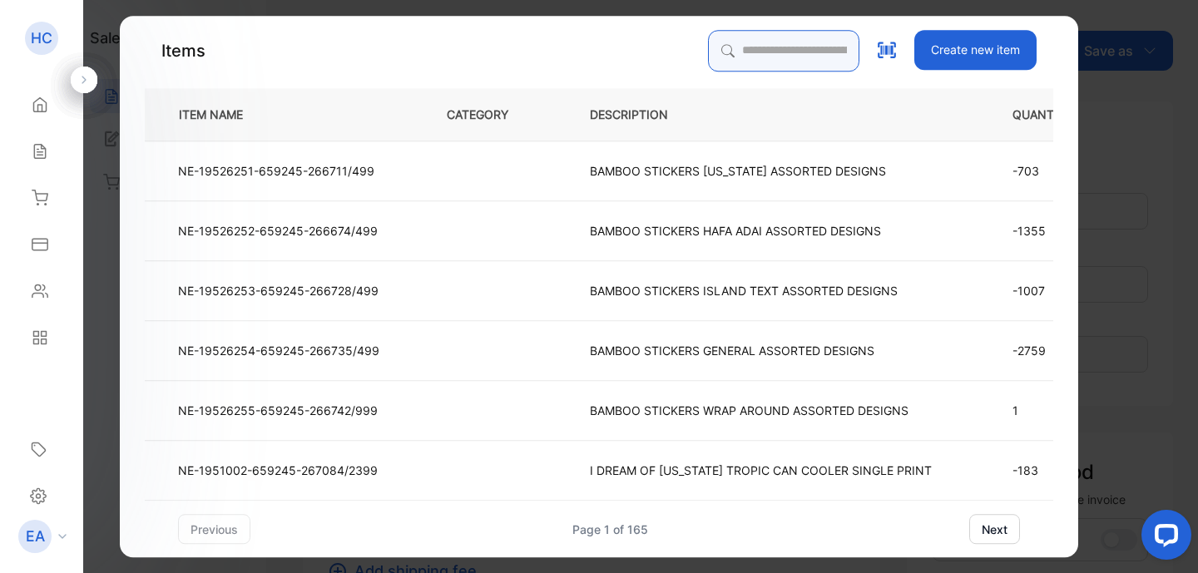
click at [709, 55] on input "search" at bounding box center [783, 51] width 151 height 42
type input "******"
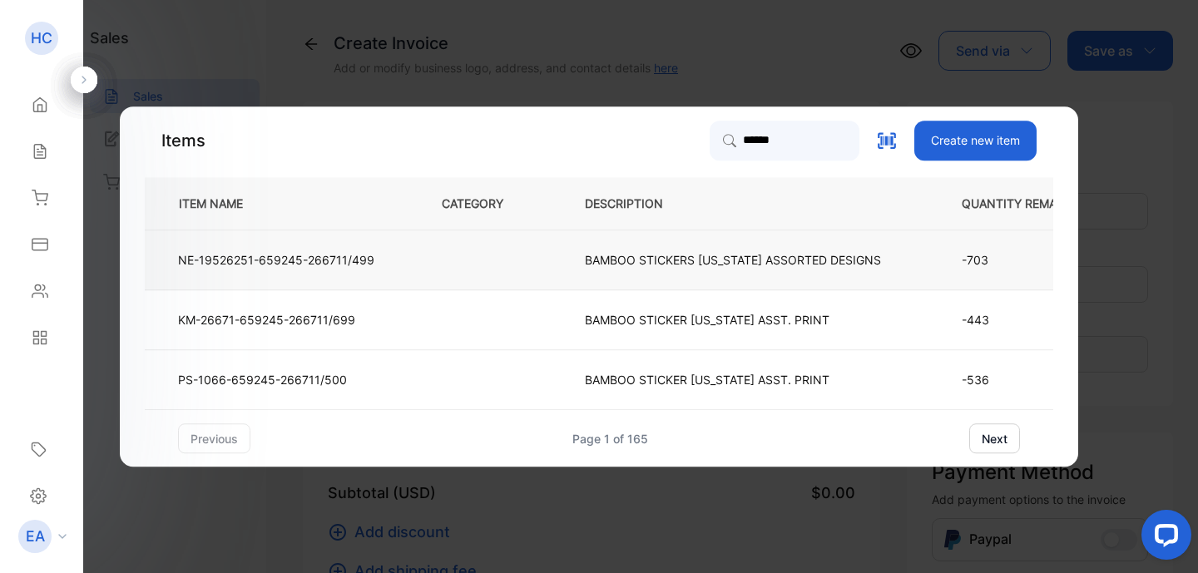
click at [694, 263] on p "BAMBOO STICKERS [US_STATE] ASSORTED DESIGNS" at bounding box center [733, 259] width 296 height 17
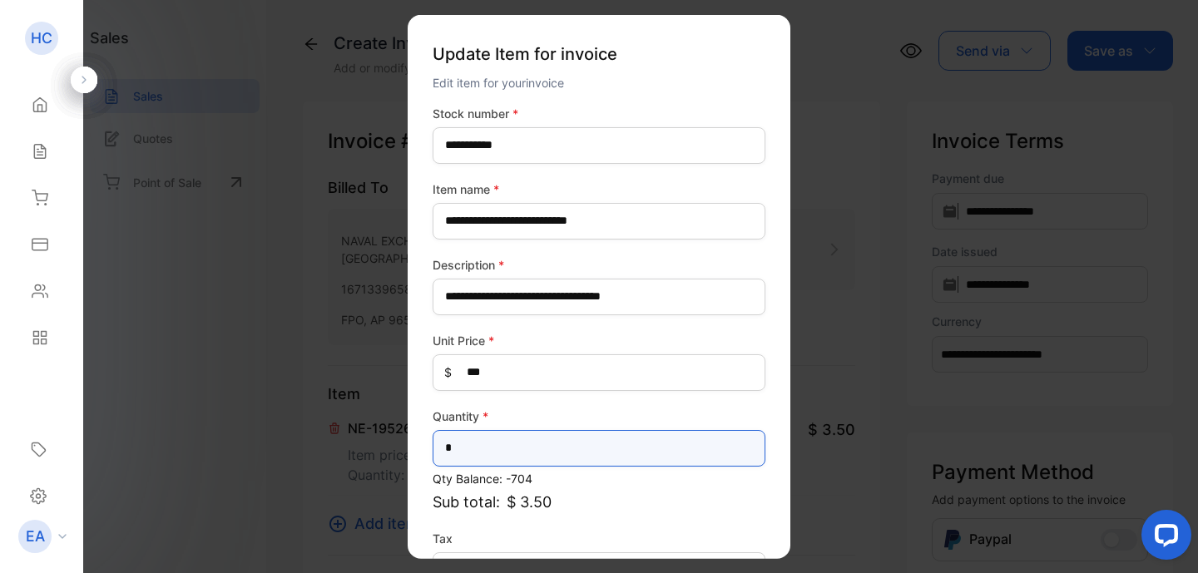
click at [499, 446] on input "*" at bounding box center [599, 447] width 333 height 37
type input "***"
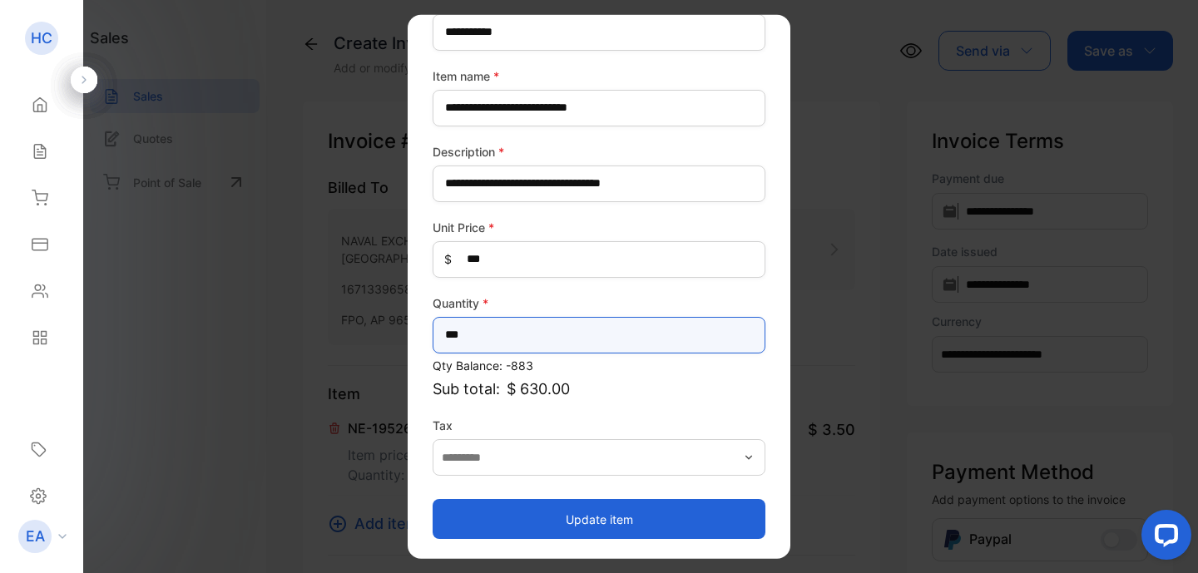
scroll to position [113, 0]
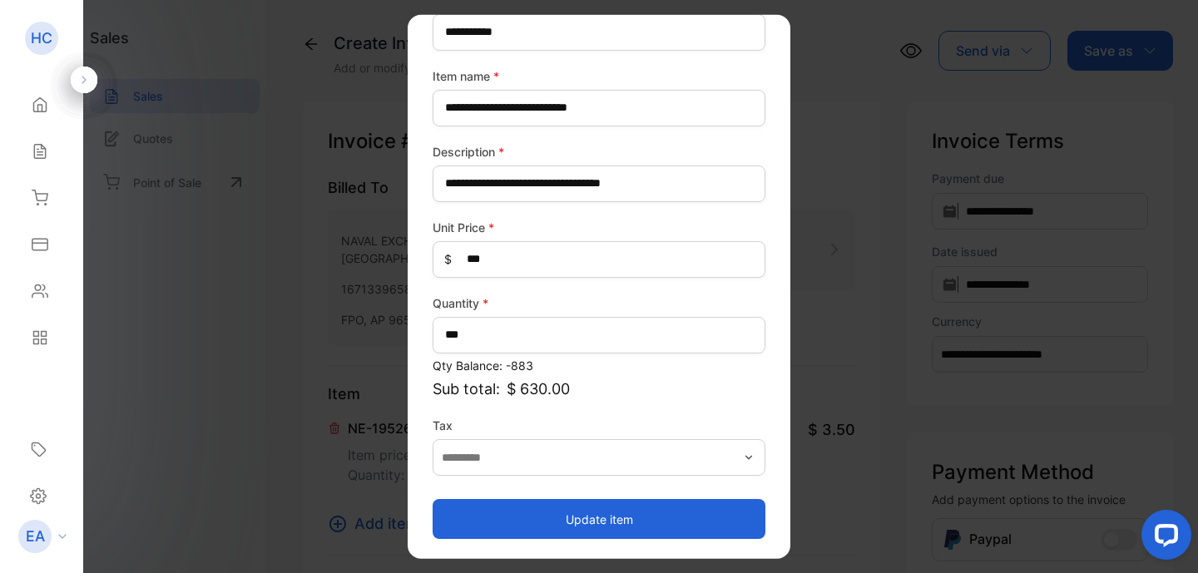
click at [607, 517] on button "Update item" at bounding box center [599, 519] width 333 height 40
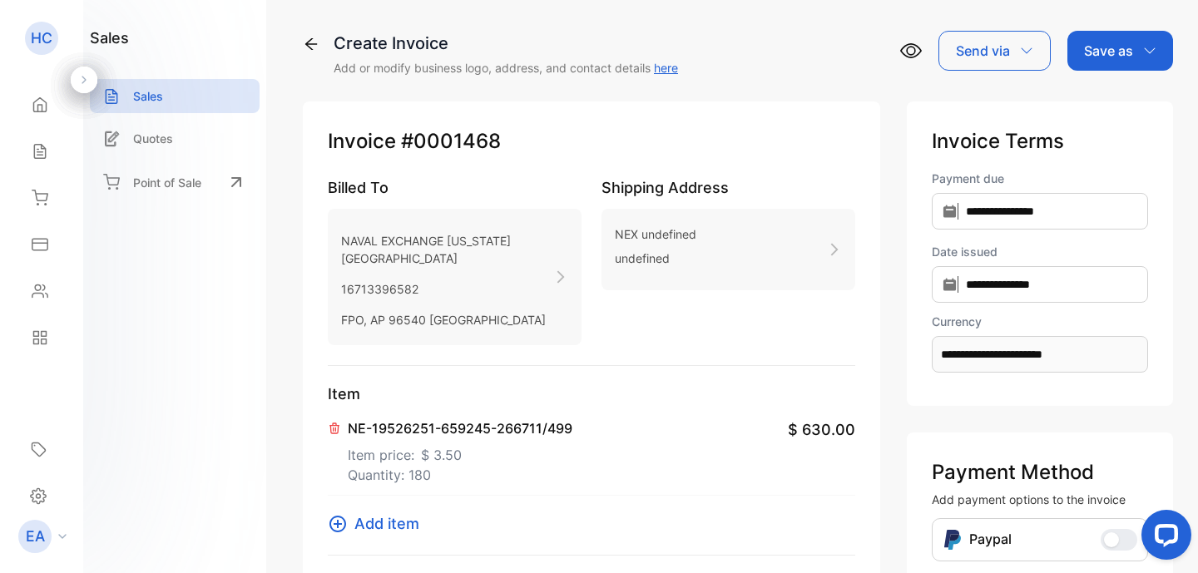
click at [341, 534] on icon at bounding box center [338, 524] width 20 height 20
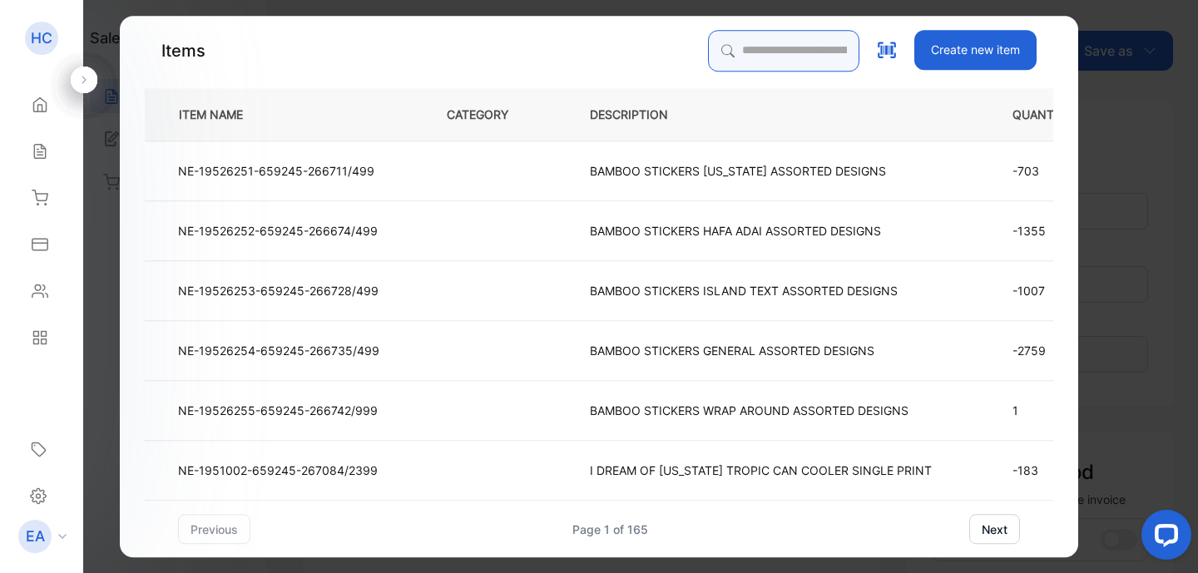
click at [780, 48] on input "search" at bounding box center [783, 51] width 151 height 42
type input "******"
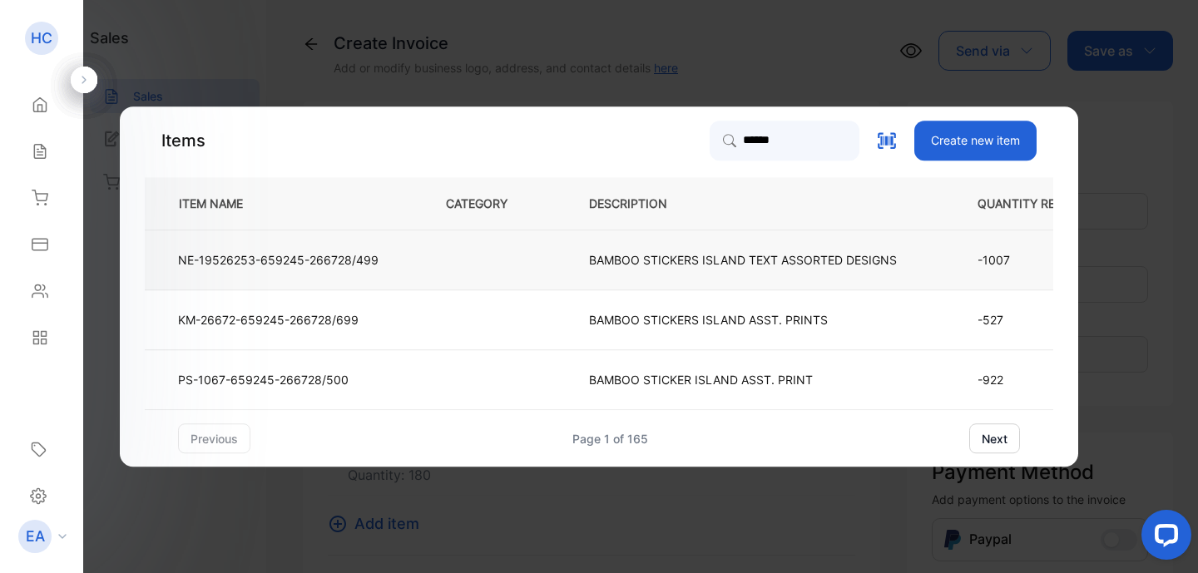
click at [764, 255] on p "BAMBOO STICKERS ISLAND TEXT ASSORTED DESIGNS" at bounding box center [743, 259] width 308 height 17
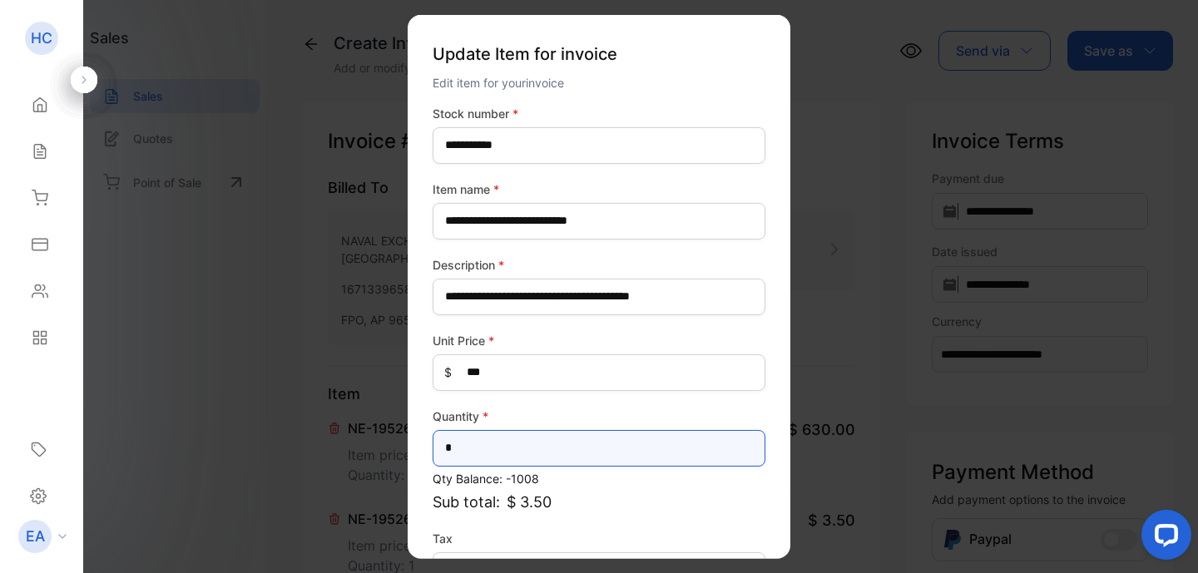
click at [494, 444] on input "*" at bounding box center [599, 447] width 333 height 37
type input "***"
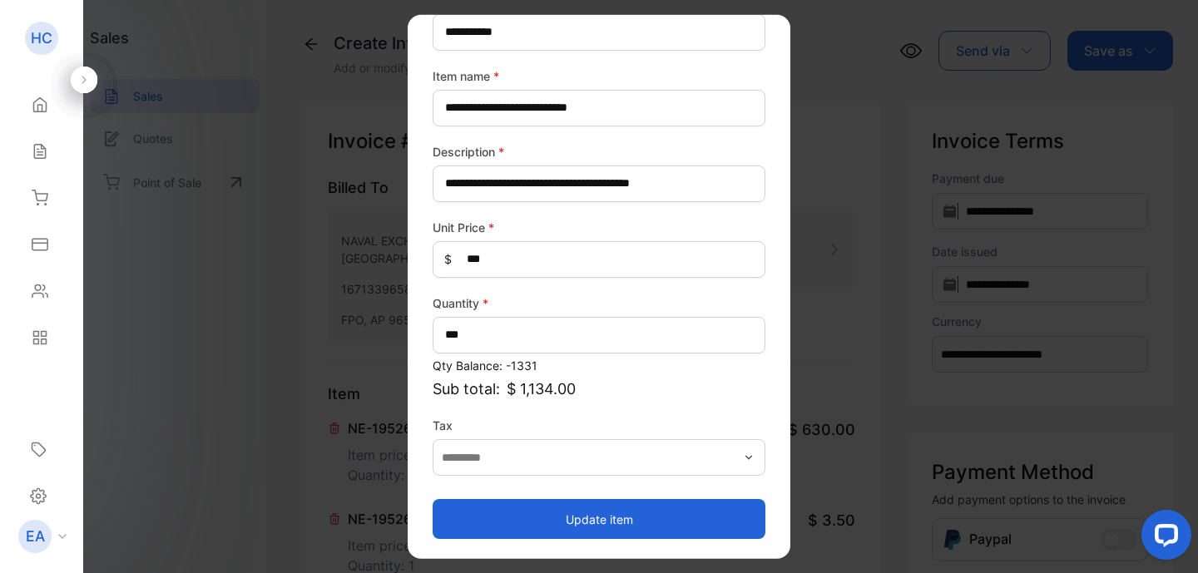
click at [577, 517] on button "Update item" at bounding box center [599, 519] width 333 height 40
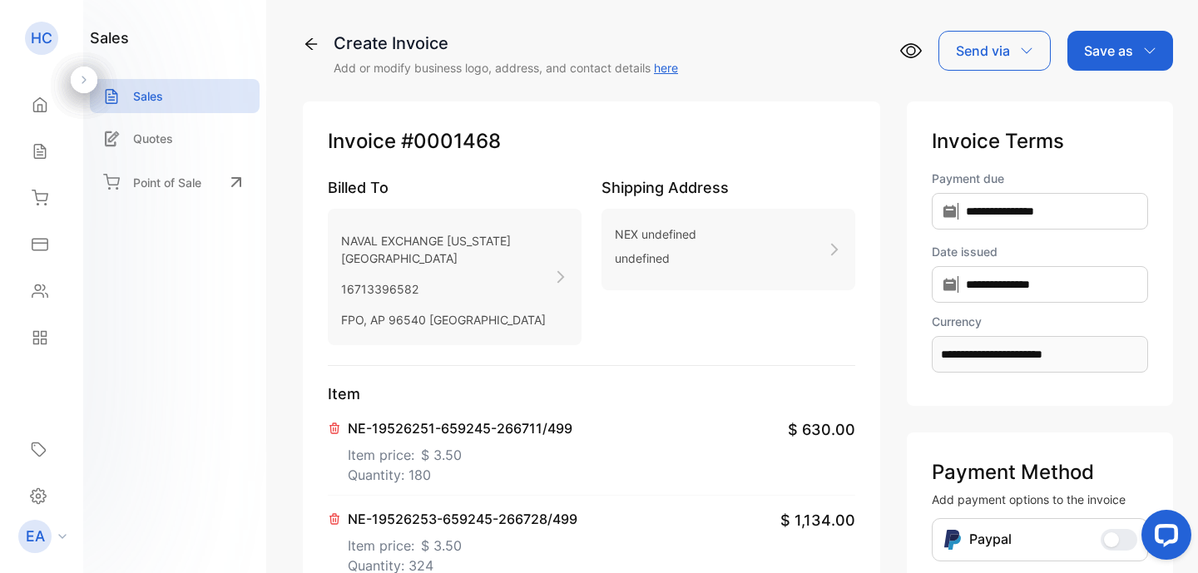
scroll to position [0, 0]
click at [1143, 47] on icon "button" at bounding box center [1149, 50] width 13 height 13
click at [1110, 109] on div "Invoice" at bounding box center [1116, 105] width 96 height 33
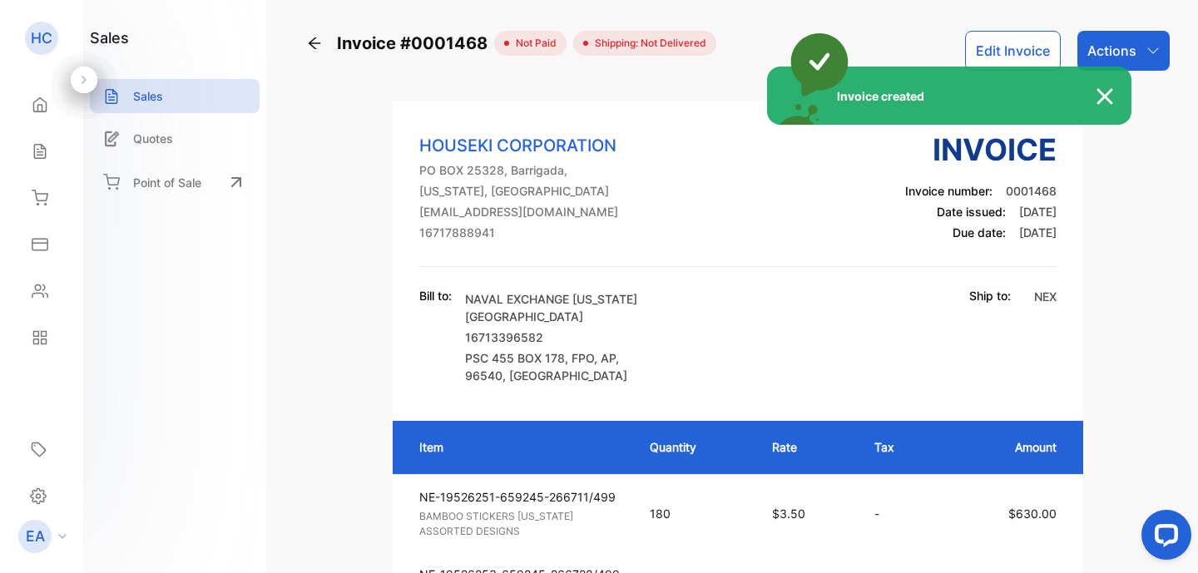
click at [1147, 52] on div "Invoice created" at bounding box center [599, 286] width 1198 height 573
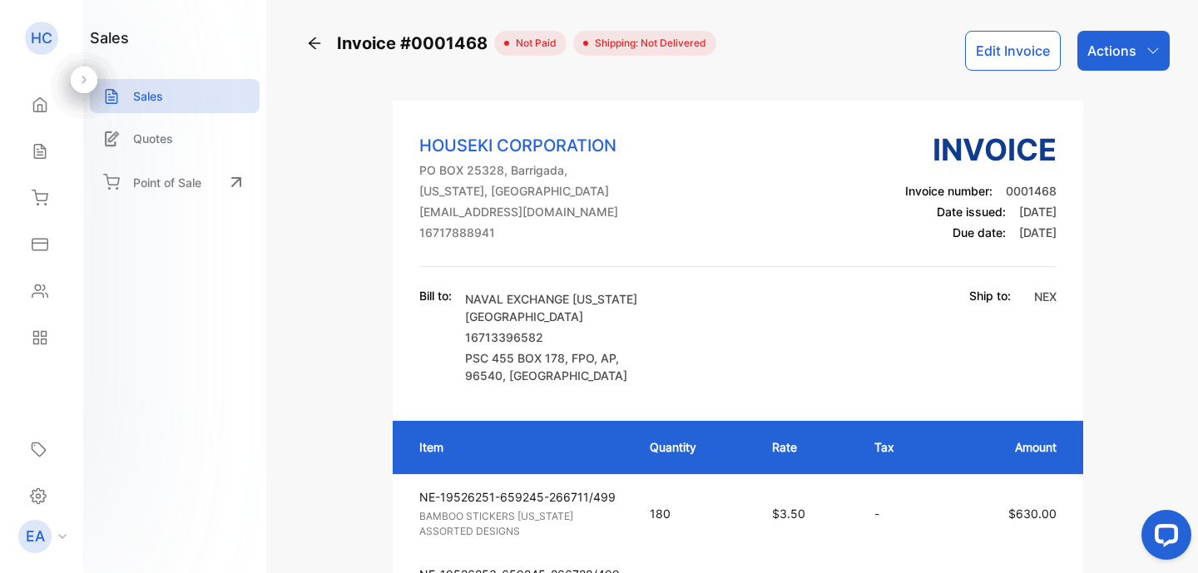
click at [1147, 52] on icon "button" at bounding box center [1152, 50] width 13 height 13
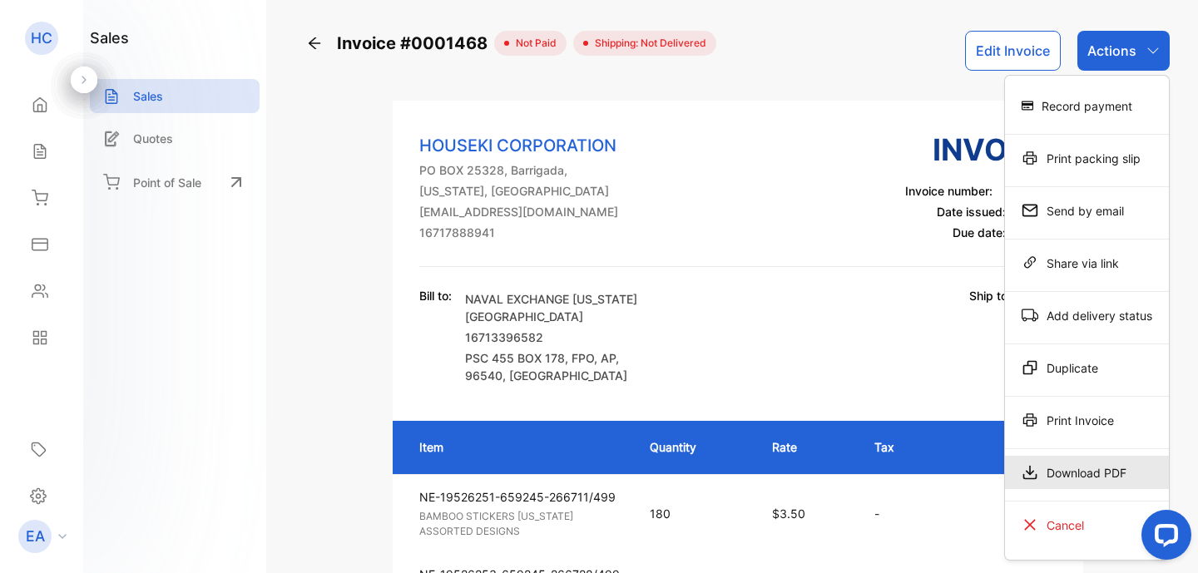
click at [1112, 467] on div "Download PDF" at bounding box center [1087, 472] width 164 height 33
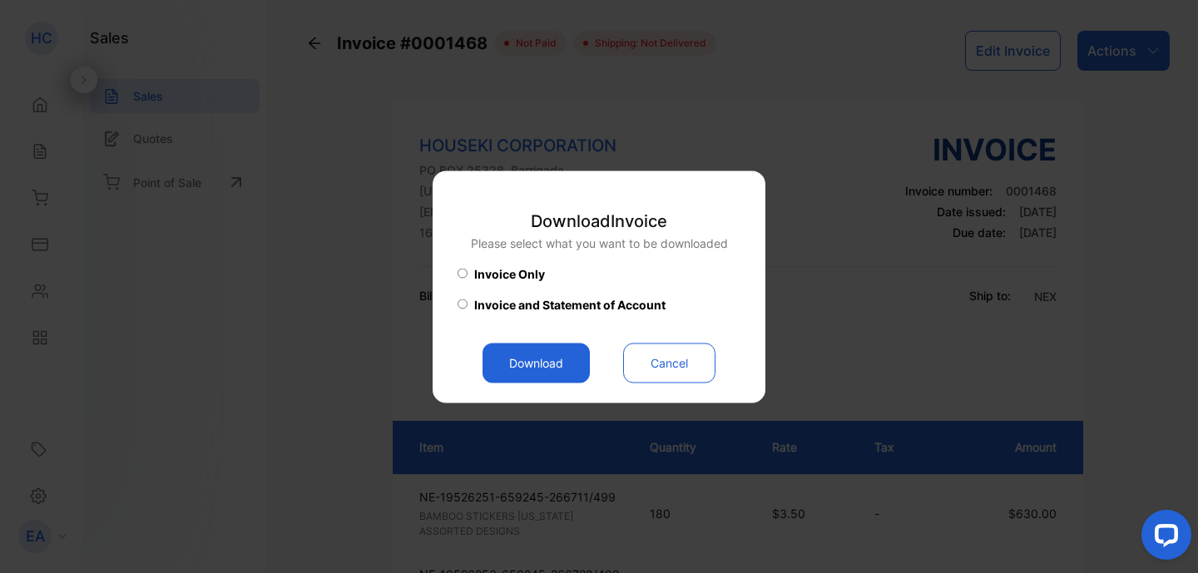
click at [547, 360] on button "Download" at bounding box center [535, 363] width 107 height 40
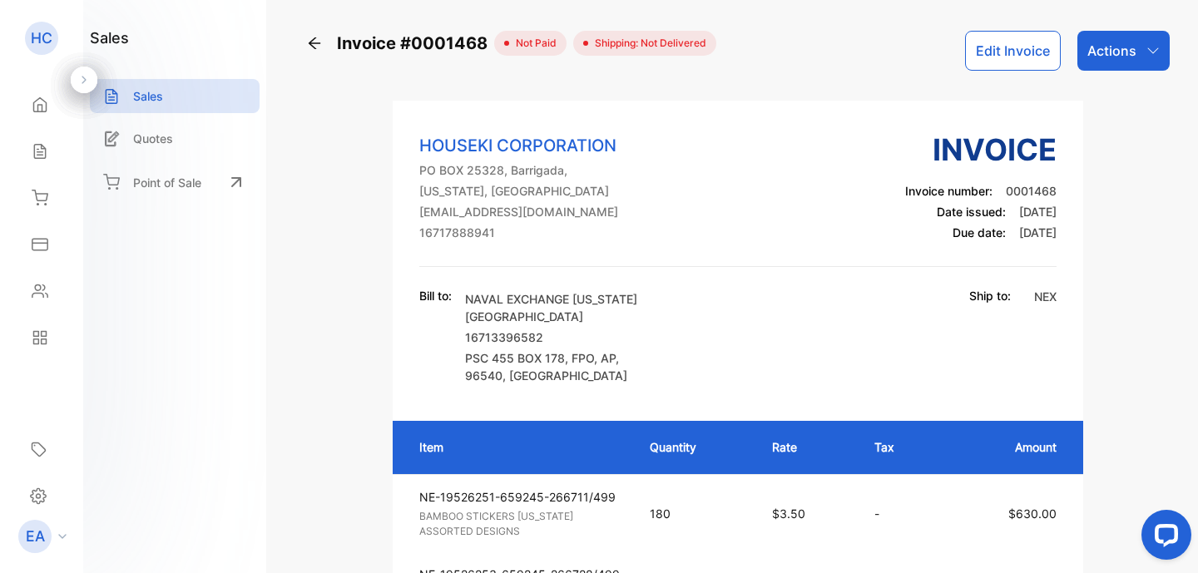
click at [314, 42] on icon at bounding box center [314, 43] width 17 height 17
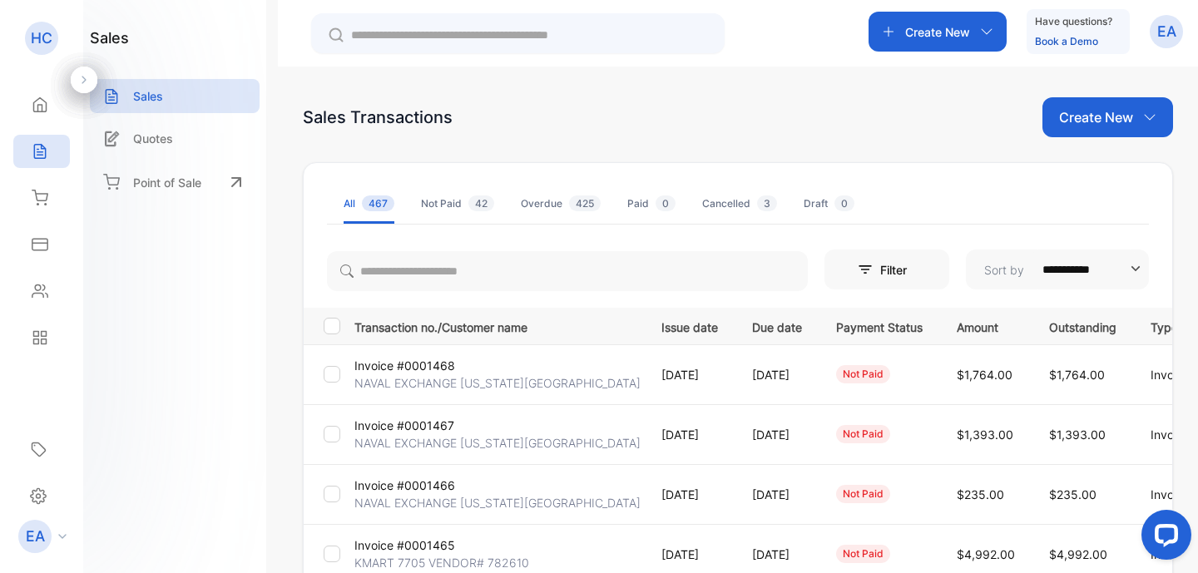
click at [1097, 116] on p "Create New" at bounding box center [1096, 117] width 74 height 20
click at [1102, 166] on span "Invoice" at bounding box center [1109, 172] width 39 height 17
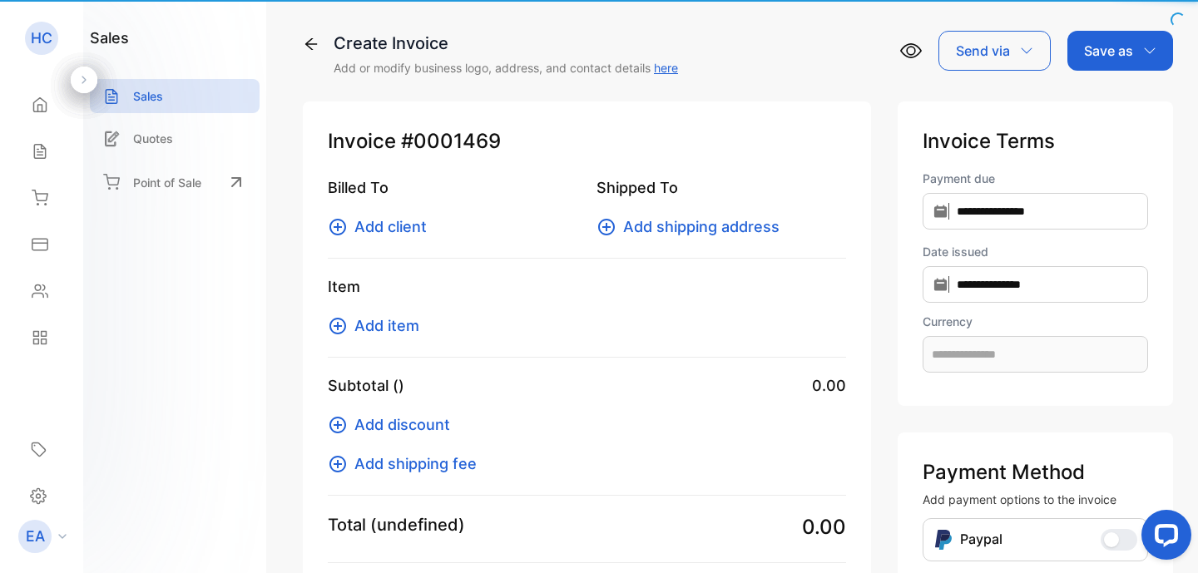
type input "**********"
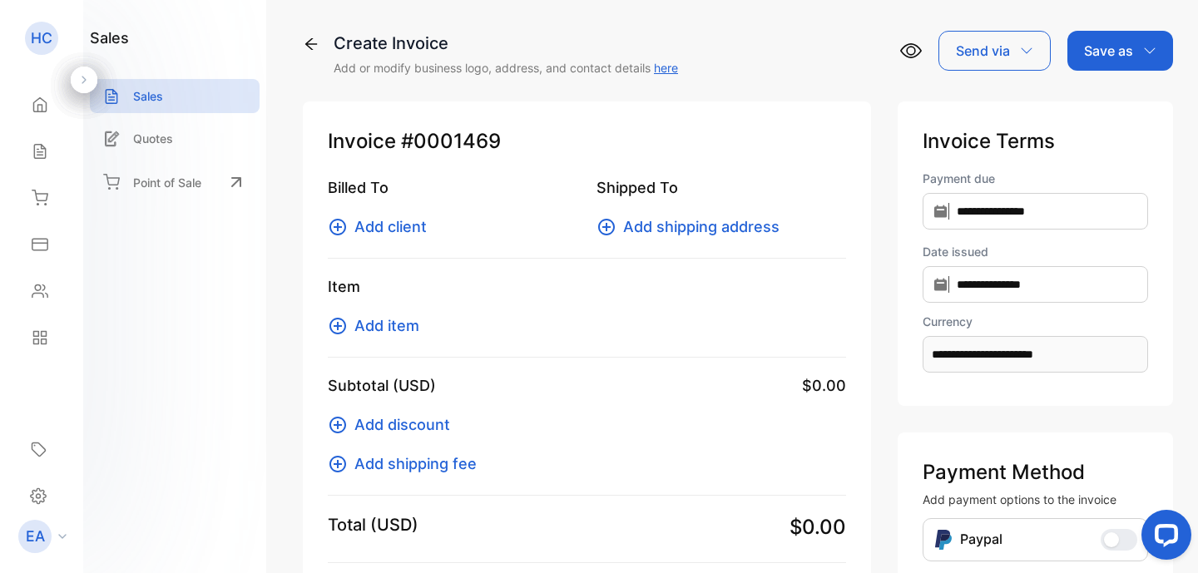
click at [339, 225] on icon at bounding box center [338, 227] width 20 height 20
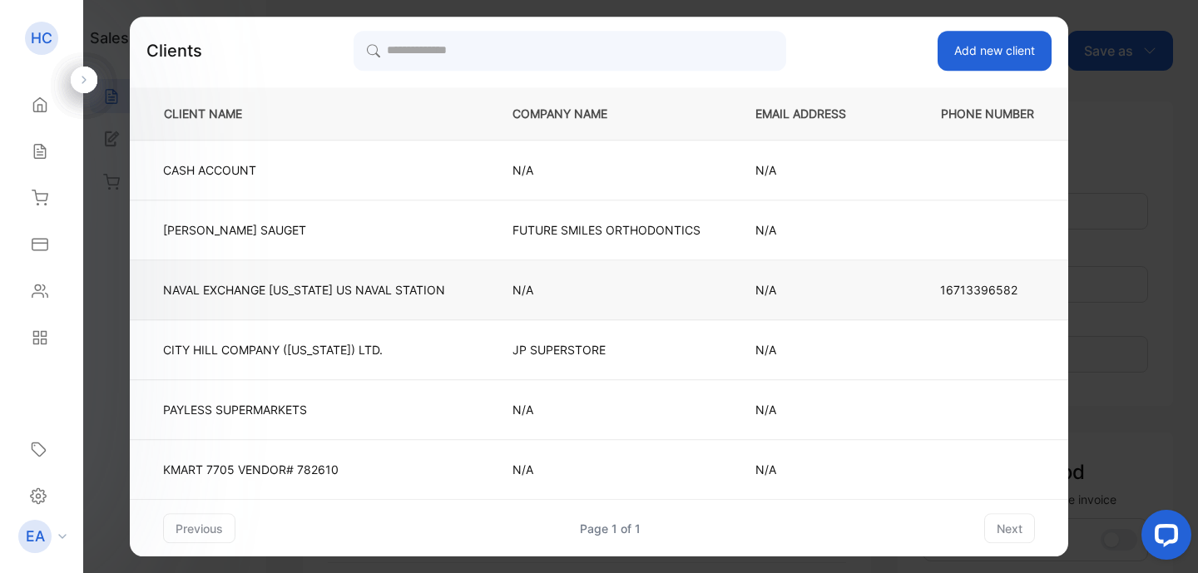
click at [324, 303] on td "NAVAL EXCHANGE [US_STATE][GEOGRAPHIC_DATA]" at bounding box center [307, 290] width 355 height 60
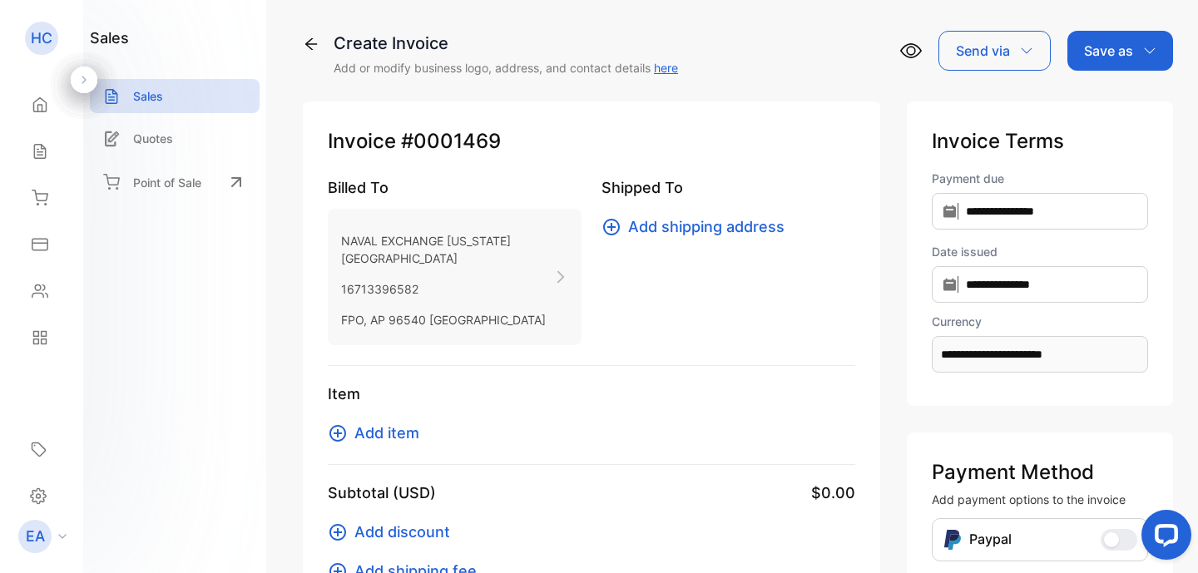
click at [603, 226] on icon at bounding box center [611, 227] width 17 height 17
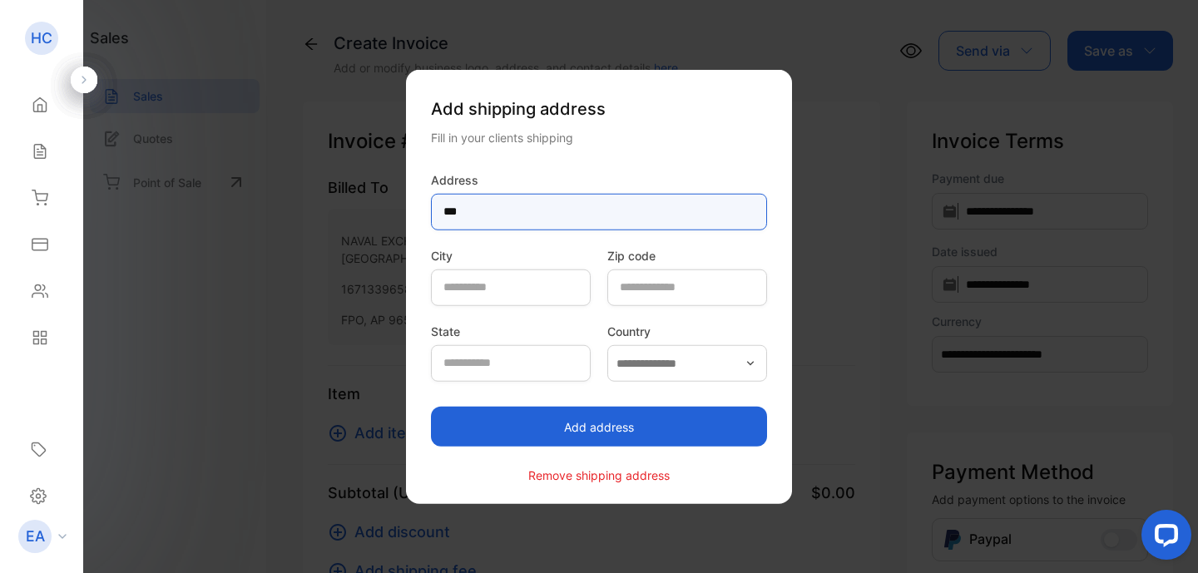
type input "***"
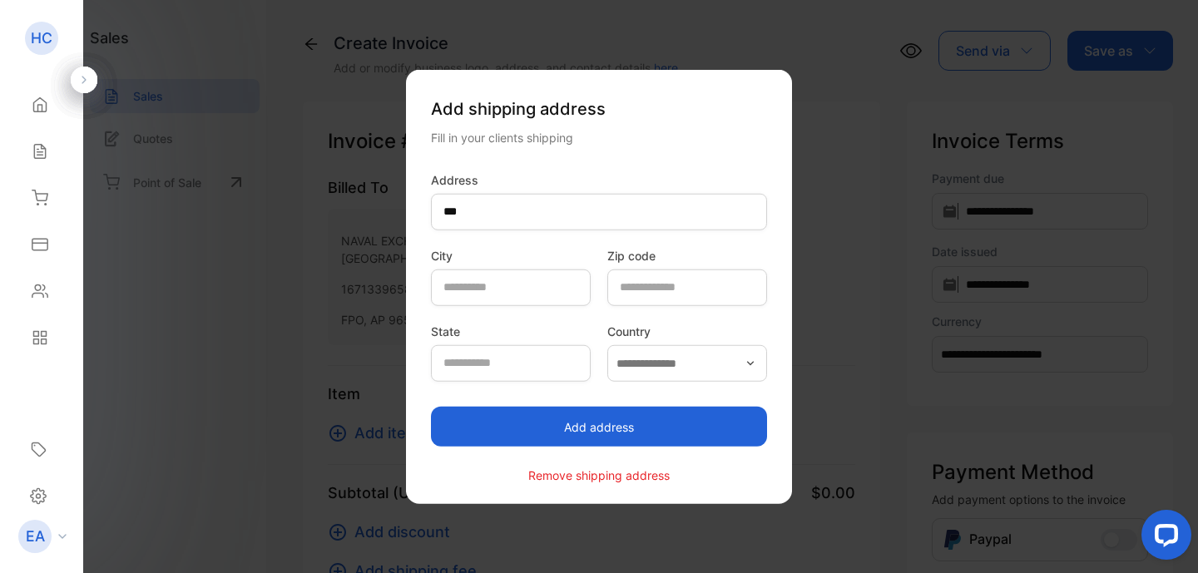
click at [616, 438] on button "Add address" at bounding box center [599, 427] width 336 height 40
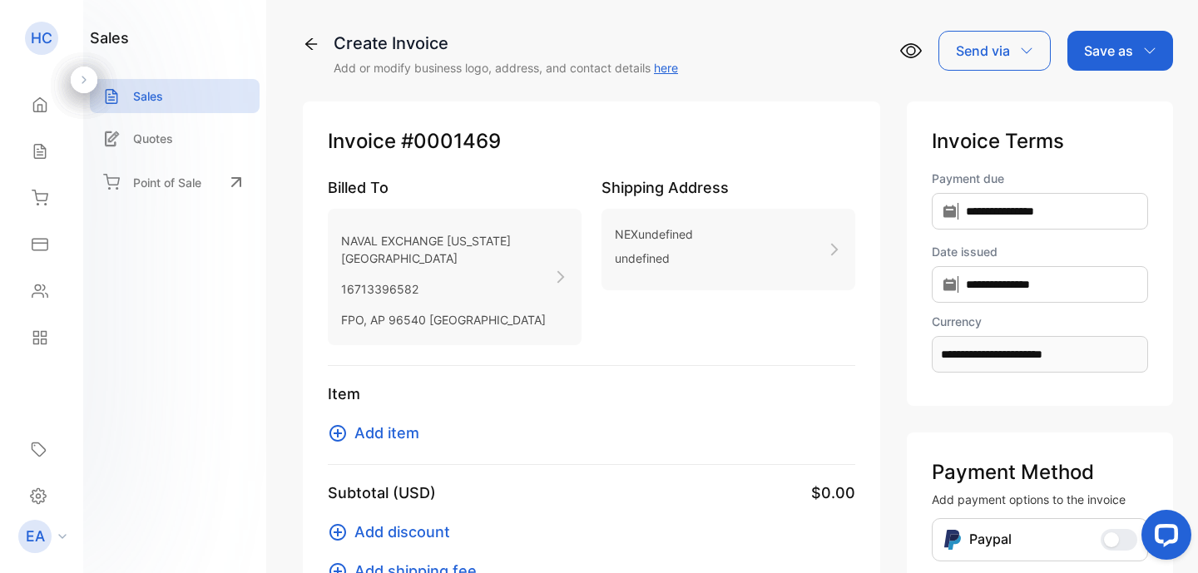
click at [345, 442] on icon at bounding box center [337, 433] width 17 height 17
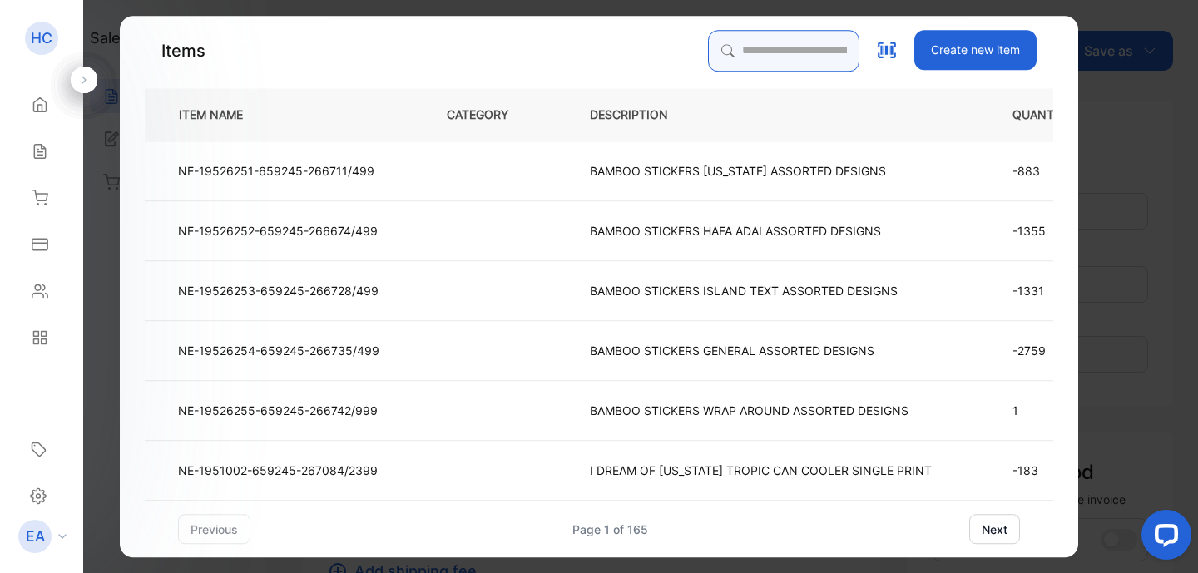
click at [708, 50] on input "search" at bounding box center [783, 51] width 151 height 42
type input "******"
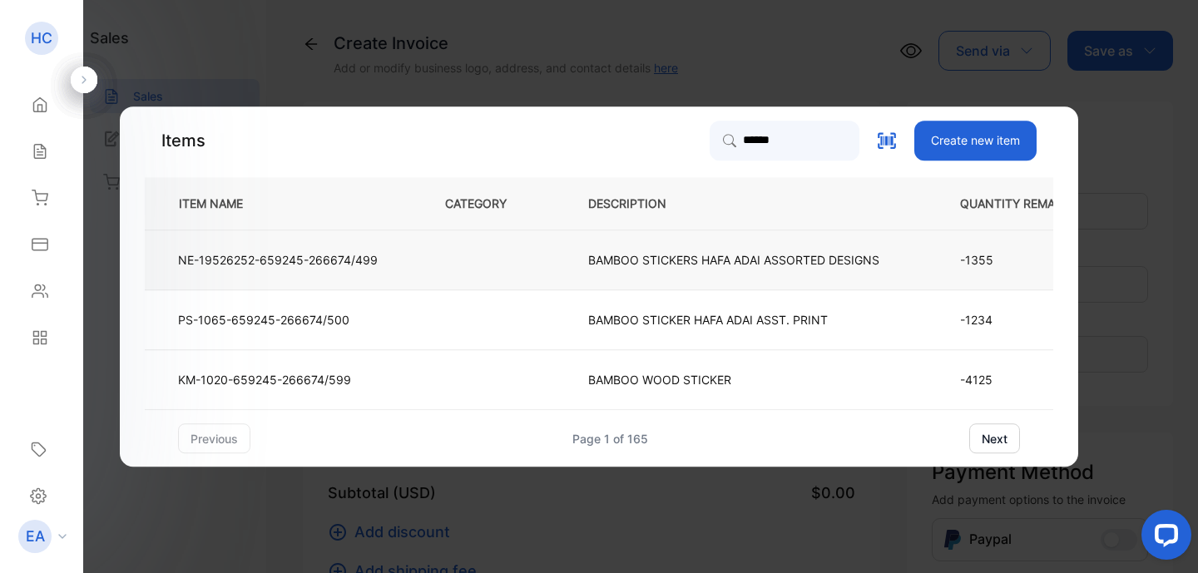
click at [675, 259] on p "BAMBOO STICKERS HAFA ADAI ASSORTED DESIGNS" at bounding box center [733, 259] width 291 height 17
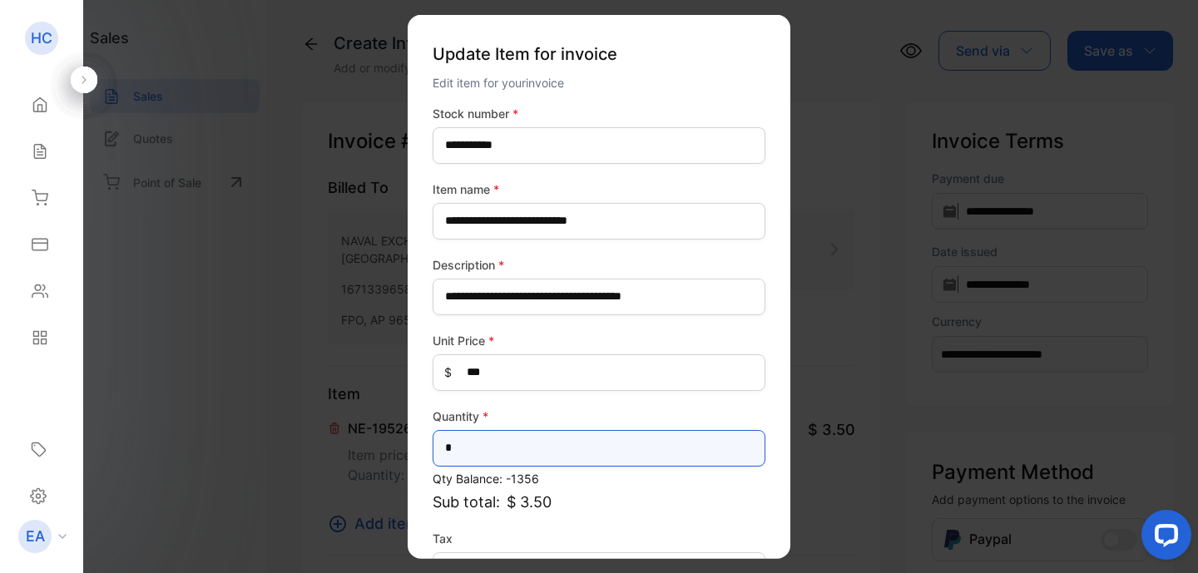
click at [508, 446] on input "*" at bounding box center [599, 447] width 333 height 37
type input "***"
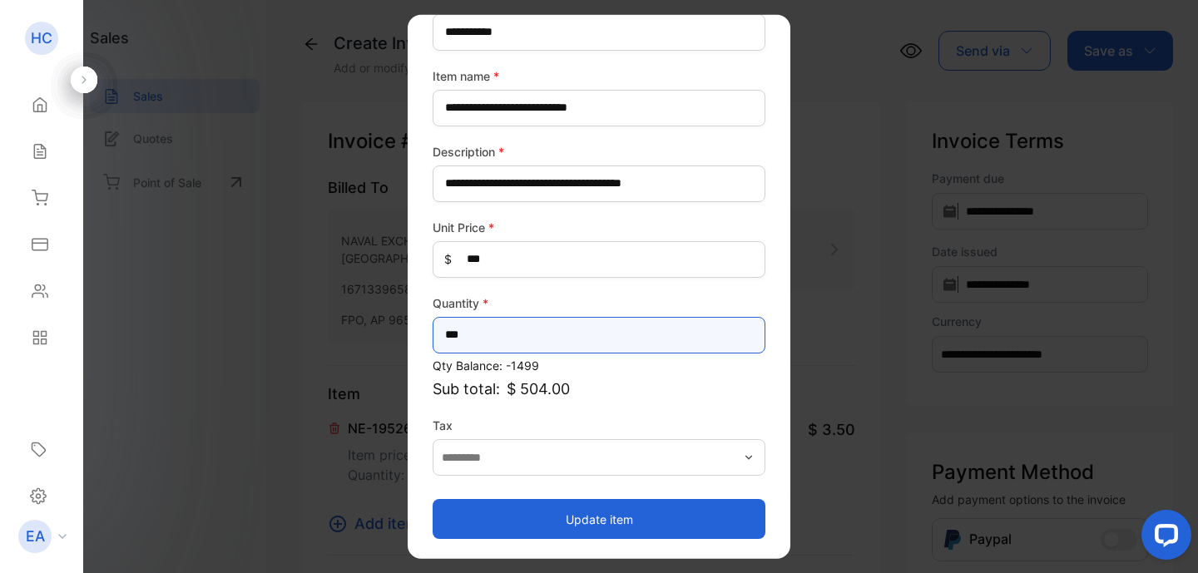
scroll to position [113, 0]
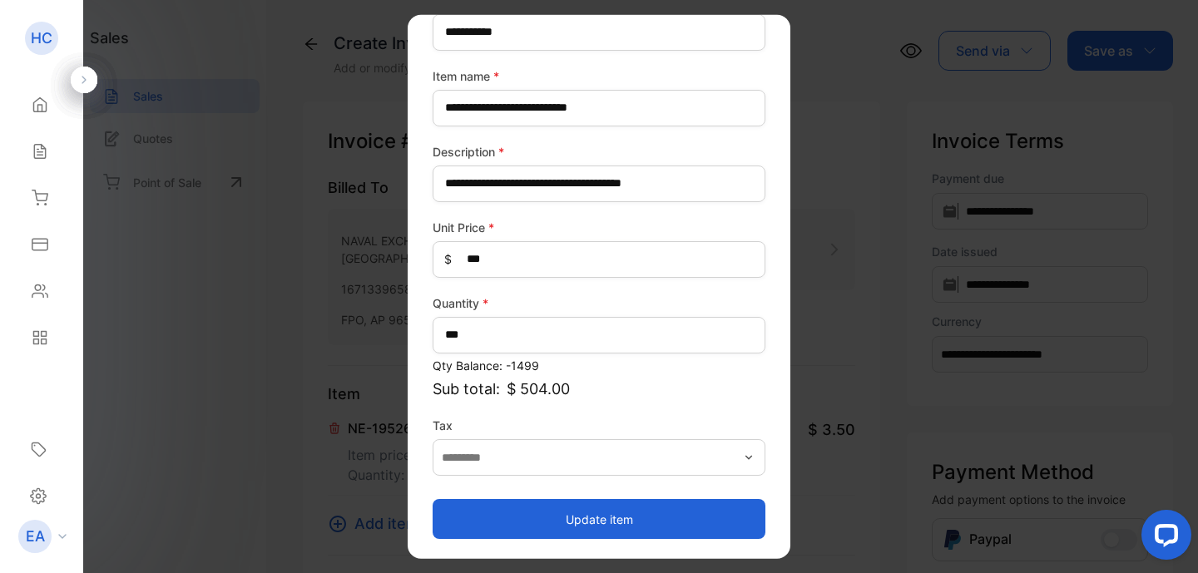
click at [566, 519] on button "Update item" at bounding box center [599, 519] width 333 height 40
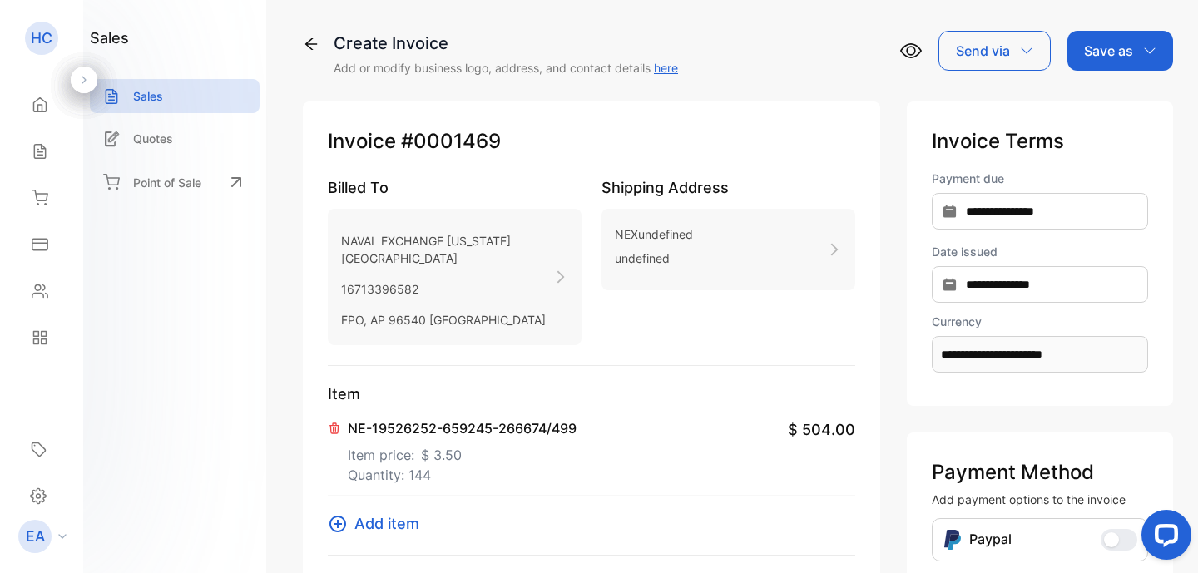
click at [339, 532] on icon at bounding box center [337, 524] width 17 height 17
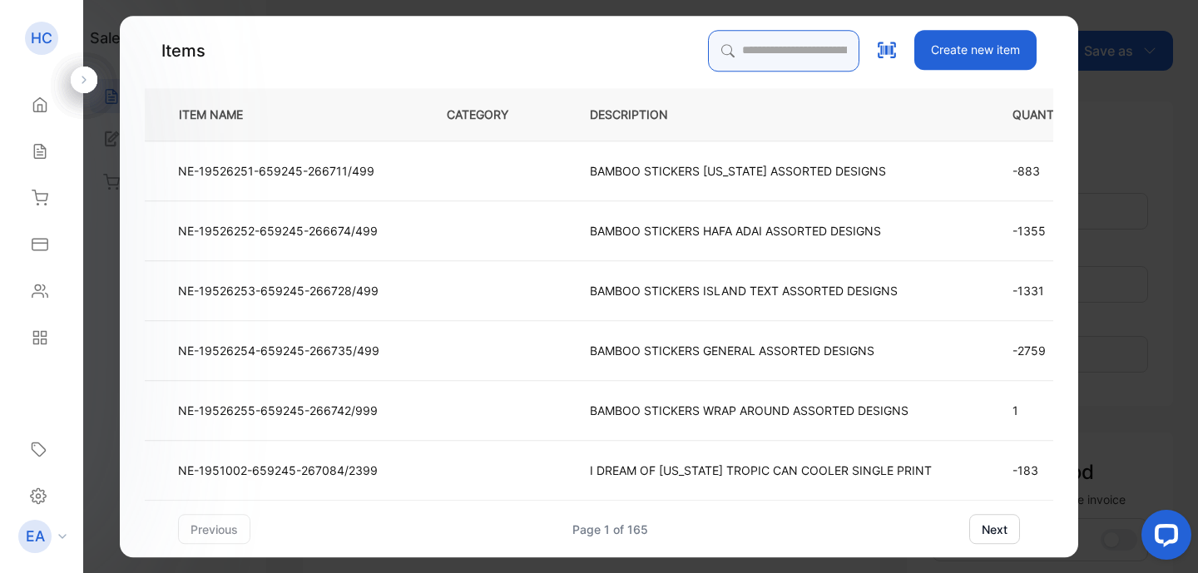
click at [754, 48] on input "search" at bounding box center [783, 51] width 151 height 42
type input "******"
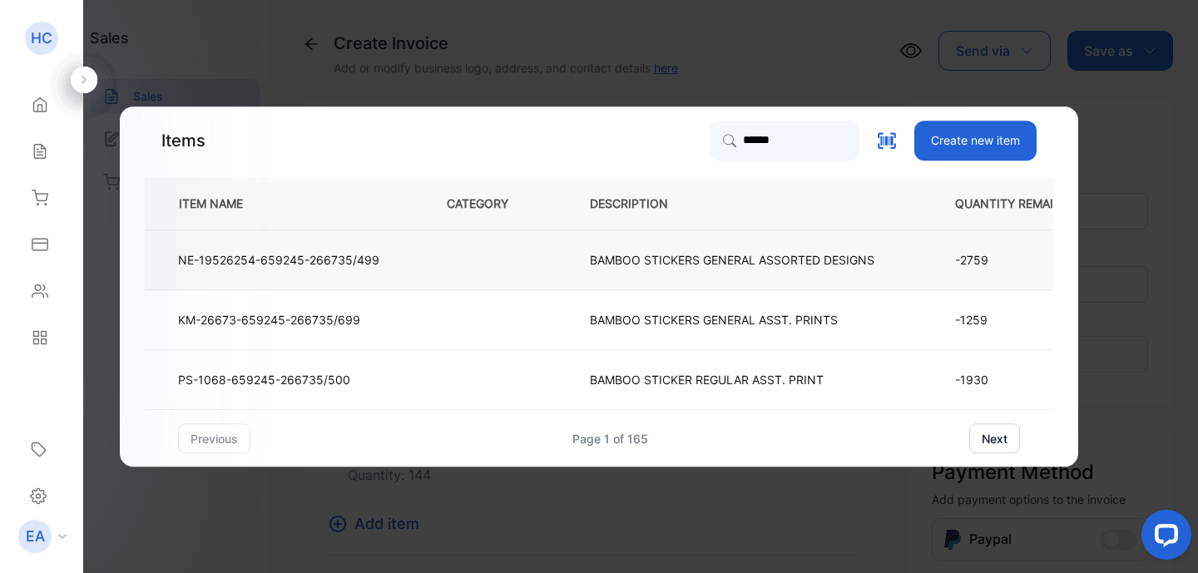
click at [737, 265] on p "BAMBOO STICKERS GENERAL ASSORTED DESIGNS" at bounding box center [732, 259] width 284 height 17
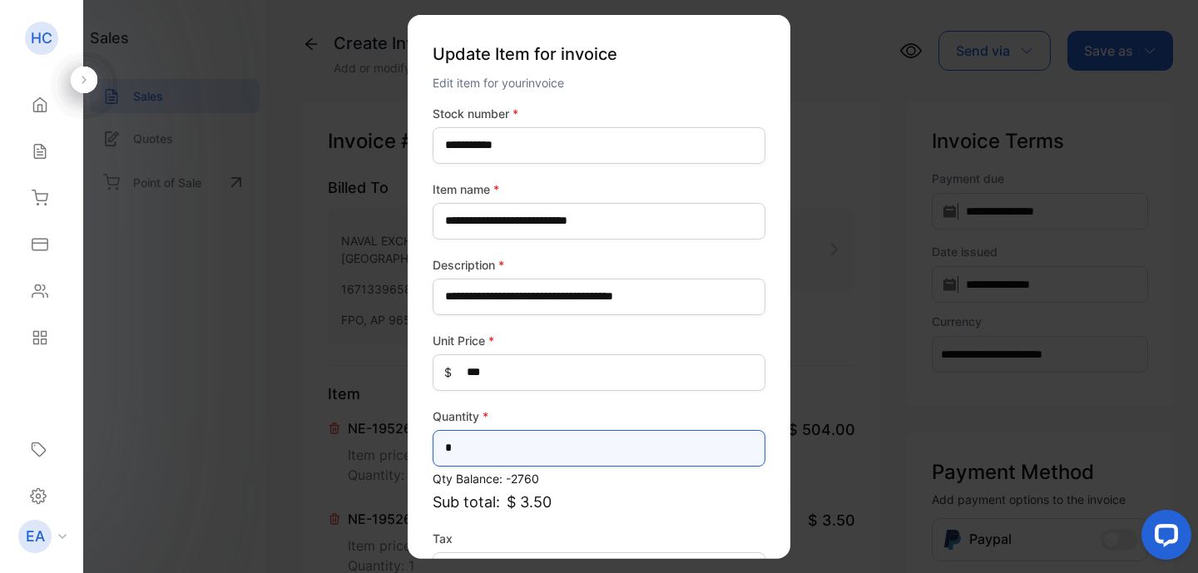
click at [532, 444] on input "*" at bounding box center [599, 447] width 333 height 37
type input "*"
type input "***"
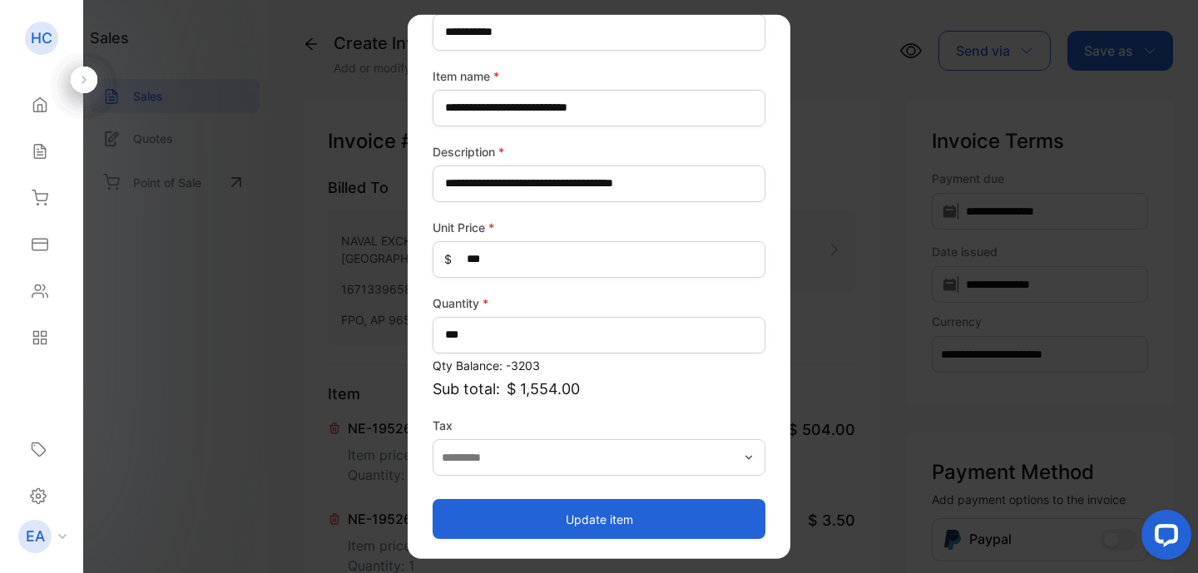
click at [649, 527] on button "Update item" at bounding box center [599, 519] width 333 height 40
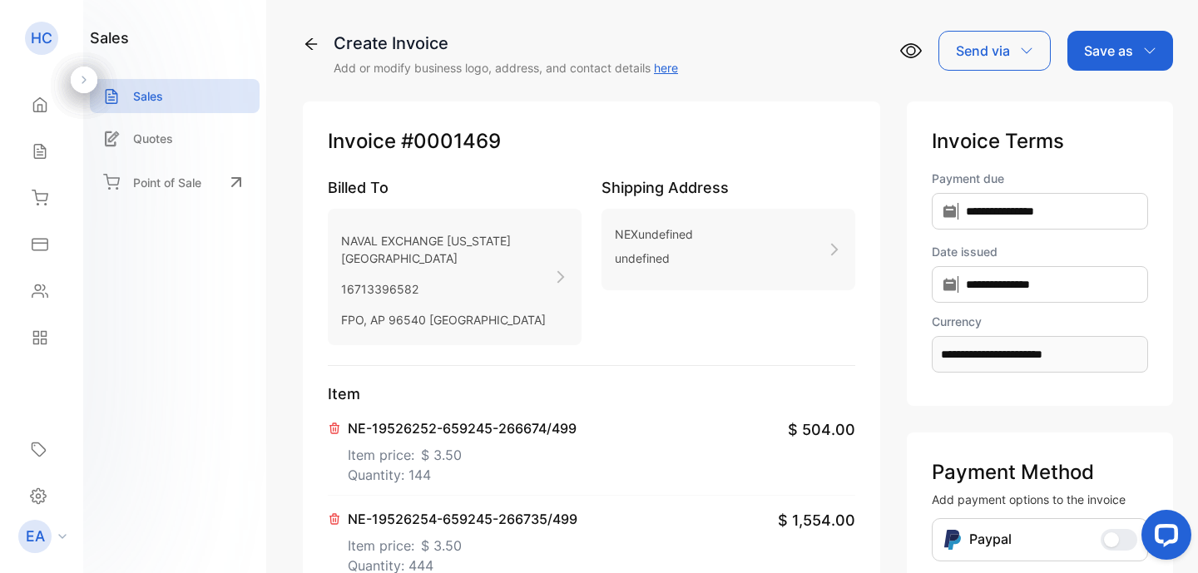
scroll to position [0, 0]
click at [1124, 62] on div "Save as" at bounding box center [1120, 51] width 106 height 40
click at [1114, 112] on div "Invoice" at bounding box center [1116, 105] width 96 height 33
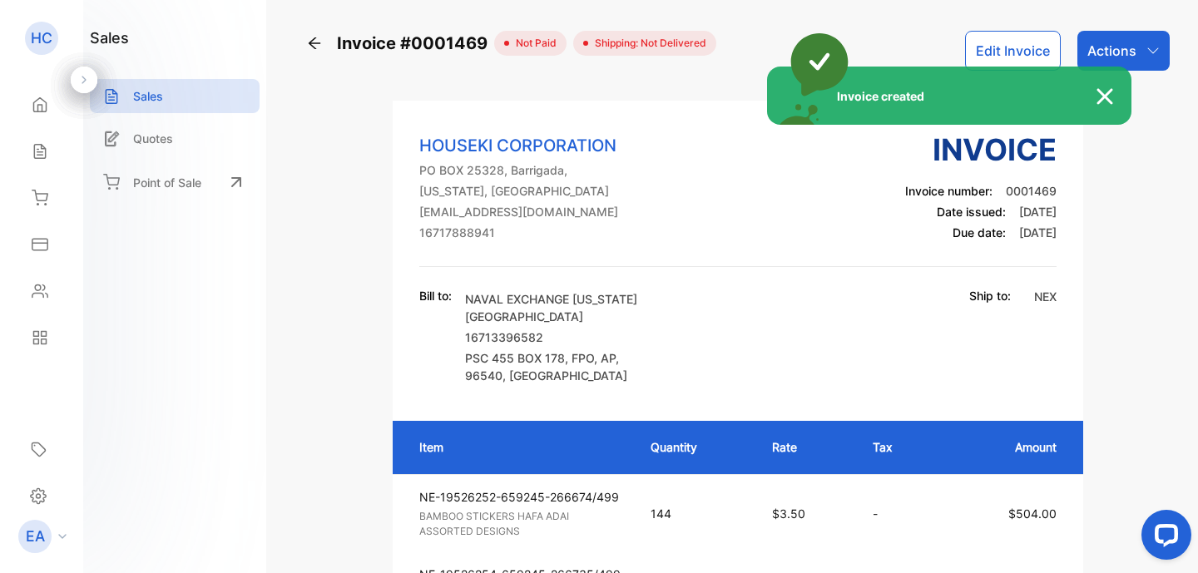
click at [1143, 47] on div "Invoice created" at bounding box center [599, 286] width 1198 height 573
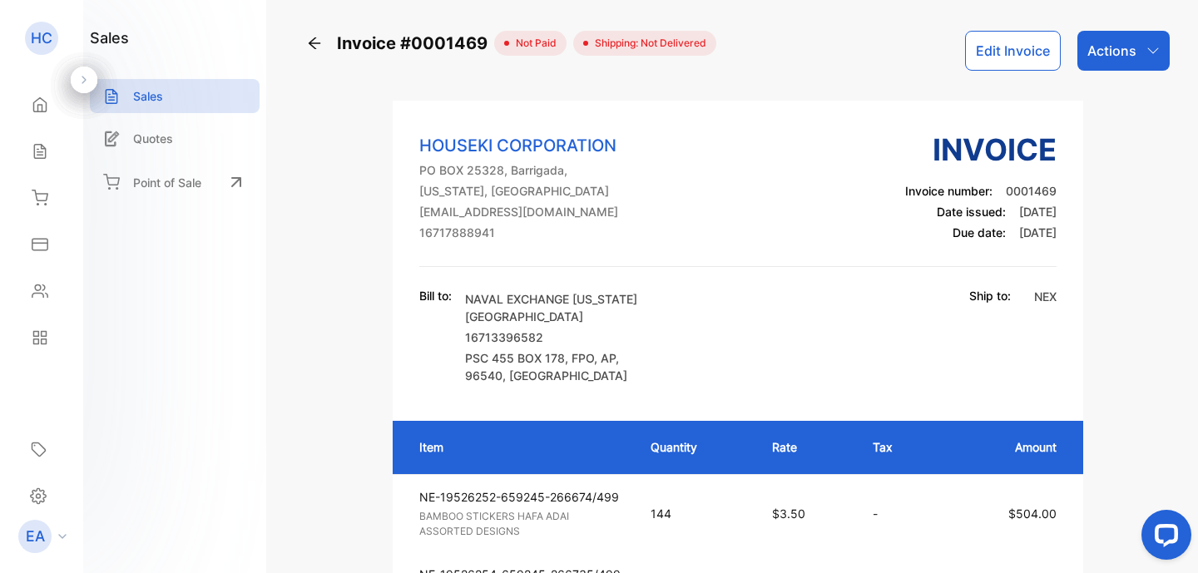
click at [1146, 47] on icon "button" at bounding box center [1152, 50] width 13 height 13
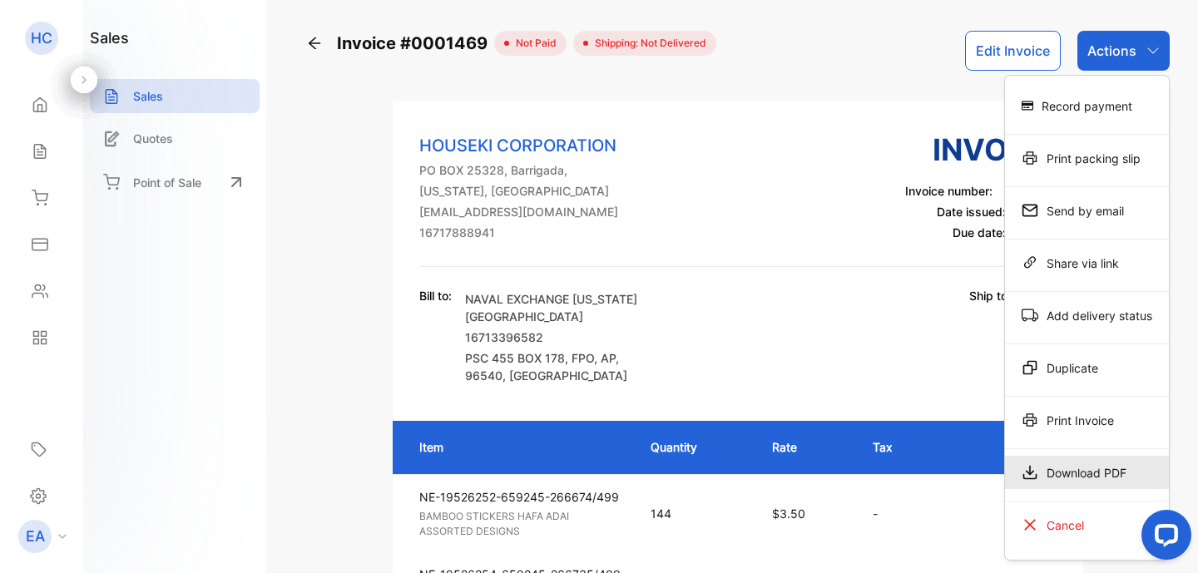
click at [1070, 471] on div "Download PDF" at bounding box center [1087, 472] width 164 height 33
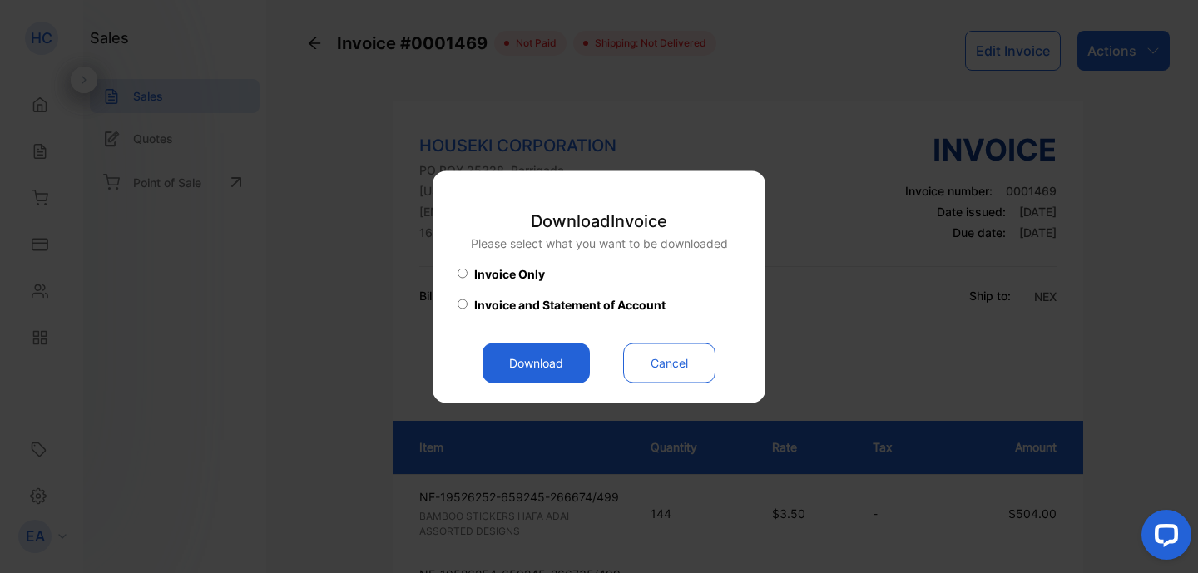
click at [561, 354] on button "Download" at bounding box center [535, 363] width 107 height 40
